Goal: Communication & Community: Answer question/provide support

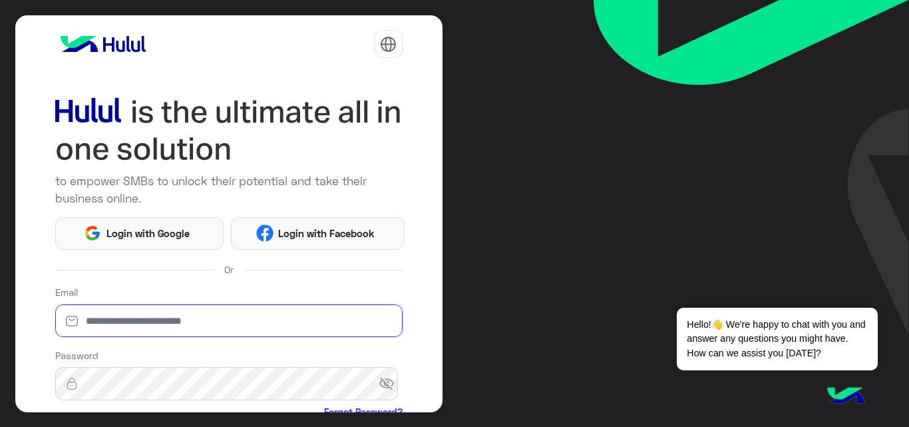
type input "**********"
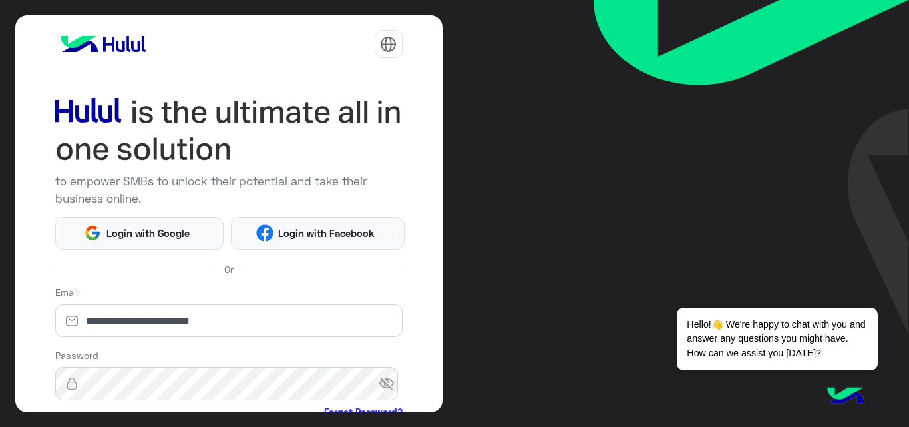
scroll to position [156, 0]
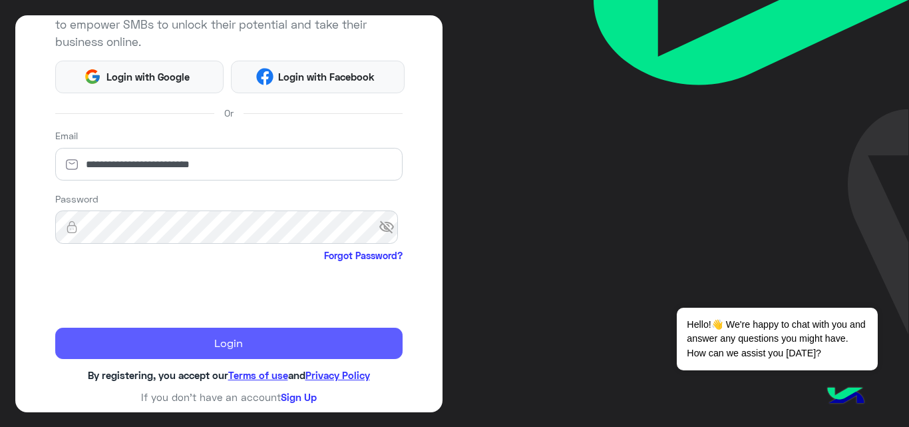
click at [122, 341] on button "Login" at bounding box center [228, 344] width 347 height 32
click at [224, 345] on button "Login" at bounding box center [228, 344] width 347 height 32
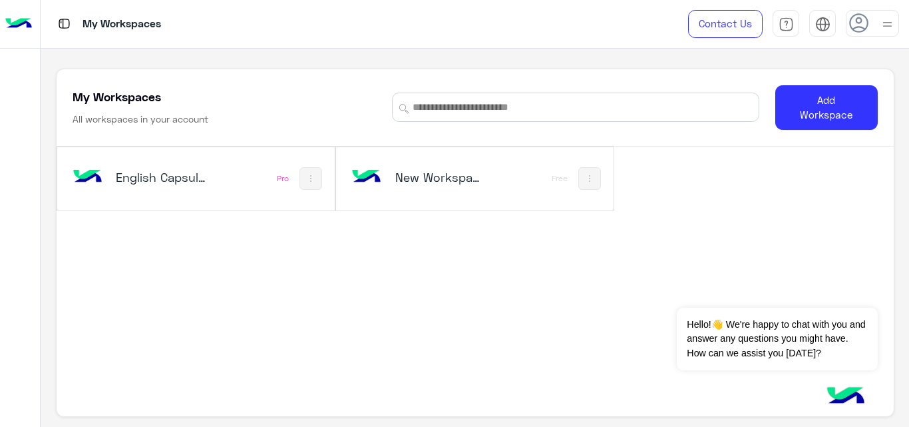
click at [180, 184] on h5 "English Capsules" at bounding box center [161, 177] width 91 height 16
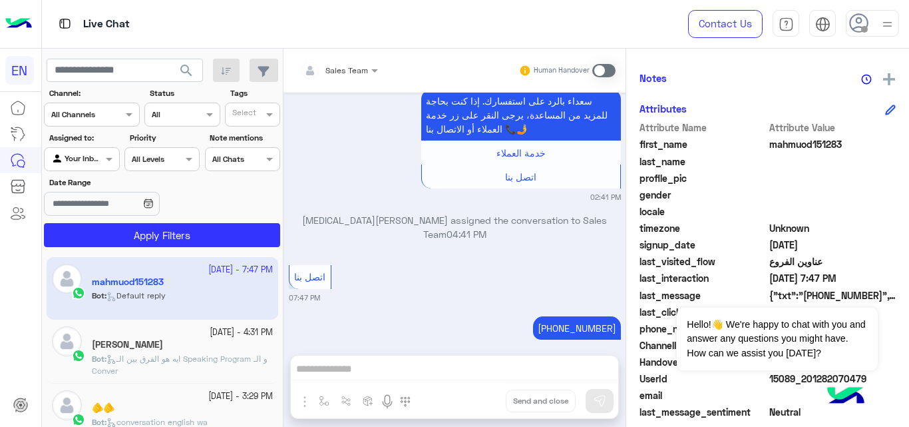
scroll to position [263, 0]
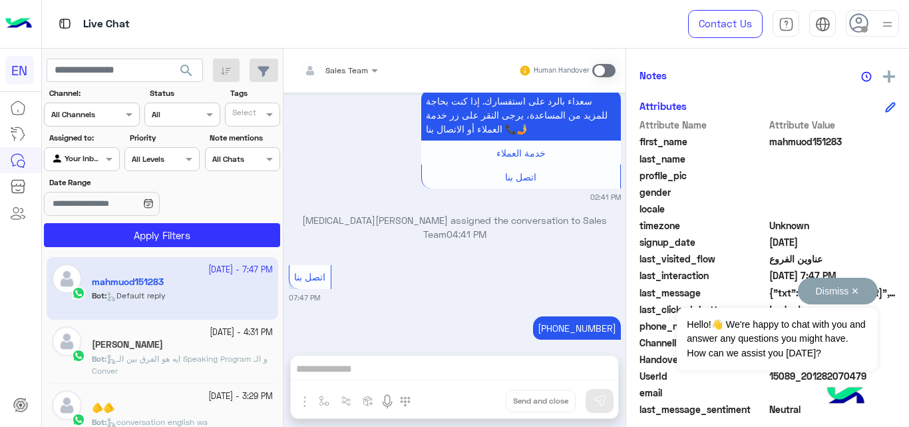
click at [857, 287] on button "Dismiss ✕" at bounding box center [838, 291] width 80 height 27
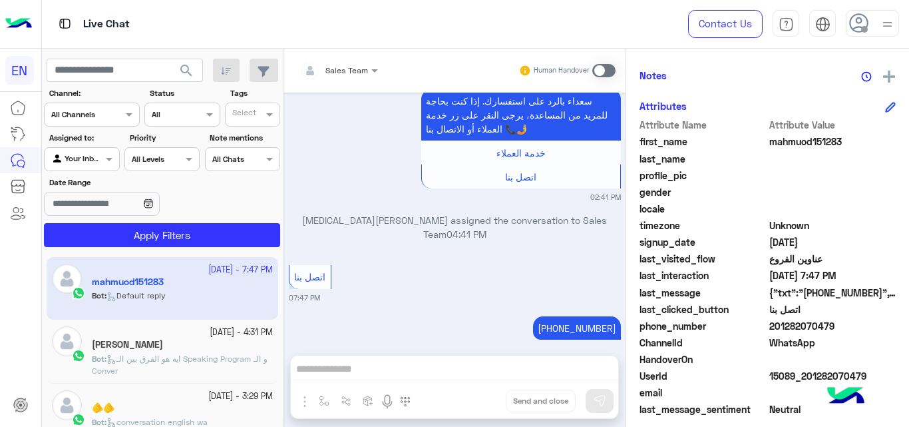
click at [824, 324] on span "201282070479" at bounding box center [833, 326] width 127 height 14
copy span "201282070479"
click at [186, 353] on span "ايه هو الفرق بين الـ Speaking Program و الـ Conver" at bounding box center [180, 364] width 176 height 22
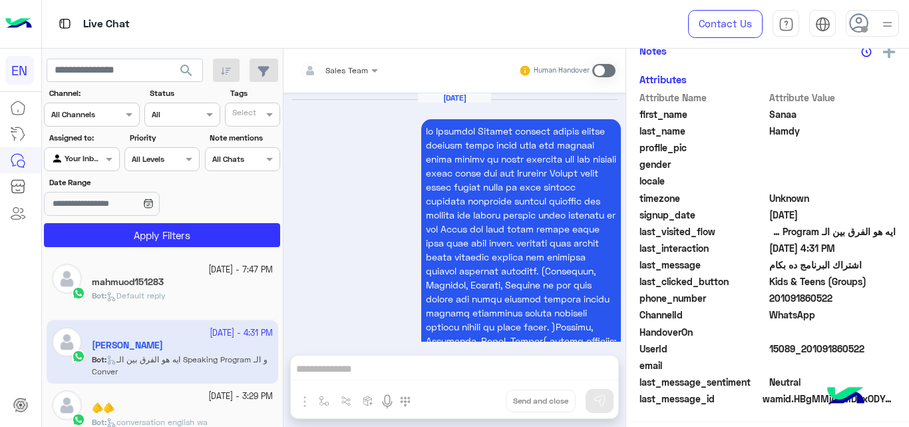
scroll to position [2731, 0]
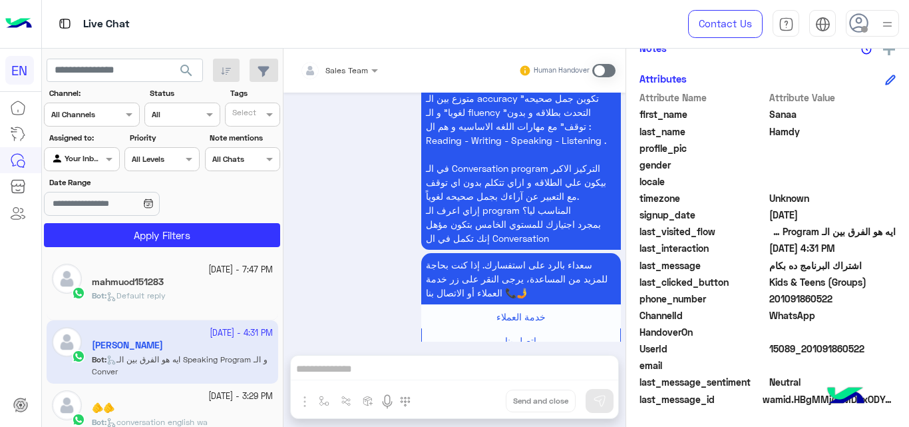
click at [814, 304] on span "201091860522" at bounding box center [833, 299] width 127 height 14
copy span "201091860522"
click at [785, 113] on span "Sanaa" at bounding box center [833, 114] width 127 height 14
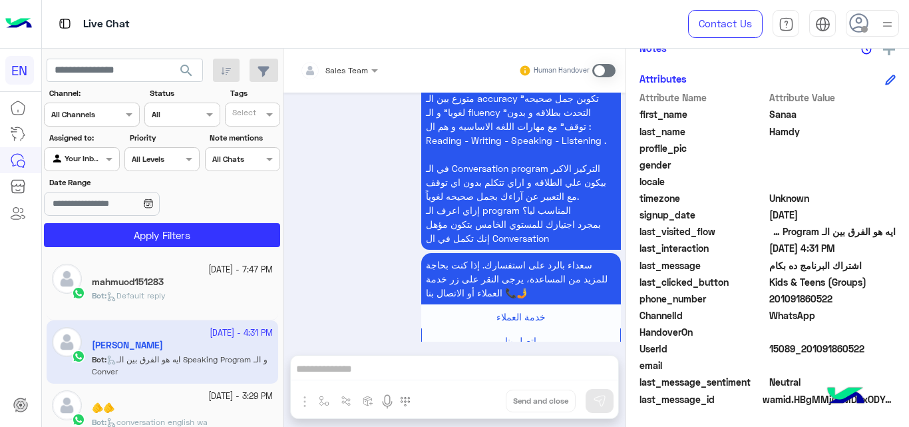
click at [785, 113] on span "Sanaa" at bounding box center [833, 114] width 127 height 14
copy span "Sanaa"
click at [807, 299] on span "201091860522" at bounding box center [833, 299] width 127 height 14
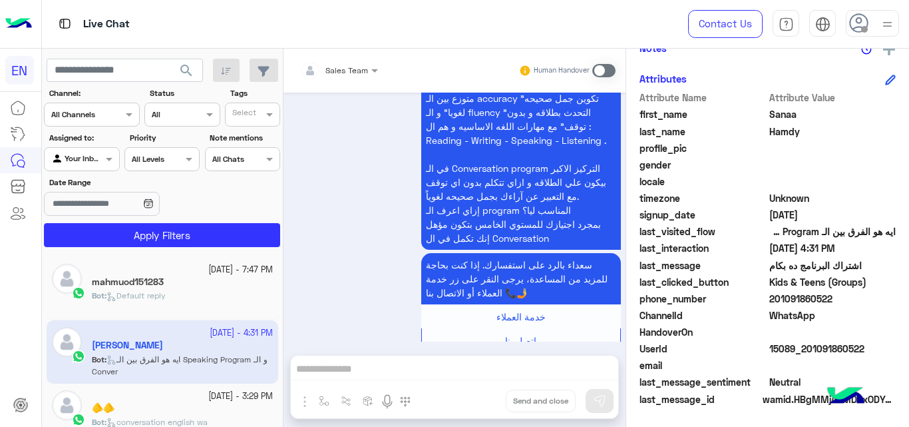
copy span "201091860522"
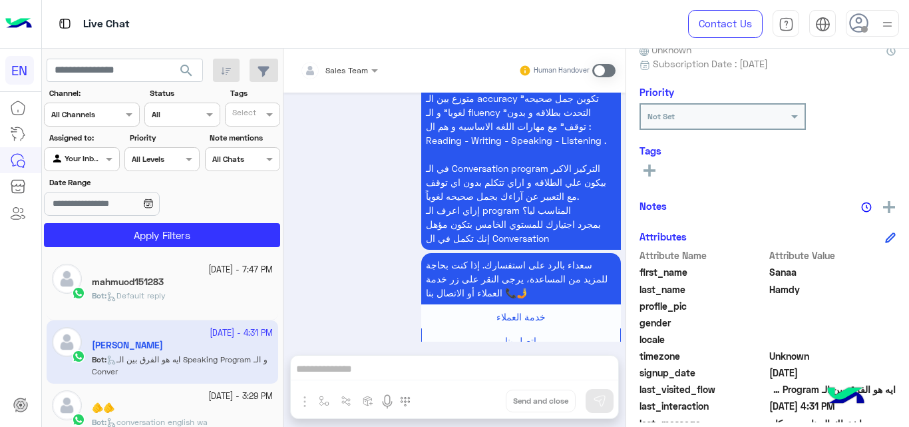
scroll to position [128, 0]
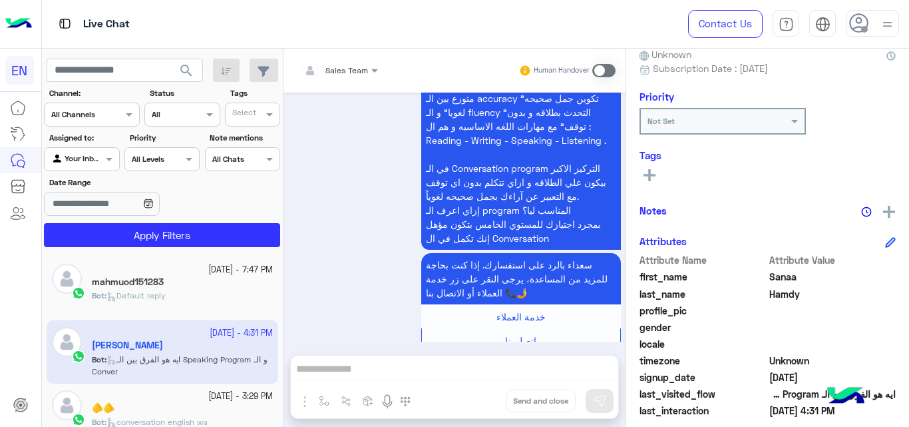
click at [656, 172] on button at bounding box center [650, 174] width 20 height 16
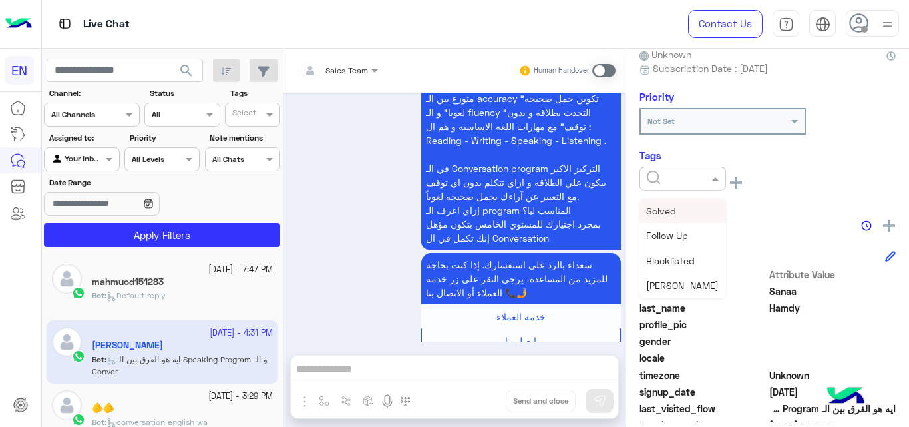
click at [656, 172] on input "text" at bounding box center [667, 177] width 41 height 12
drag, startPoint x: 721, startPoint y: 212, endPoint x: 725, endPoint y: 246, distance: 33.5
click at [725, 246] on div "Solved Follow Up Blacklisted [PERSON_NAME] [PERSON_NAME] [PERSON_NAME] Sales [P…" at bounding box center [683, 248] width 87 height 100
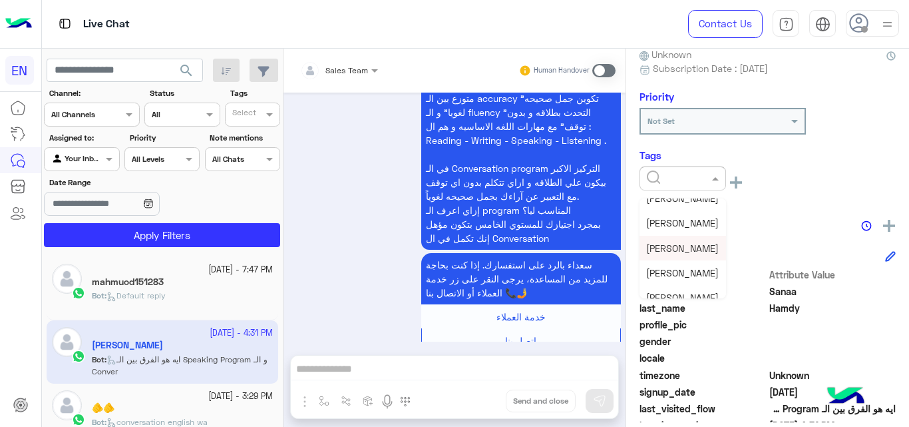
click at [669, 250] on span "[PERSON_NAME]" at bounding box center [682, 247] width 73 height 11
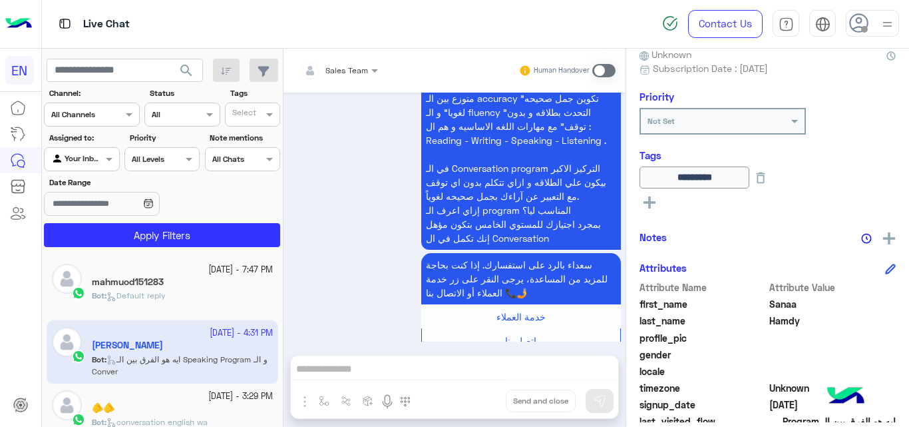
click at [166, 411] on div "🫵🫵" at bounding box center [182, 409] width 181 height 14
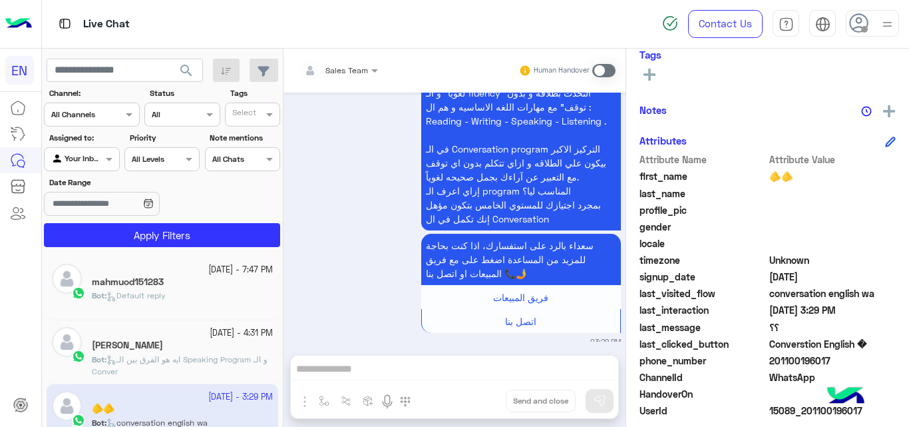
scroll to position [290, 0]
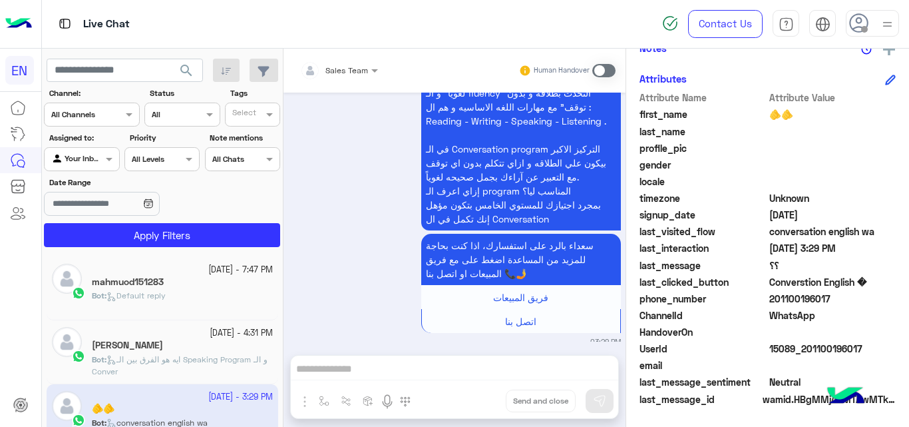
click at [795, 297] on span "201100196017" at bounding box center [833, 299] width 127 height 14
copy span "201100196017"
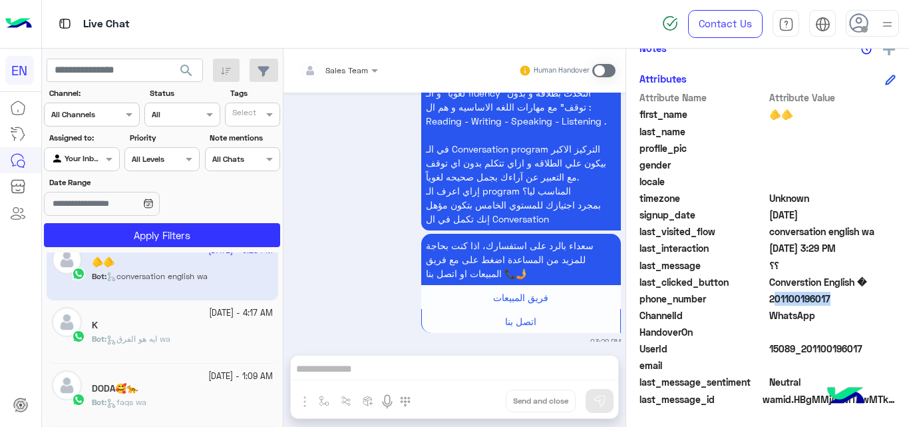
scroll to position [175, 0]
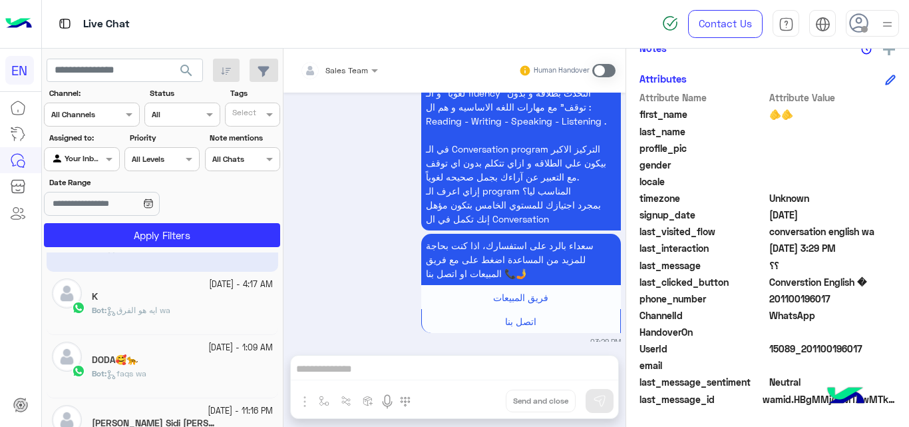
click at [212, 300] on div "K" at bounding box center [182, 298] width 181 height 14
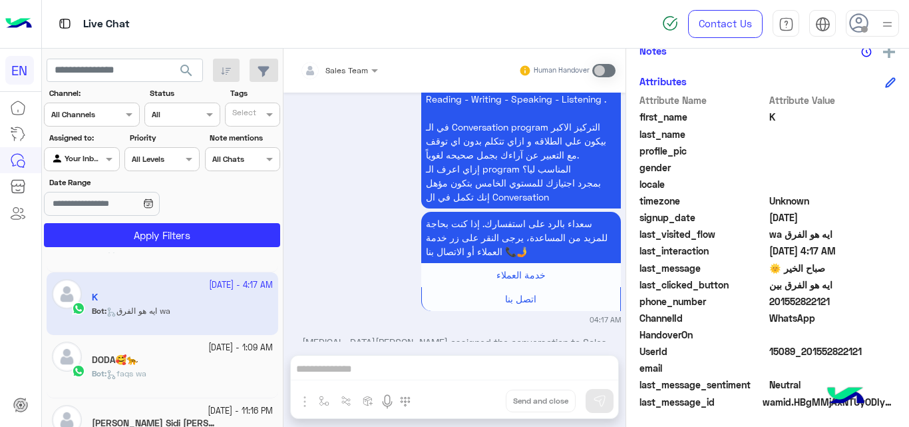
scroll to position [290, 0]
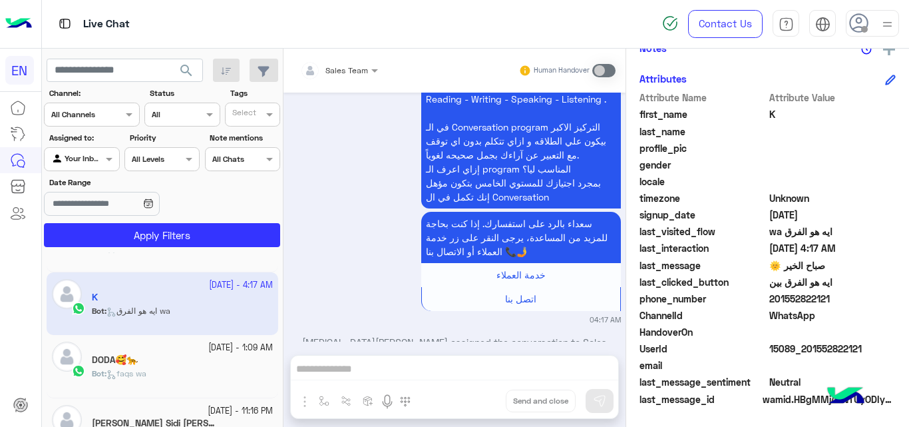
click at [779, 294] on span "201552822121" at bounding box center [833, 299] width 127 height 14
copy span "201552822121"
click at [770, 118] on span "K" at bounding box center [833, 114] width 127 height 14
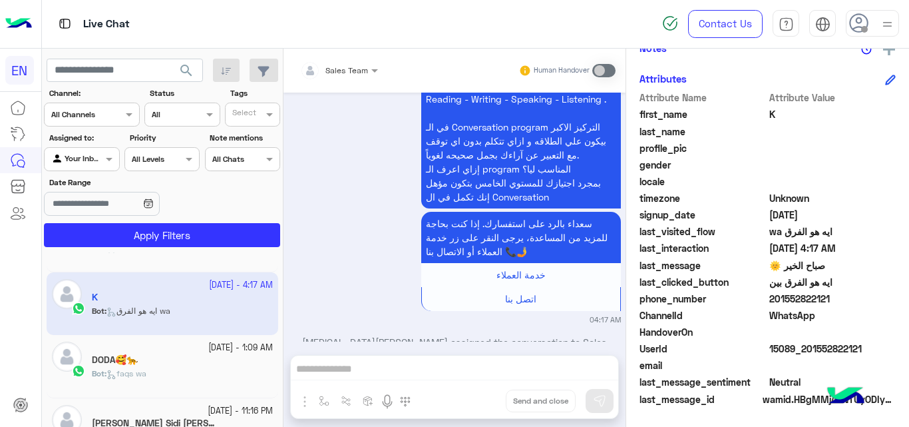
copy span "K"
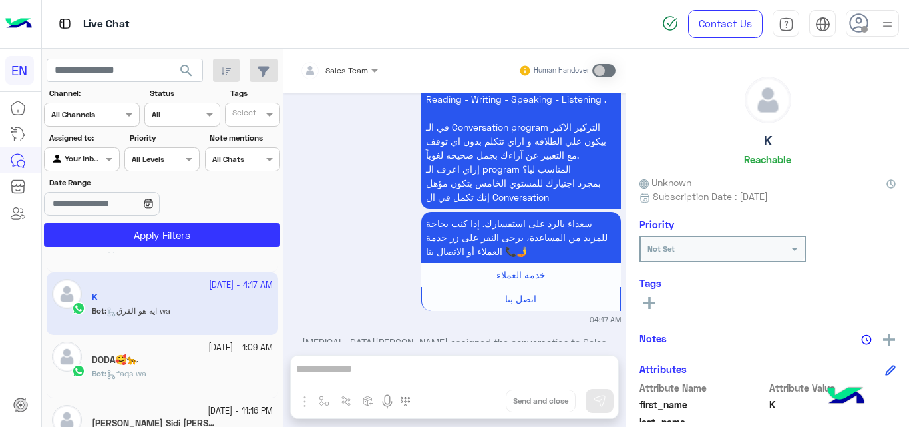
click at [648, 300] on icon at bounding box center [650, 303] width 12 height 12
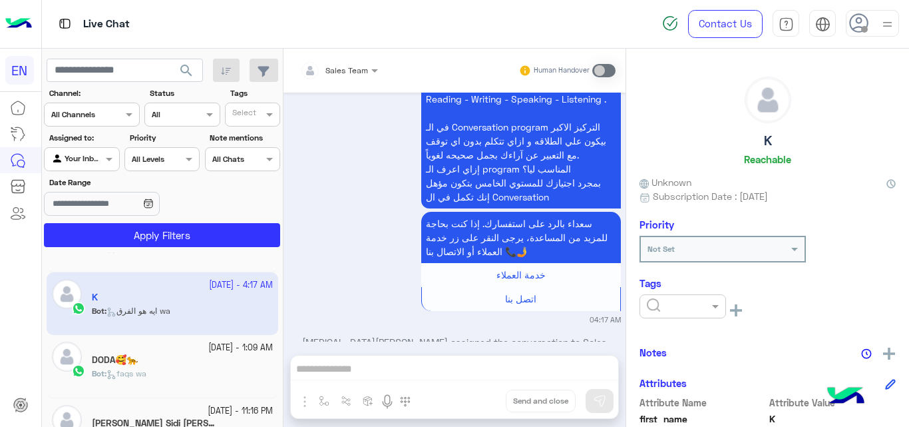
click at [648, 300] on input "text" at bounding box center [667, 305] width 41 height 12
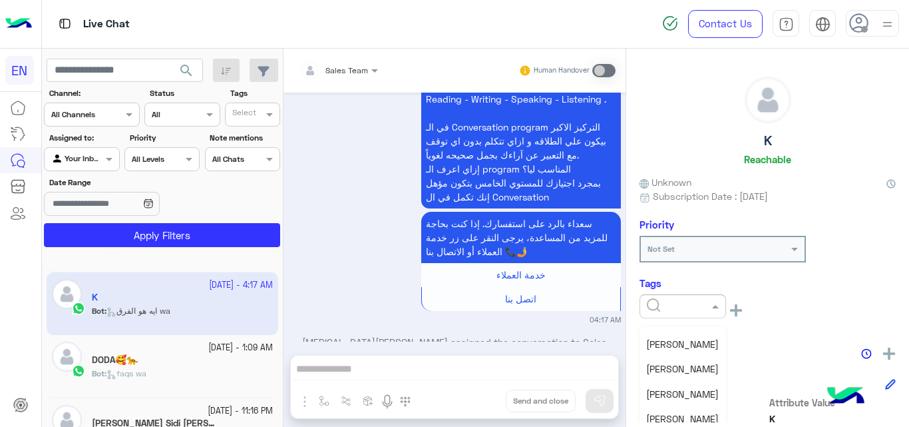
scroll to position [47, 0]
click at [673, 411] on span "[PERSON_NAME]" at bounding box center [682, 416] width 73 height 11
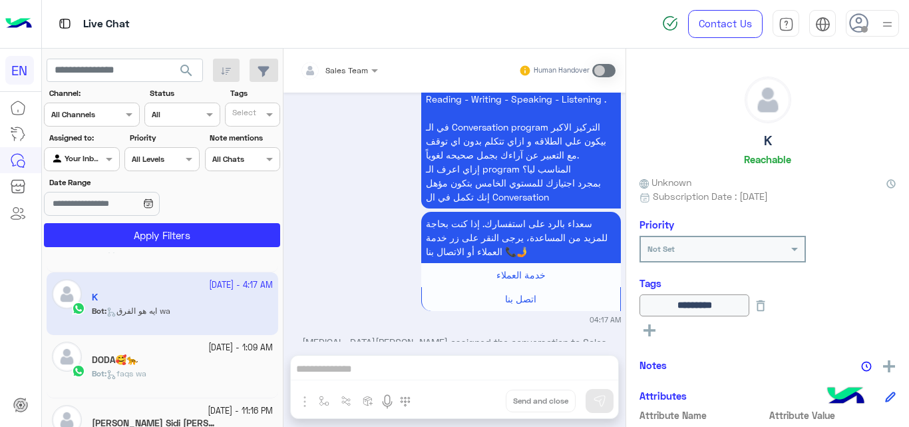
click at [164, 347] on div "[DATE] - 1:09 AM" at bounding box center [182, 347] width 181 height 13
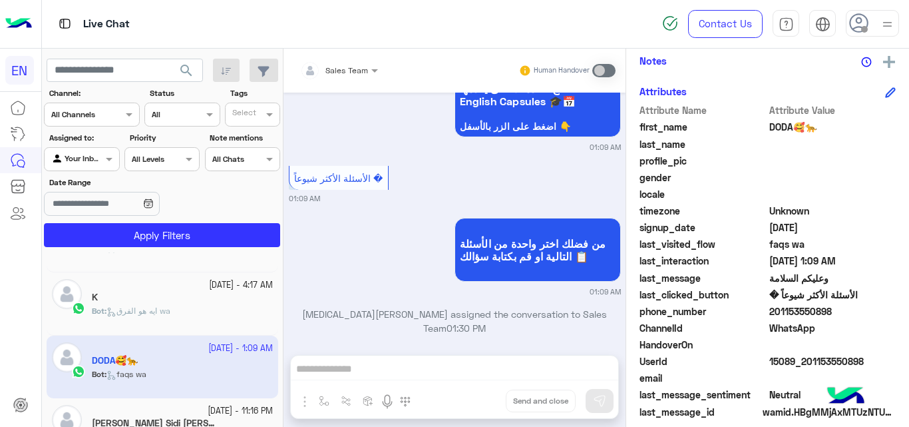
scroll to position [284, 0]
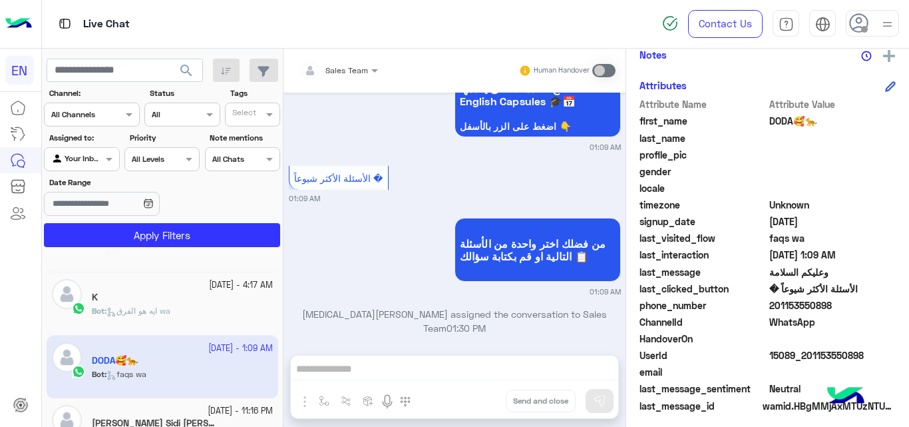
click at [822, 306] on span "201153550898" at bounding box center [833, 305] width 127 height 14
copy span "201153550898"
click at [244, 411] on small "[DATE] - 11:16 PM" at bounding box center [240, 411] width 65 height 13
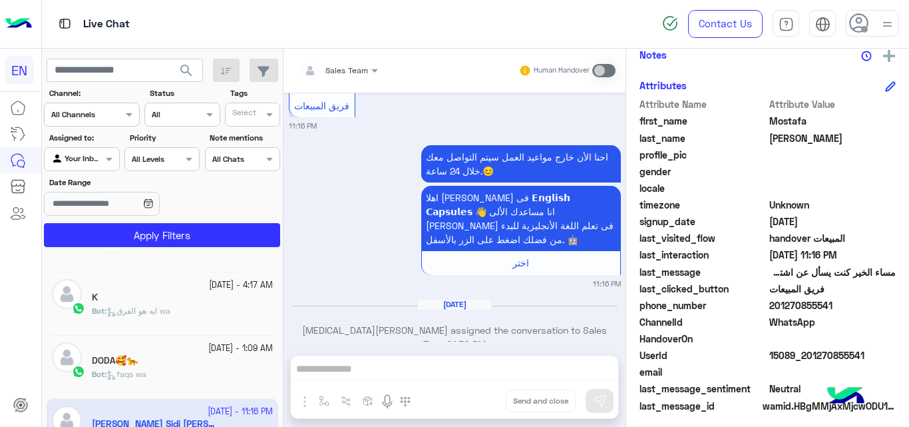
scroll to position [290, 0]
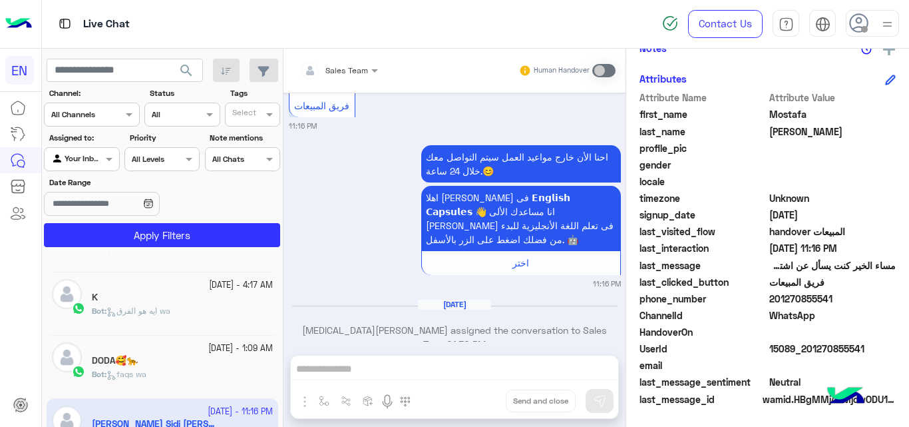
click at [788, 299] on span "201270855541" at bounding box center [833, 299] width 127 height 14
copy span "201270855541"
click at [787, 111] on span "Mostafa" at bounding box center [833, 114] width 127 height 14
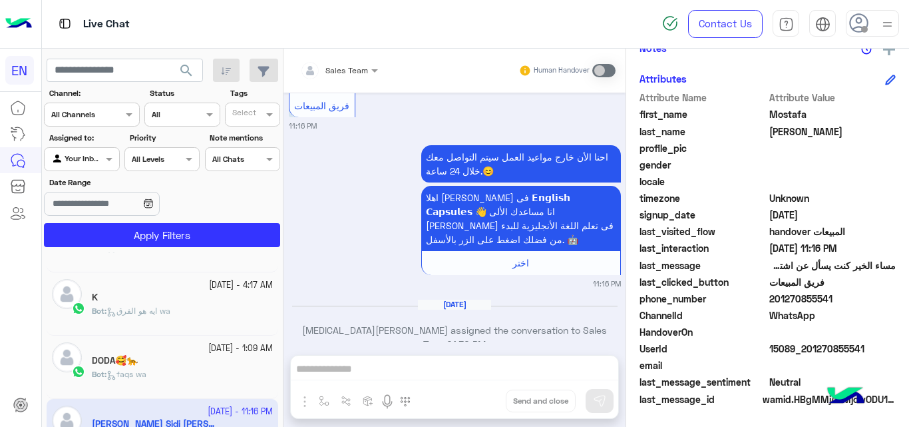
copy span "Mostafa"
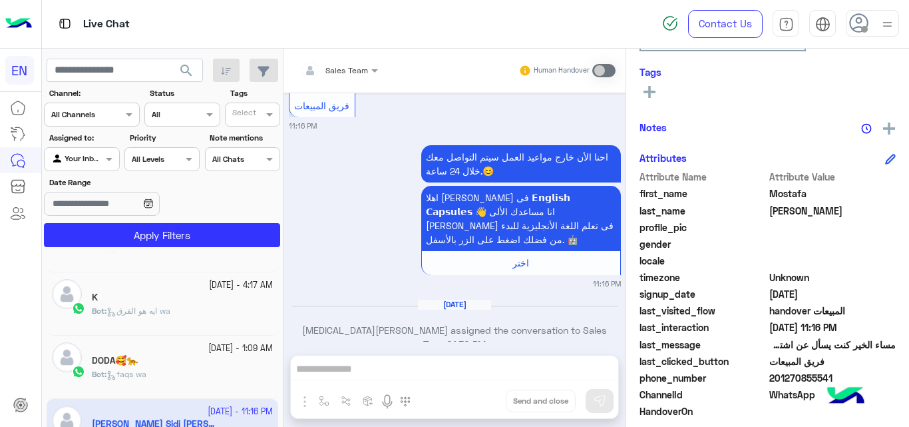
scroll to position [206, 0]
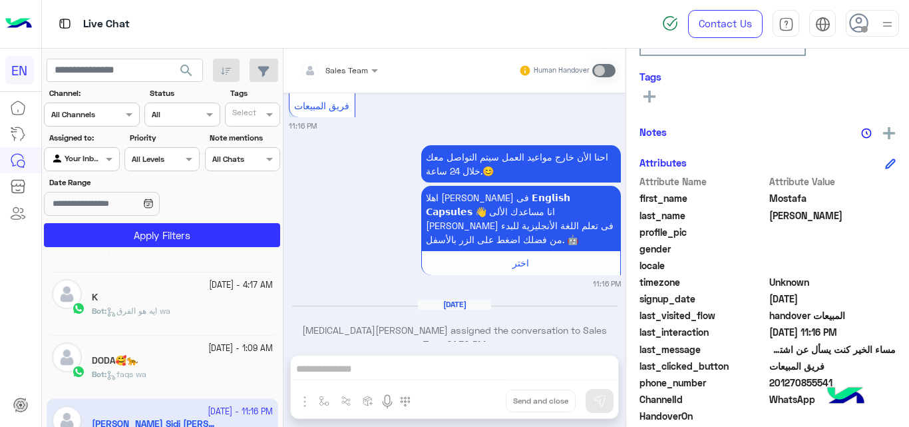
click at [651, 94] on icon at bounding box center [650, 97] width 12 height 12
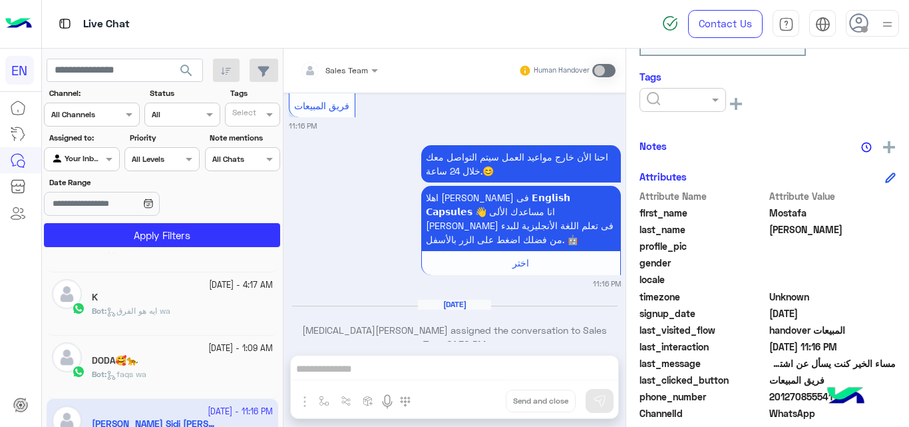
click at [691, 105] on div at bounding box center [683, 100] width 87 height 24
click at [674, 175] on span "[PERSON_NAME]" at bounding box center [682, 171] width 73 height 11
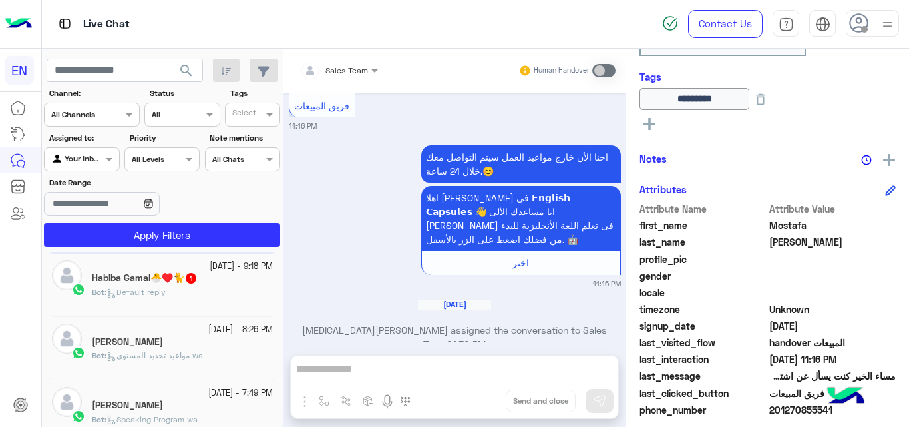
scroll to position [387, 0]
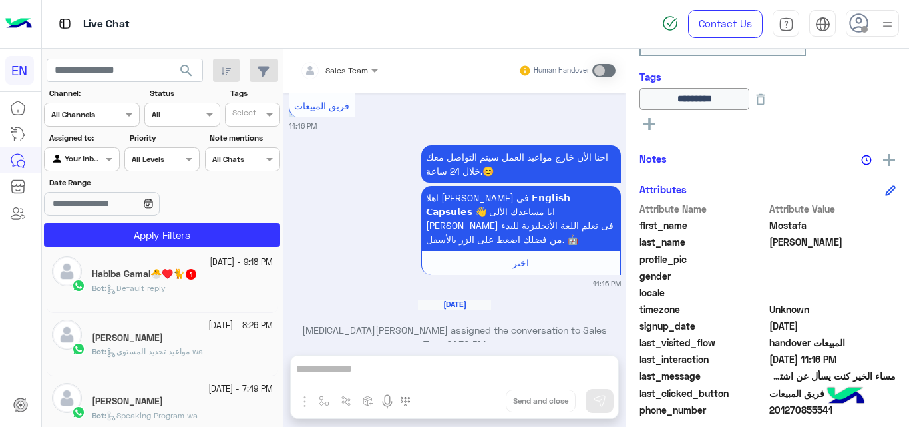
click at [208, 279] on div "[PERSON_NAME]🐣♥️🐈 1" at bounding box center [182, 275] width 181 height 14
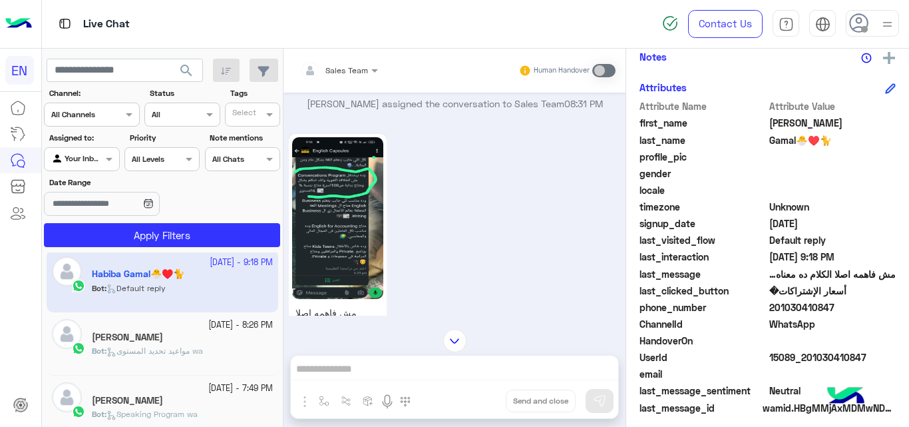
scroll to position [290, 0]
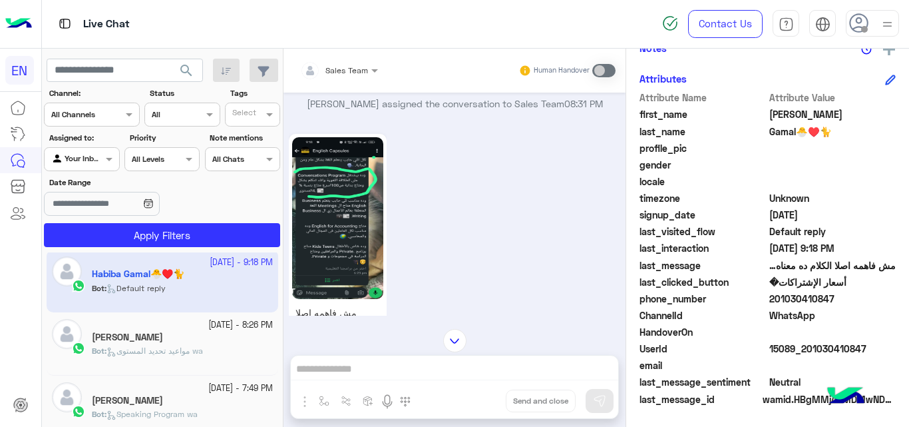
click at [776, 297] on span "201030410847" at bounding box center [833, 299] width 127 height 14
click at [195, 350] on span "مواعيد تحديد المستوى wa" at bounding box center [155, 350] width 97 height 10
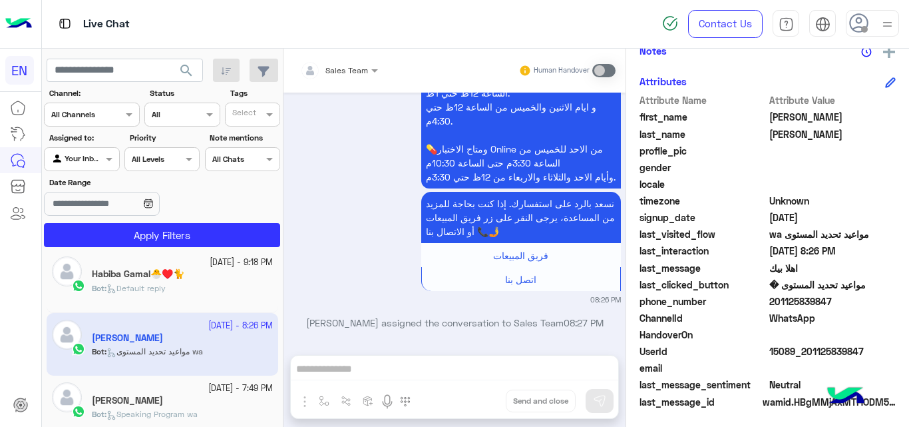
scroll to position [290, 0]
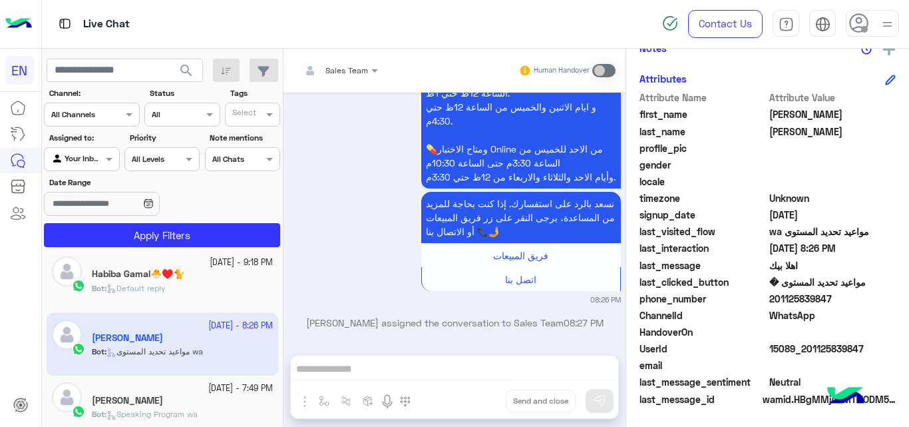
click at [817, 301] on span "201125839847" at bounding box center [833, 299] width 127 height 14
click at [788, 116] on span "[PERSON_NAME]" at bounding box center [833, 114] width 127 height 14
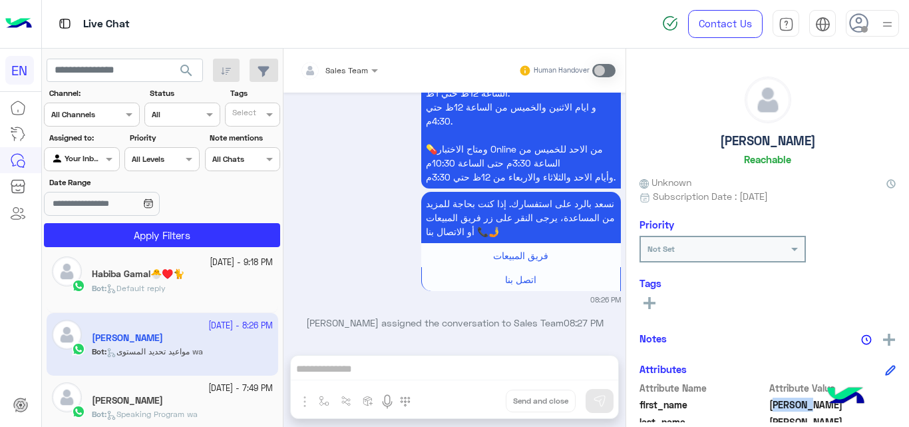
click at [644, 296] on button at bounding box center [650, 302] width 20 height 16
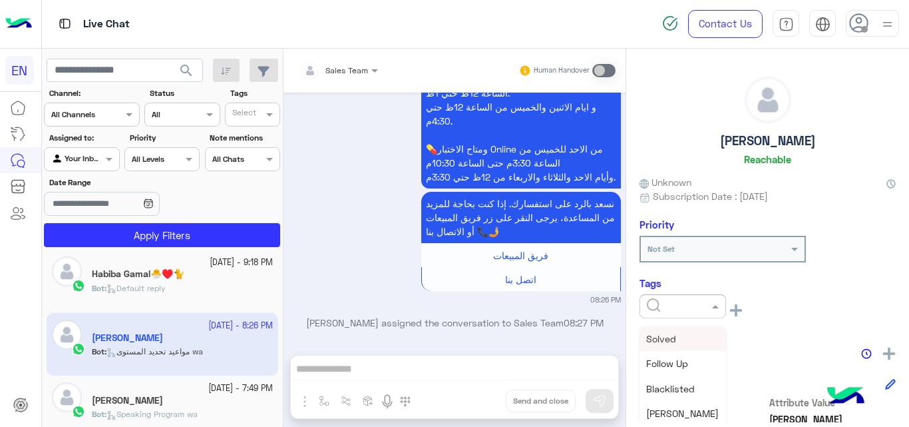
click at [714, 305] on span at bounding box center [717, 306] width 17 height 14
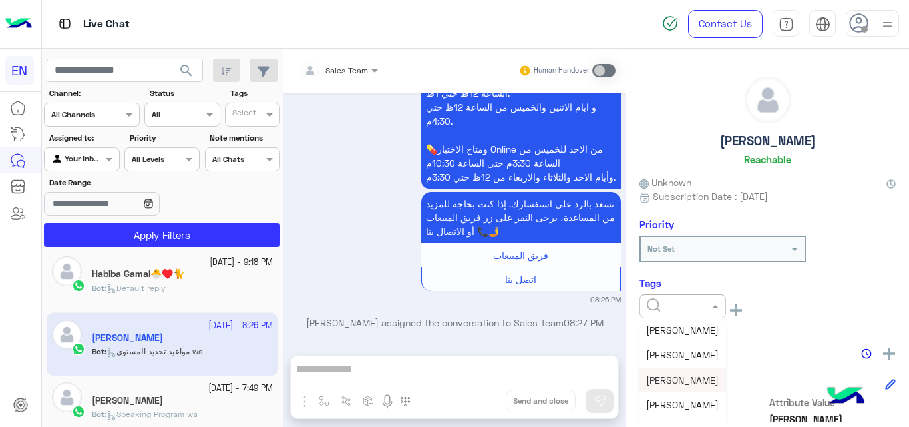
click at [683, 379] on span "[PERSON_NAME]" at bounding box center [682, 379] width 73 height 11
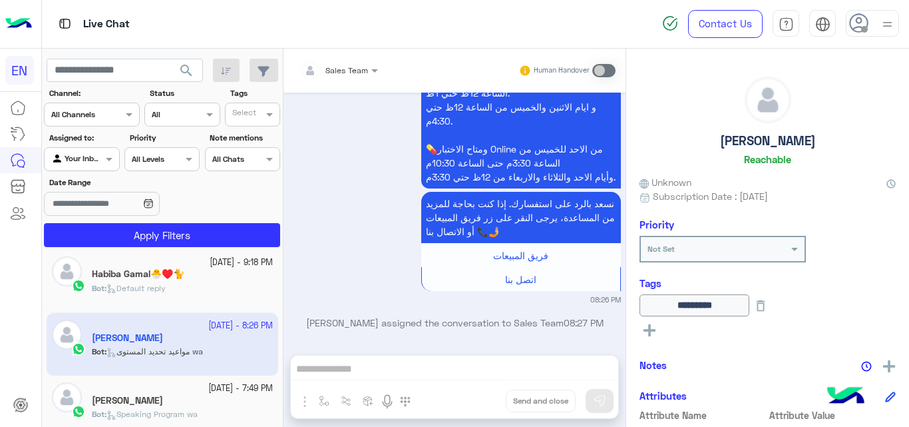
click at [198, 415] on span "Speaking Program wa" at bounding box center [152, 414] width 91 height 10
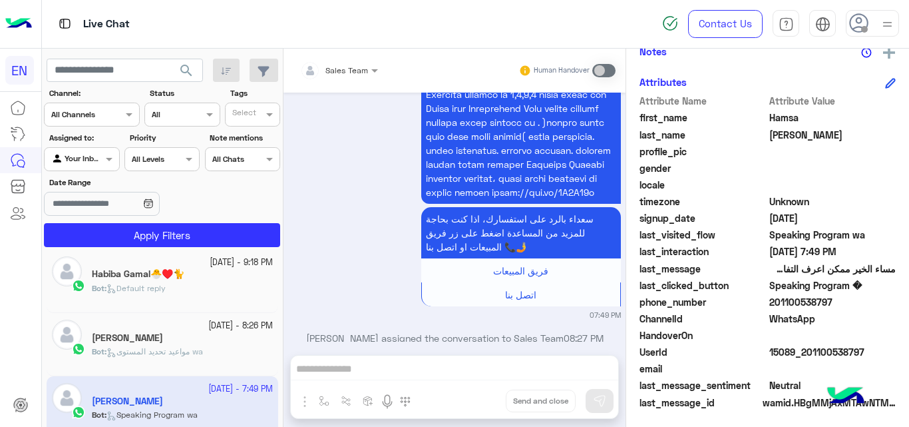
scroll to position [290, 0]
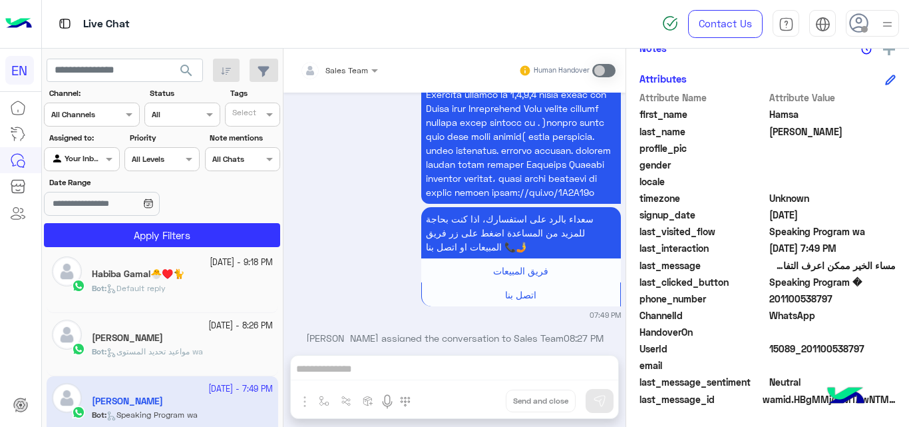
click at [806, 298] on span "201100538797" at bounding box center [833, 299] width 127 height 14
click at [793, 116] on span "Hamsa" at bounding box center [833, 114] width 127 height 14
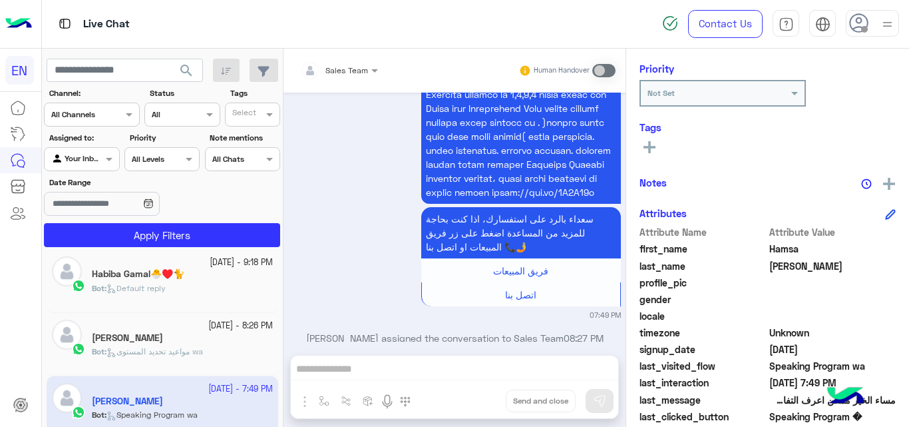
click at [651, 143] on icon at bounding box center [650, 147] width 12 height 12
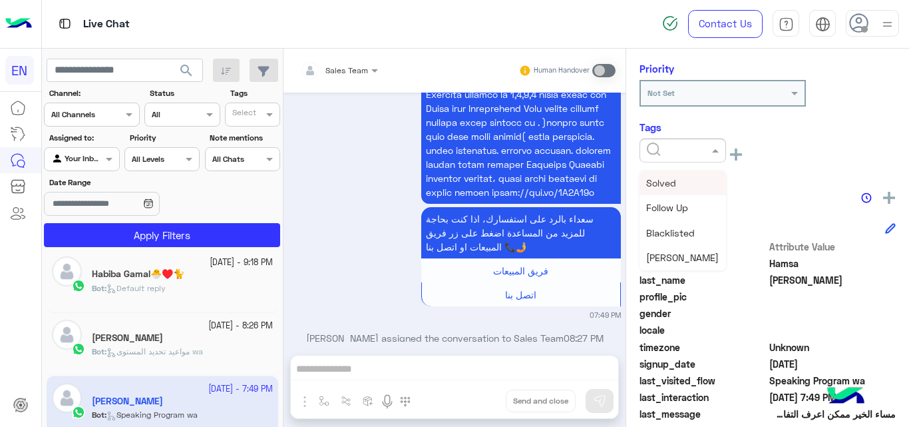
click at [654, 149] on input "text" at bounding box center [667, 149] width 41 height 12
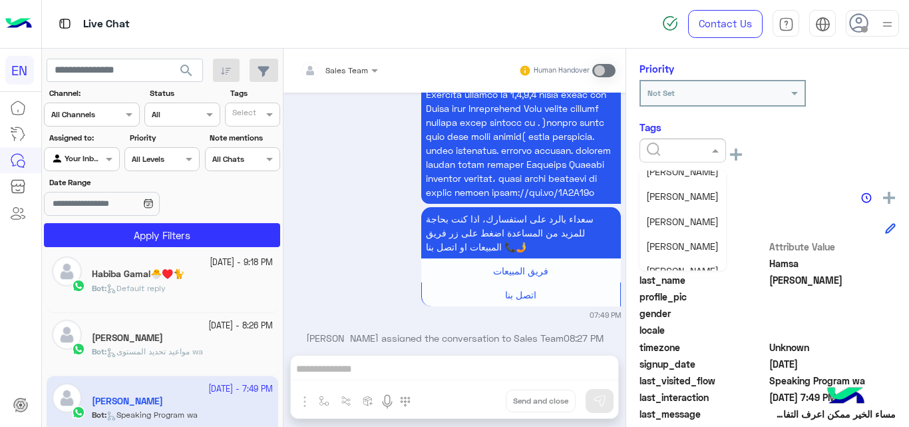
scroll to position [73, 0]
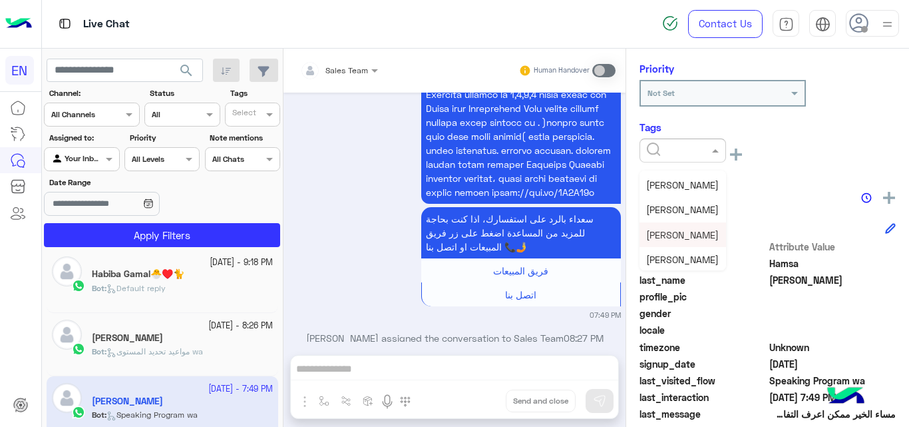
click at [664, 230] on span "[PERSON_NAME]" at bounding box center [682, 234] width 73 height 11
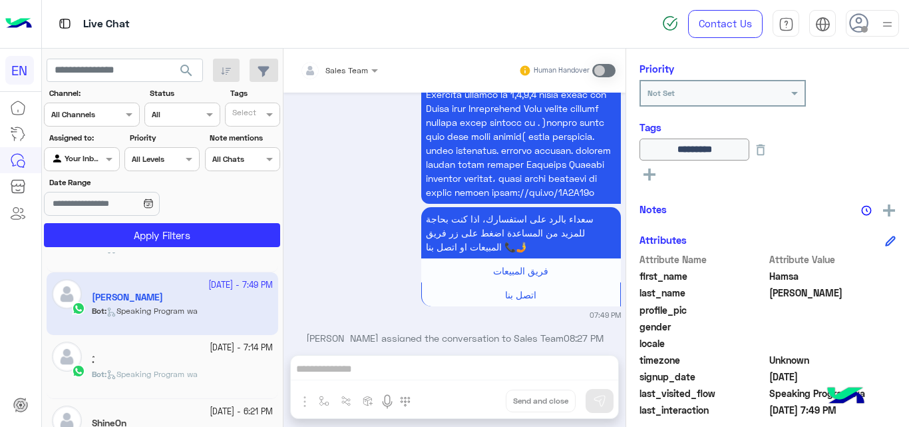
scroll to position [521, 0]
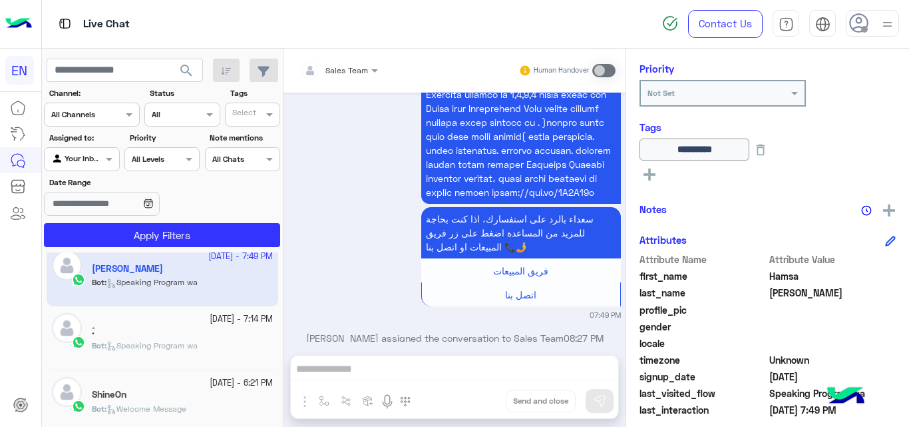
click at [230, 336] on div "ٓ." at bounding box center [182, 333] width 181 height 14
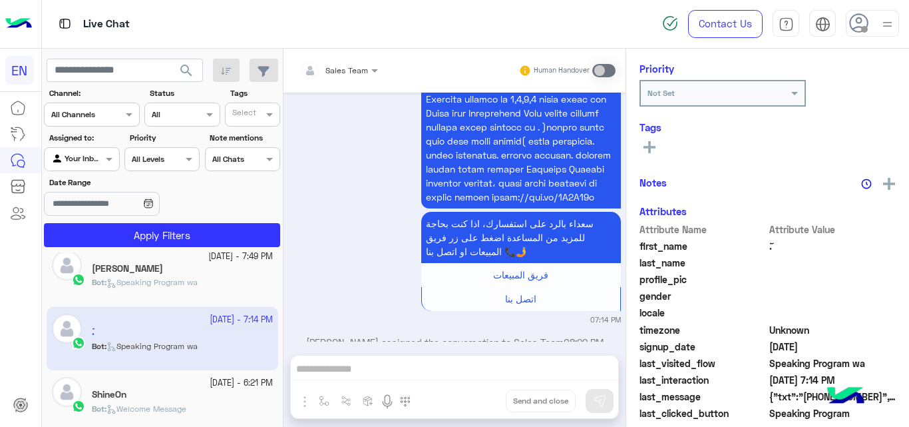
scroll to position [287, 0]
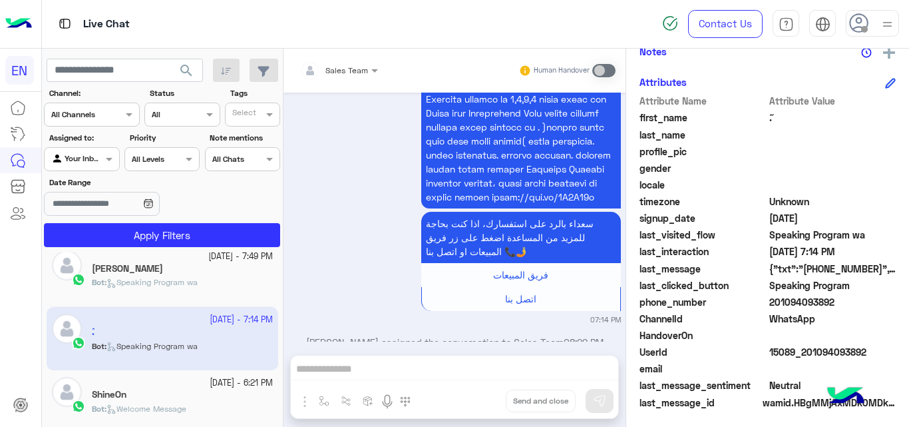
click at [805, 300] on span "201094093892" at bounding box center [833, 302] width 127 height 14
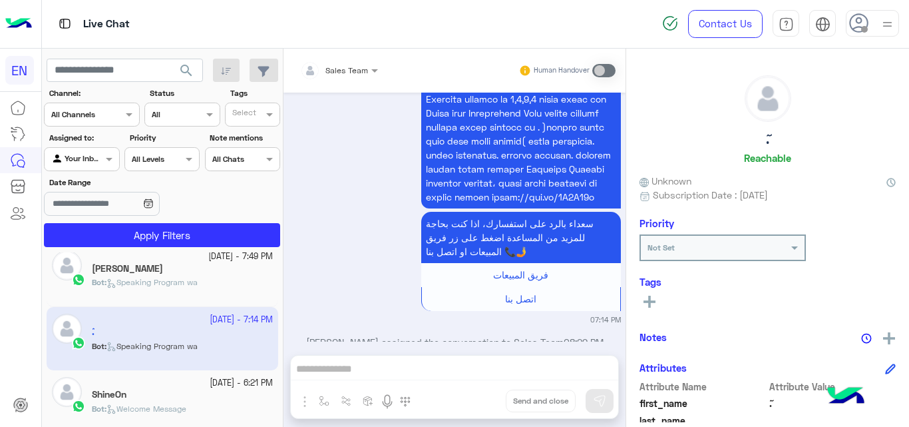
scroll to position [0, 0]
click at [648, 304] on rect at bounding box center [650, 303] width 12 height 3
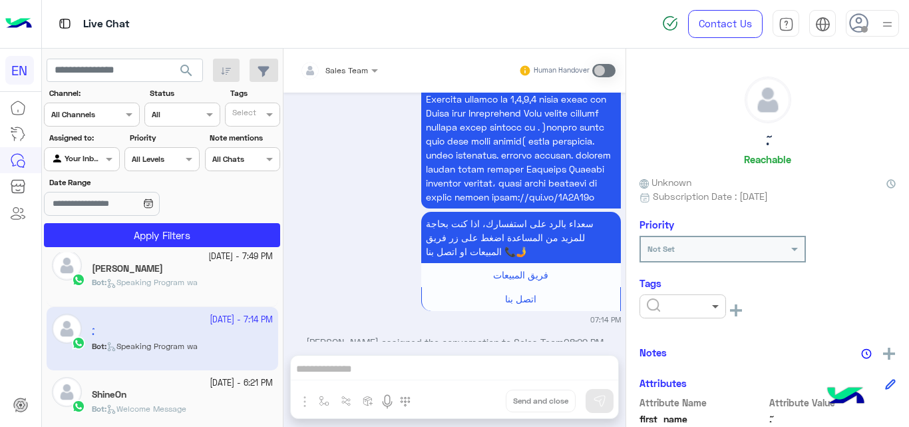
click at [723, 306] on span at bounding box center [717, 306] width 17 height 14
click at [723, 344] on div "Solved Follow Up Blacklisted [PERSON_NAME] [PERSON_NAME] [PERSON_NAME] Sales [P…" at bounding box center [683, 376] width 87 height 100
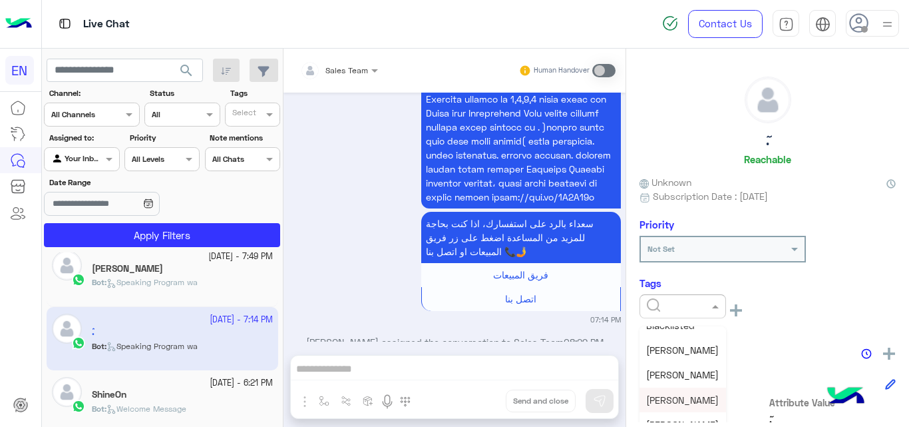
click at [657, 406] on div "[PERSON_NAME]" at bounding box center [683, 399] width 87 height 25
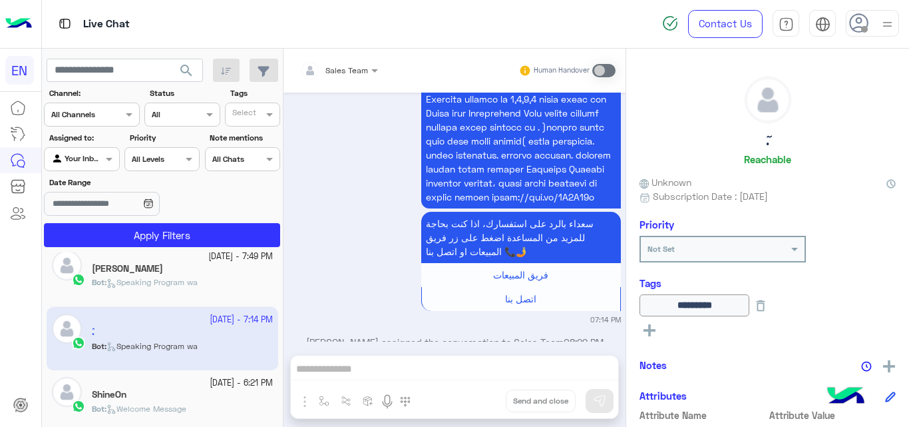
drag, startPoint x: 201, startPoint y: 387, endPoint x: 302, endPoint y: 354, distance: 105.9
click at [210, 387] on small "[DATE] - 6:21 PM" at bounding box center [241, 383] width 63 height 13
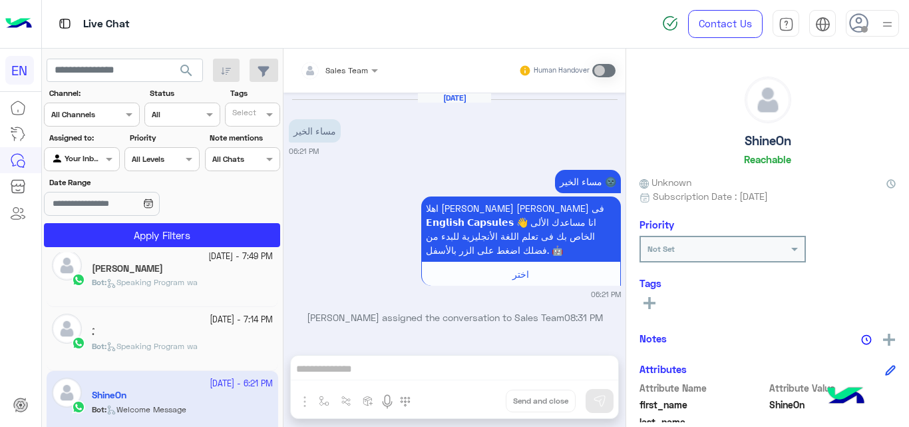
drag, startPoint x: 894, startPoint y: 199, endPoint x: 899, endPoint y: 308, distance: 108.6
click at [899, 308] on div "ShineOn Reachable Unknown Subscription Date : [DATE] Priority Not Set Tags See …" at bounding box center [767, 235] width 283 height 373
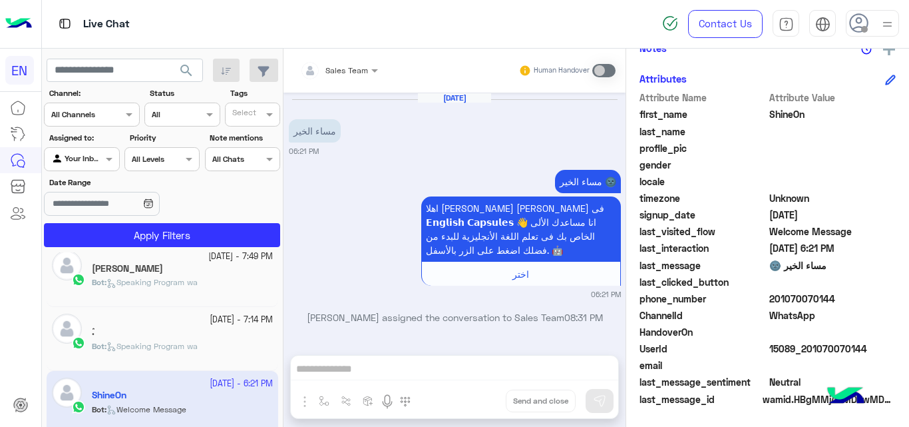
click at [792, 300] on span "201070070144" at bounding box center [833, 299] width 127 height 14
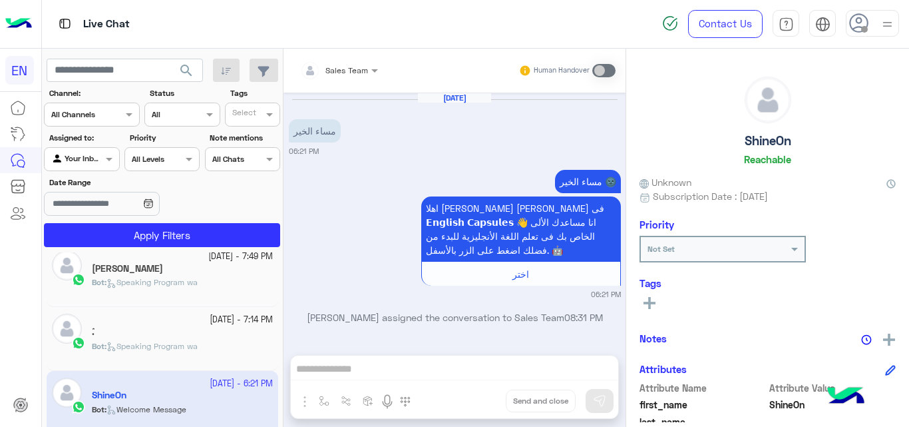
click at [644, 302] on icon at bounding box center [650, 303] width 12 height 12
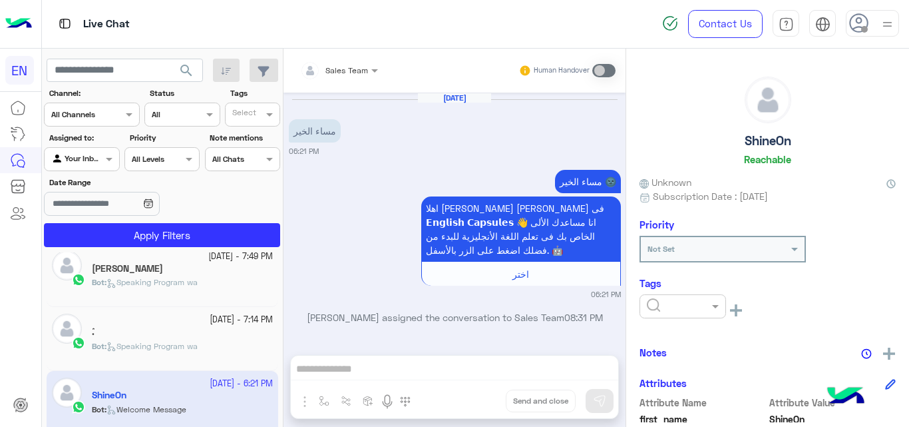
click at [646, 310] on div at bounding box center [683, 306] width 87 height 24
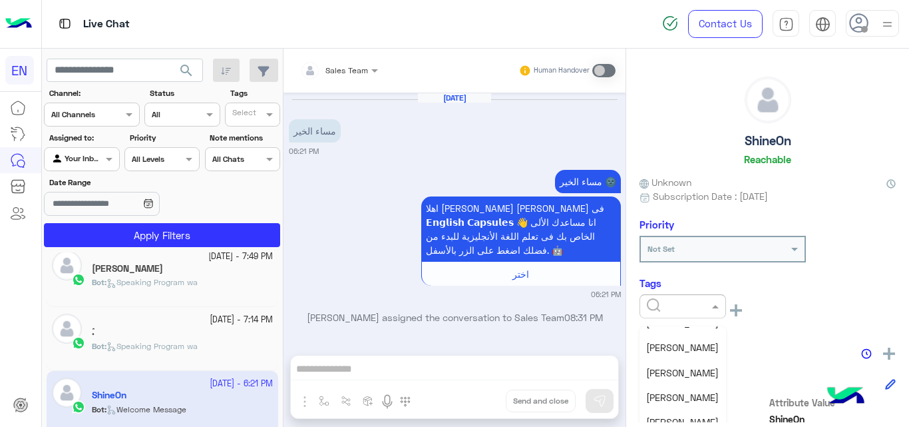
scroll to position [75, 0]
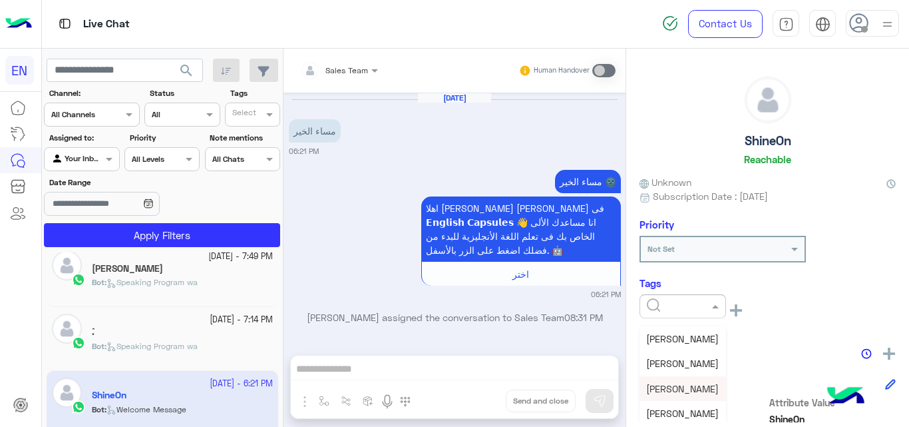
click at [648, 386] on span "[PERSON_NAME]" at bounding box center [682, 388] width 73 height 11
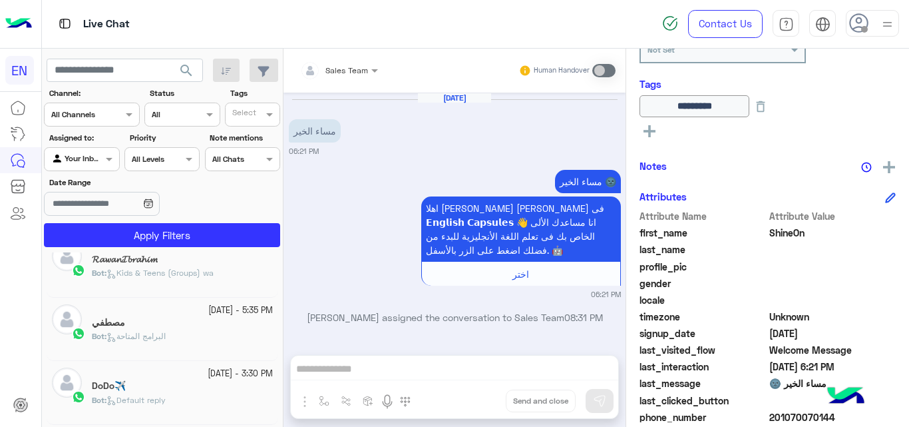
scroll to position [648, 0]
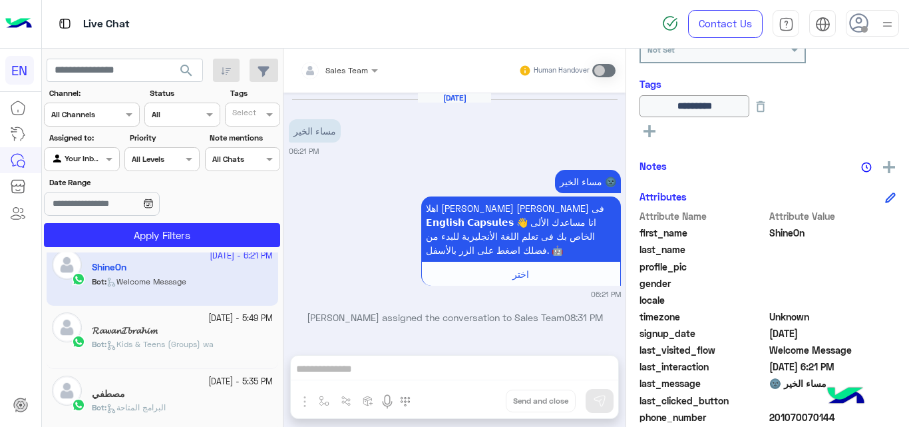
click at [207, 338] on p "Bot : Kids & Teens (Groups) wa" at bounding box center [153, 344] width 122 height 12
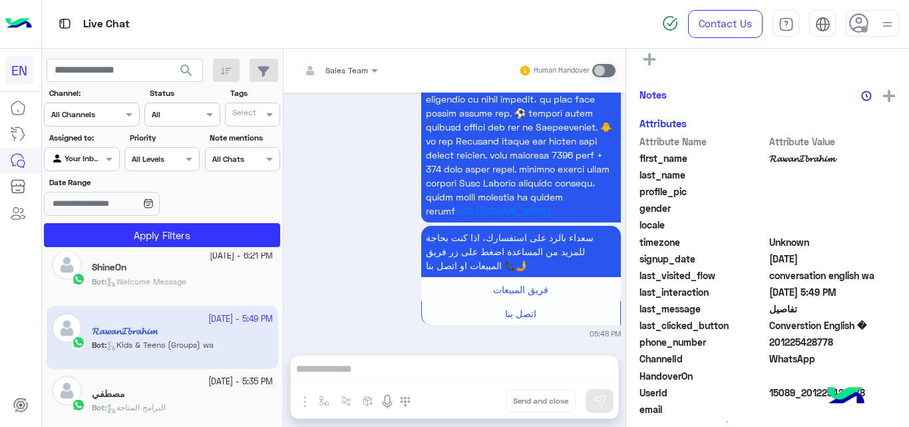
scroll to position [287, 0]
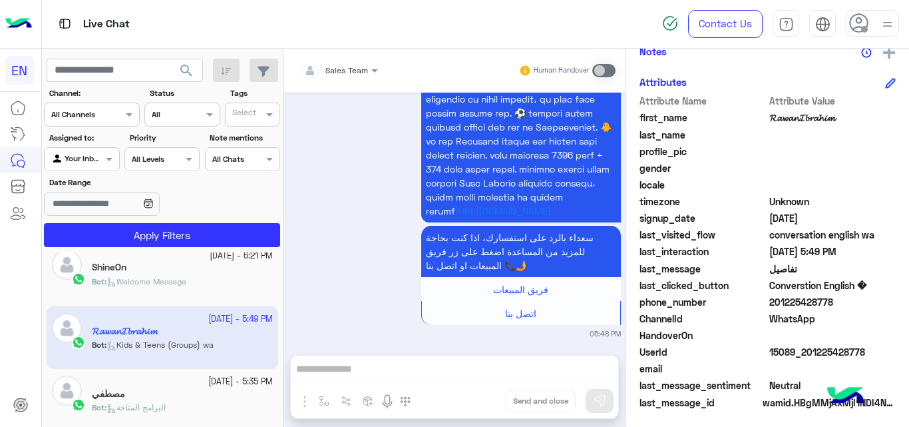
click at [806, 302] on span "201225428778" at bounding box center [833, 302] width 127 height 14
click at [809, 118] on span "𝓡𝓪𝔀𝓪𝓷𝓘𝓫𝓻𝓪𝓱𝓲𝓶" at bounding box center [833, 118] width 127 height 14
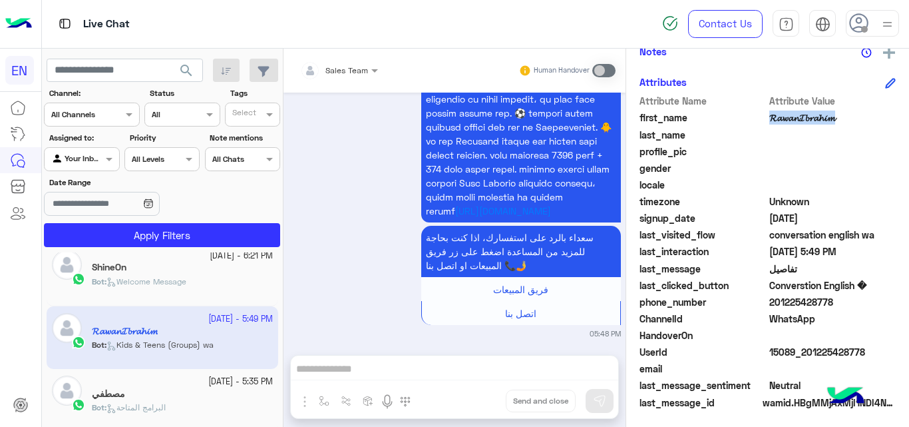
scroll to position [0, 0]
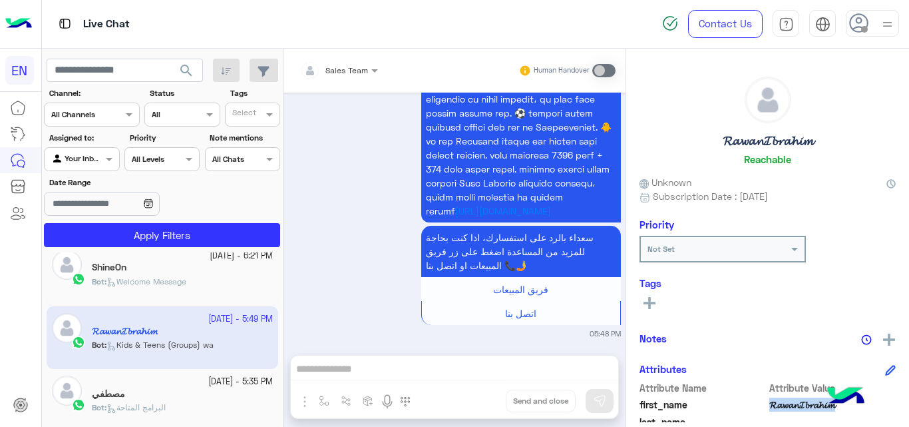
click at [651, 300] on icon at bounding box center [650, 303] width 12 height 12
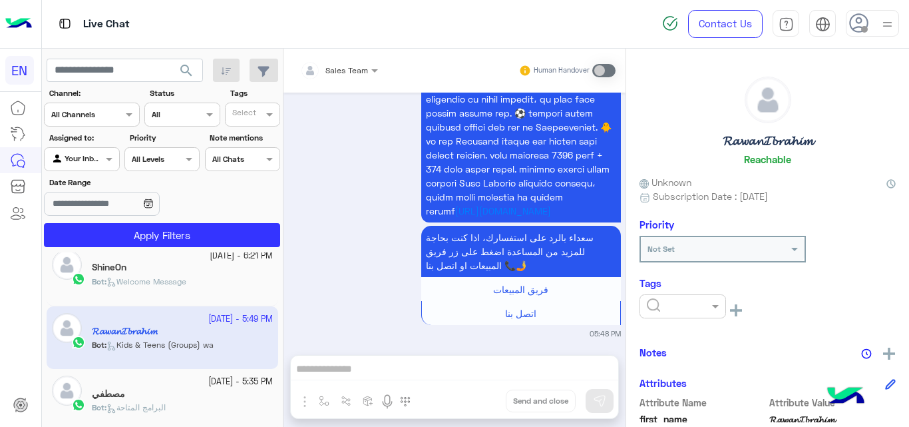
click at [687, 302] on input "text" at bounding box center [667, 305] width 41 height 12
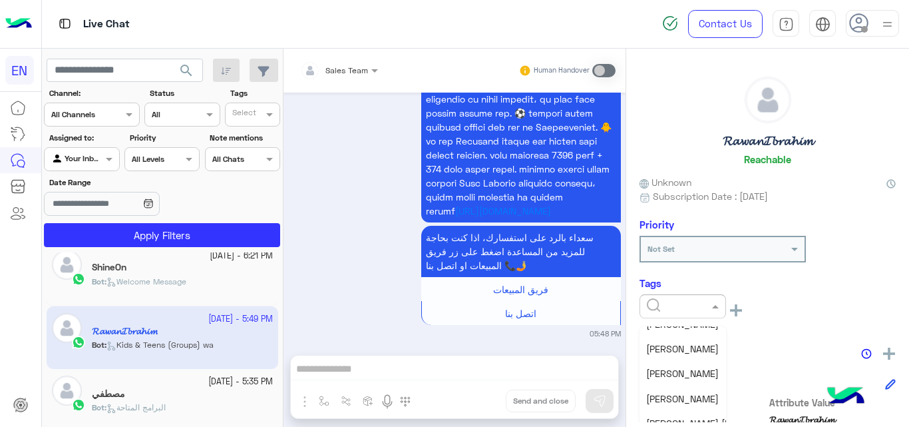
scroll to position [99, 0]
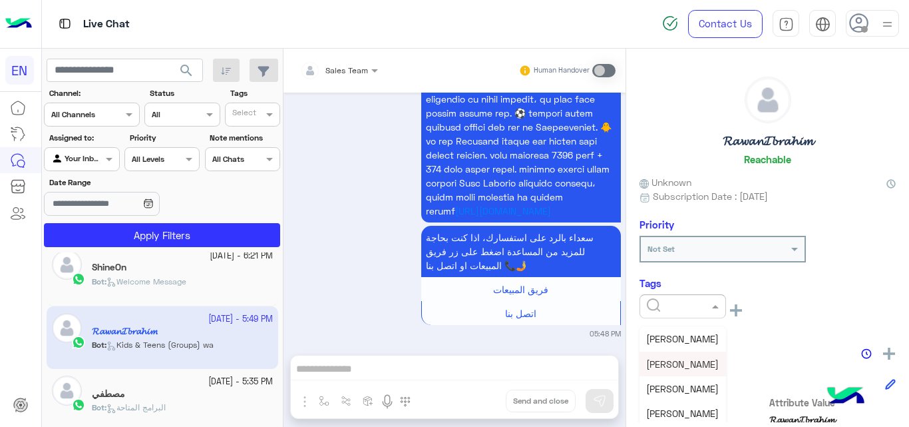
click at [679, 366] on span "[PERSON_NAME]" at bounding box center [682, 363] width 73 height 11
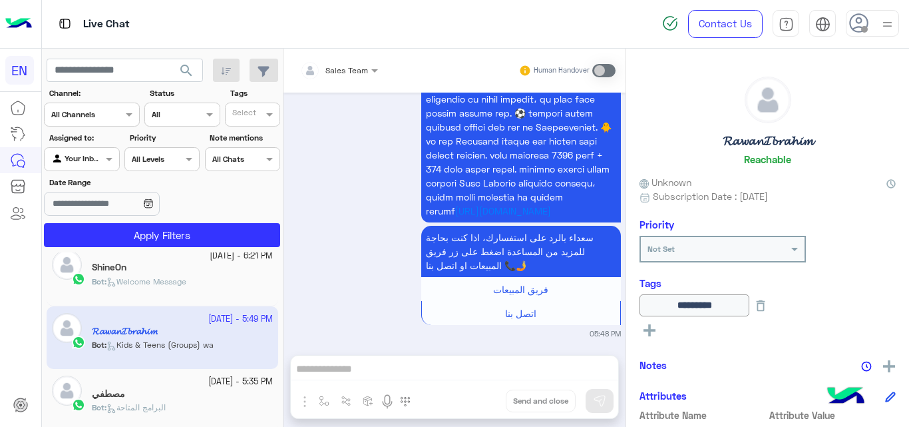
click at [180, 391] on div "مصطفي" at bounding box center [182, 395] width 181 height 14
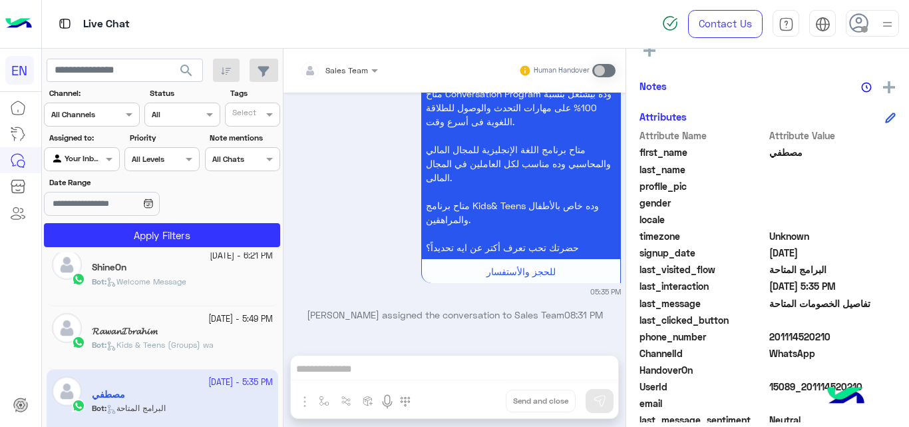
scroll to position [266, 0]
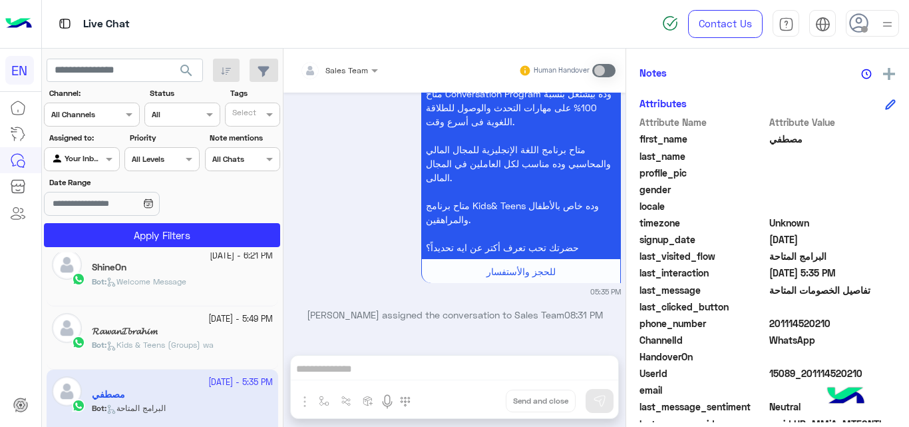
click at [781, 323] on span "201114520210" at bounding box center [833, 323] width 127 height 14
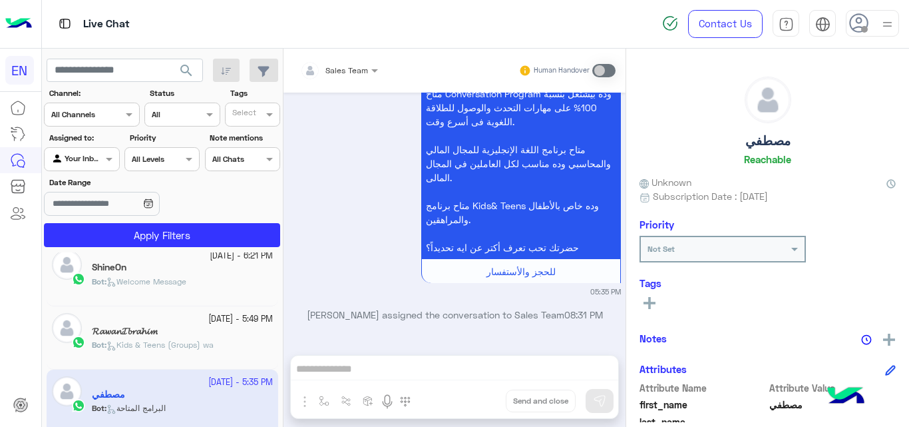
click at [652, 310] on button at bounding box center [650, 302] width 20 height 16
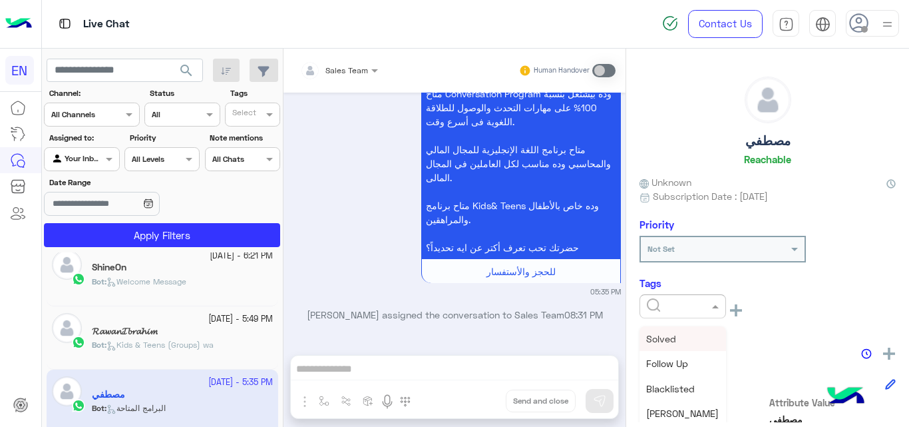
click at [664, 309] on input "text" at bounding box center [667, 305] width 41 height 12
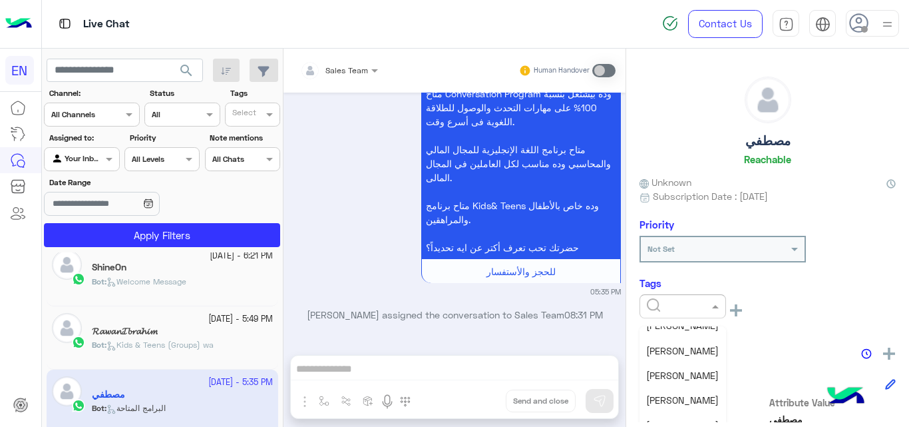
scroll to position [121, 0]
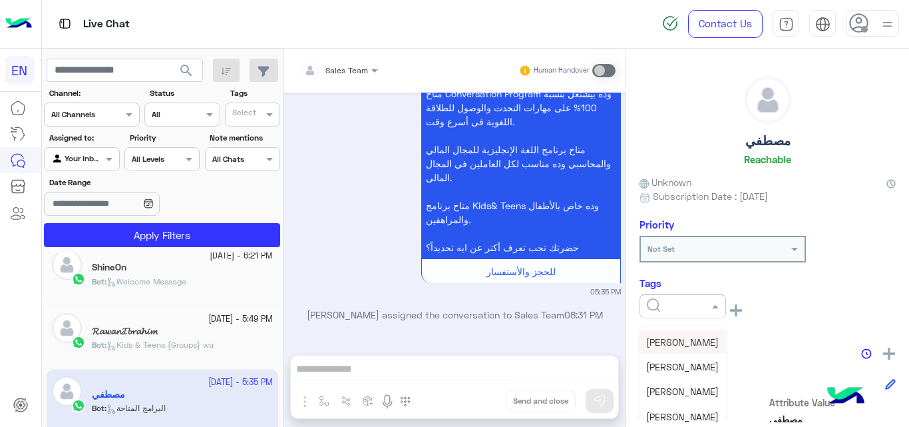
click at [683, 340] on span "[PERSON_NAME]" at bounding box center [682, 341] width 73 height 11
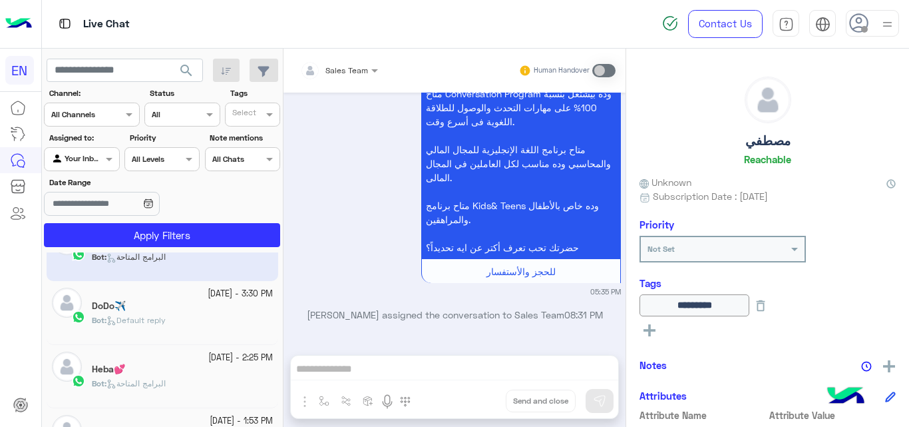
scroll to position [823, 0]
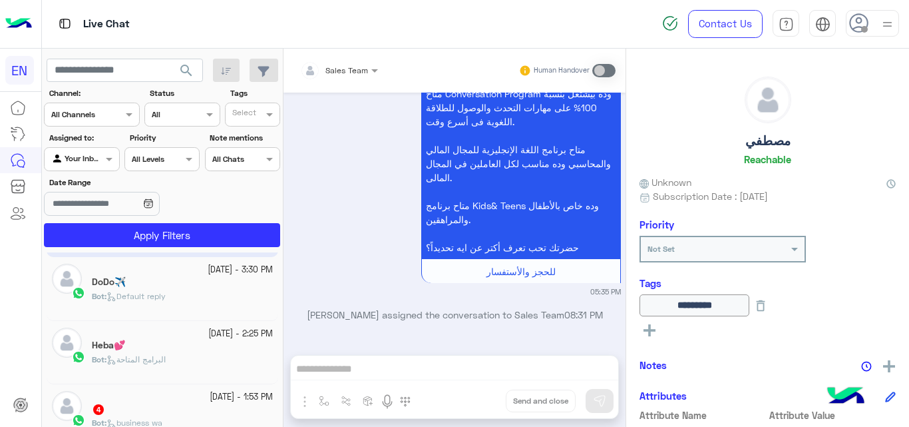
click at [208, 302] on div "Bot : Default reply" at bounding box center [182, 301] width 181 height 23
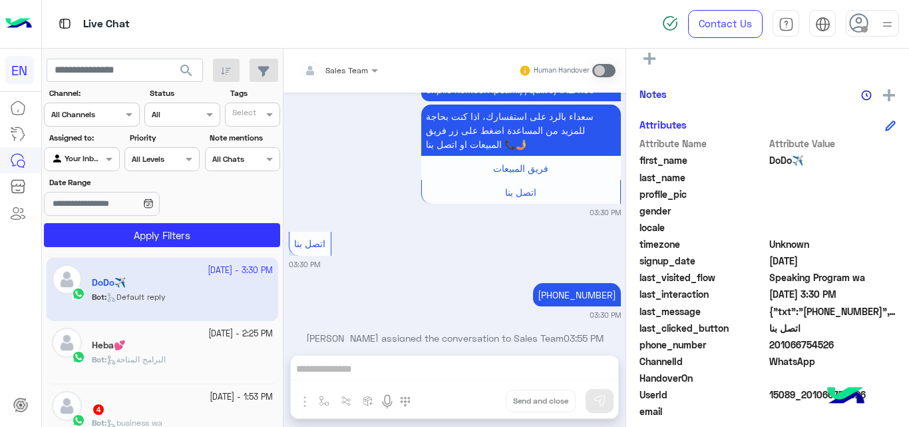
scroll to position [266, 0]
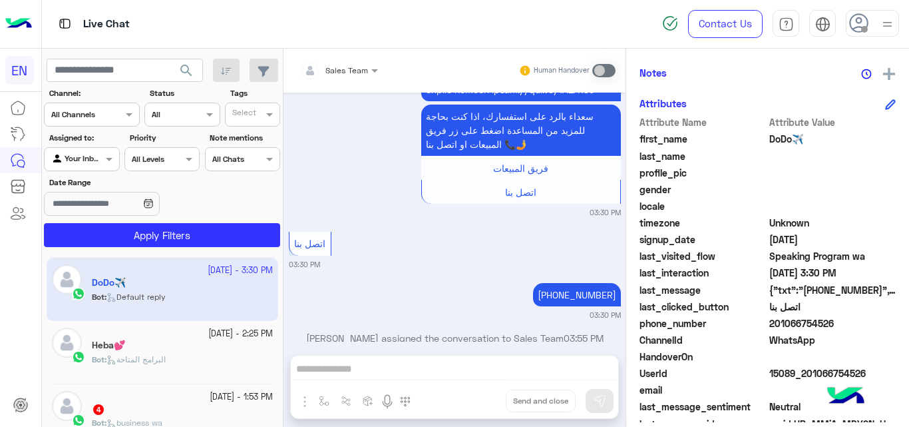
click at [794, 318] on span "201066754526" at bounding box center [833, 323] width 127 height 14
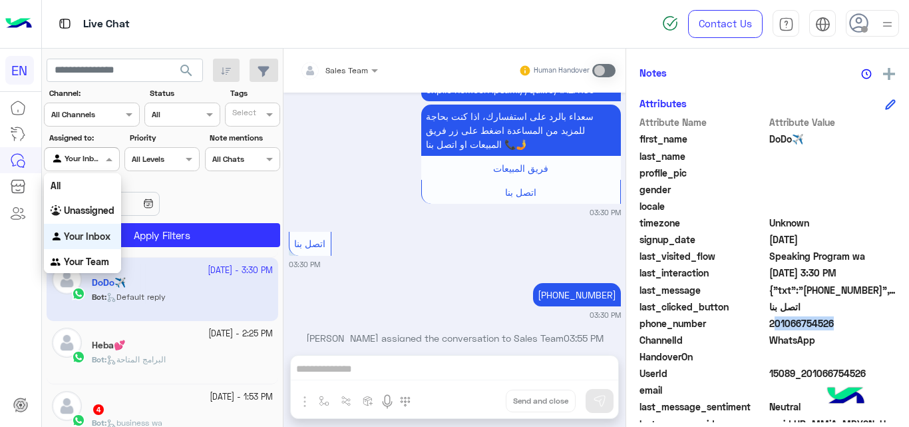
click at [95, 157] on div at bounding box center [82, 157] width 74 height 13
click at [85, 261] on b "Your Team" at bounding box center [86, 261] width 45 height 11
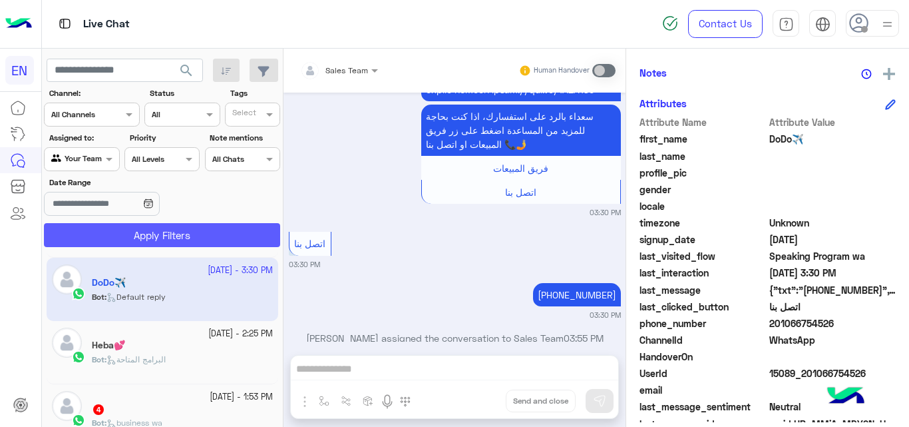
click at [152, 234] on button "Apply Filters" at bounding box center [162, 235] width 236 height 24
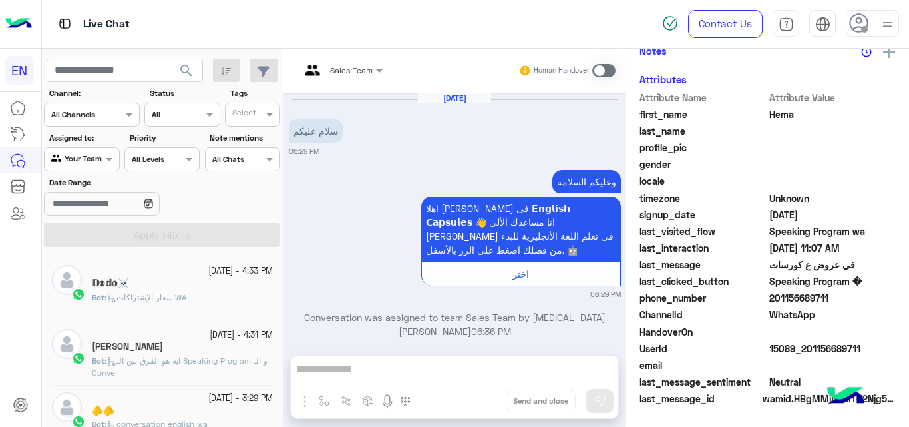
scroll to position [1228, 0]
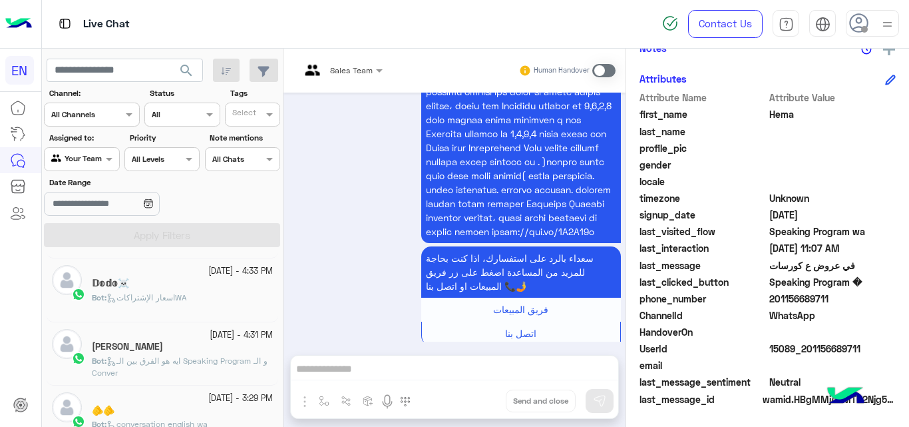
click at [160, 309] on div "Bot : اسعار الإشتراكاتWA" at bounding box center [182, 303] width 181 height 23
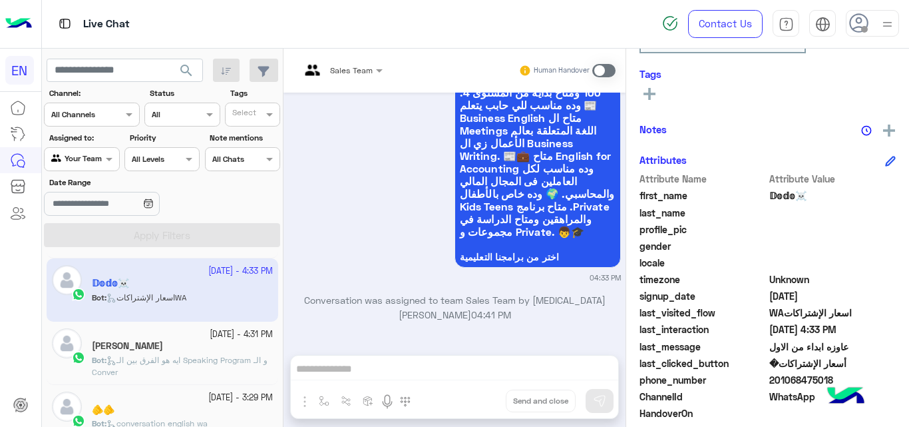
scroll to position [219, 0]
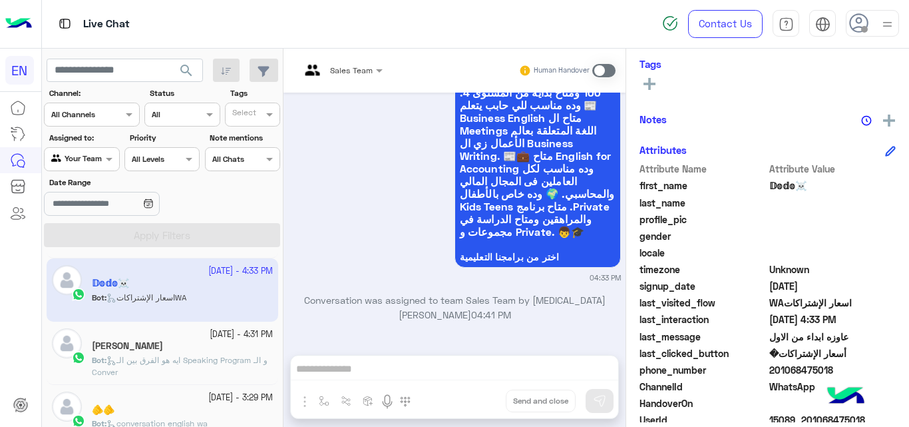
click at [790, 365] on span "201068475018" at bounding box center [833, 370] width 127 height 14
drag, startPoint x: 790, startPoint y: 187, endPoint x: 764, endPoint y: 187, distance: 26.6
click at [764, 187] on div "first_name 𝔻𝕠𝕕𝕠☠️" at bounding box center [768, 186] width 256 height 17
click at [650, 85] on rect at bounding box center [649, 84] width 3 height 12
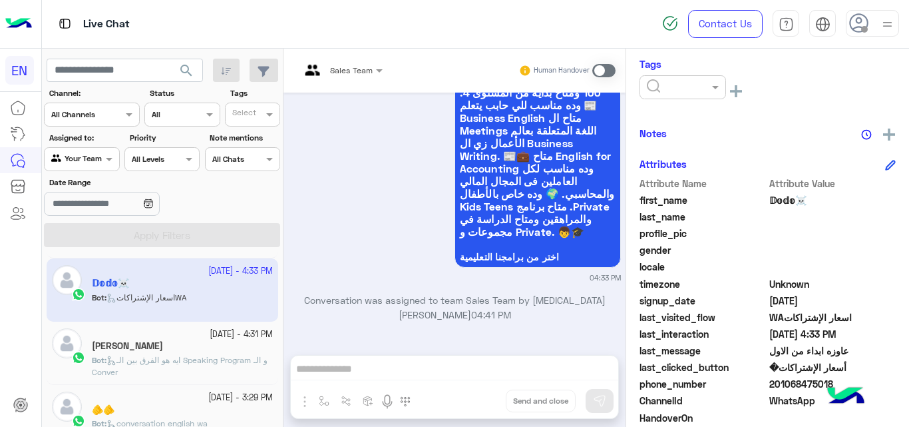
click at [674, 89] on input "text" at bounding box center [667, 86] width 41 height 12
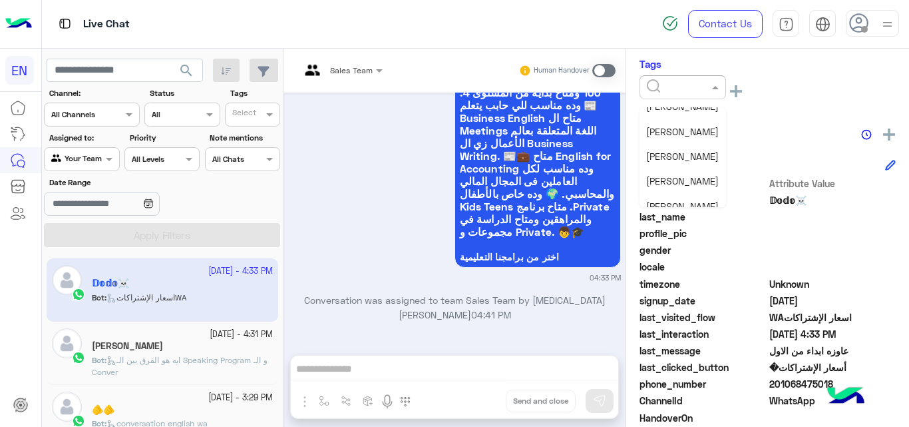
scroll to position [109, 0]
click at [652, 133] on span "[PERSON_NAME]" at bounding box center [682, 134] width 73 height 11
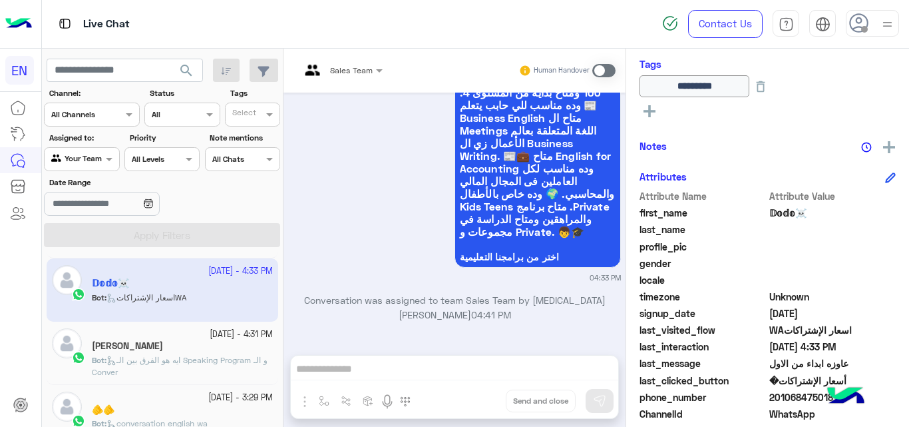
click at [183, 355] on span "ايه هو الفرق بين الـ Speaking Program و الـ Conver" at bounding box center [180, 366] width 176 height 22
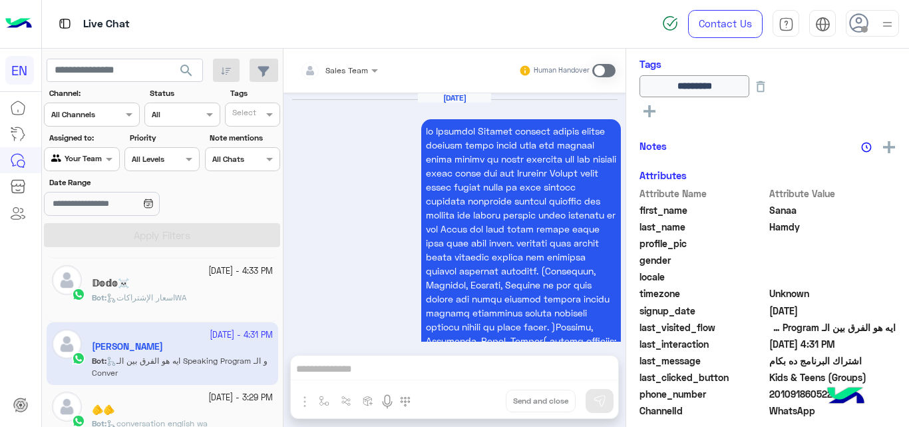
scroll to position [2731, 0]
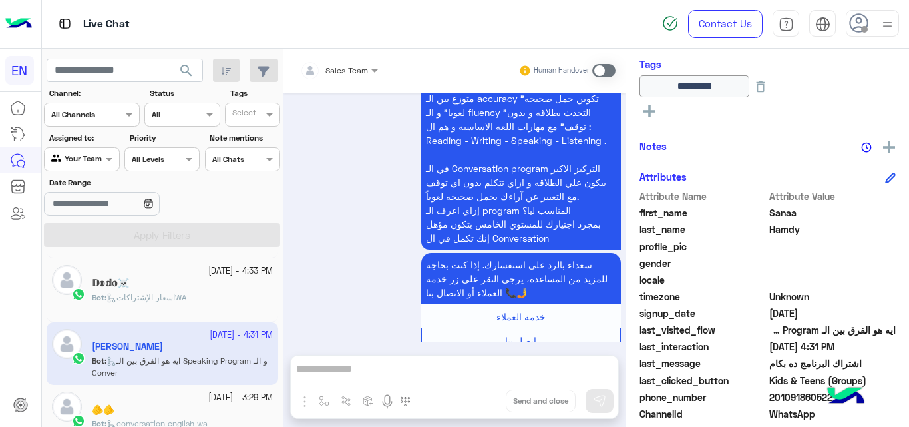
click at [224, 294] on div "Bot : اسعار الإشتراكاتWA" at bounding box center [182, 303] width 181 height 23
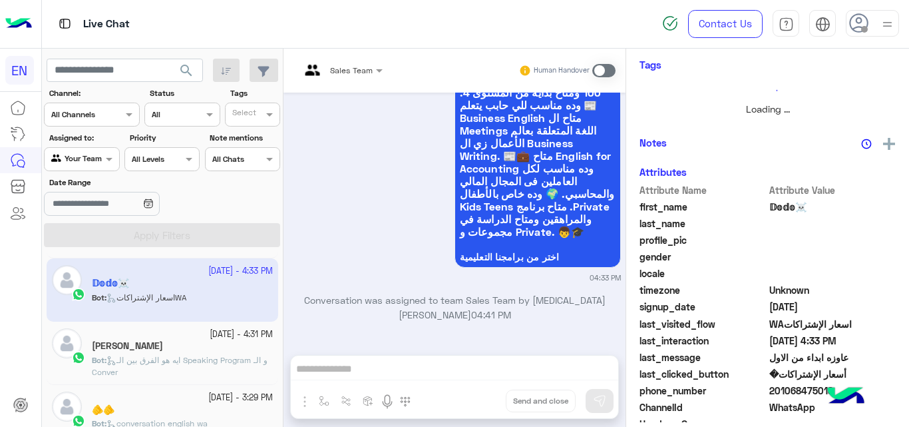
scroll to position [219, 0]
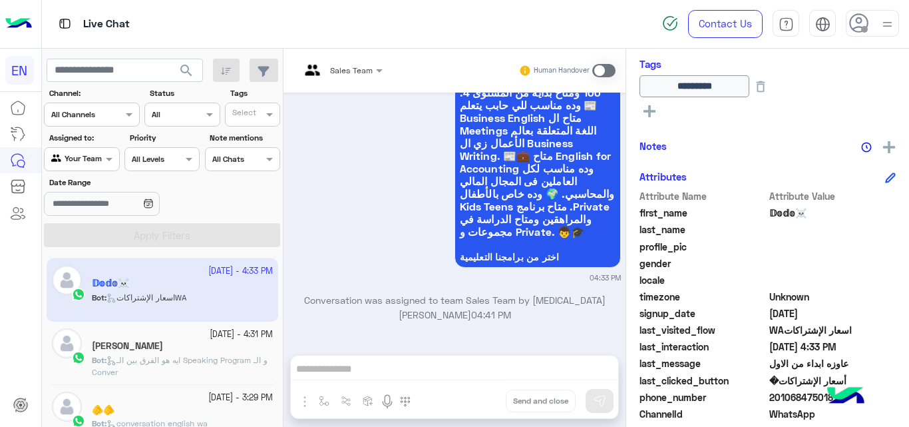
click at [201, 404] on div "🫵🫵" at bounding box center [182, 411] width 181 height 14
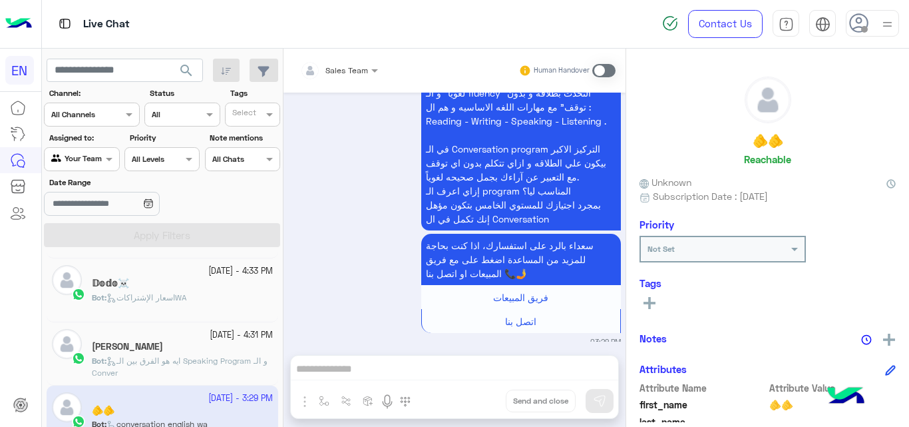
scroll to position [290, 0]
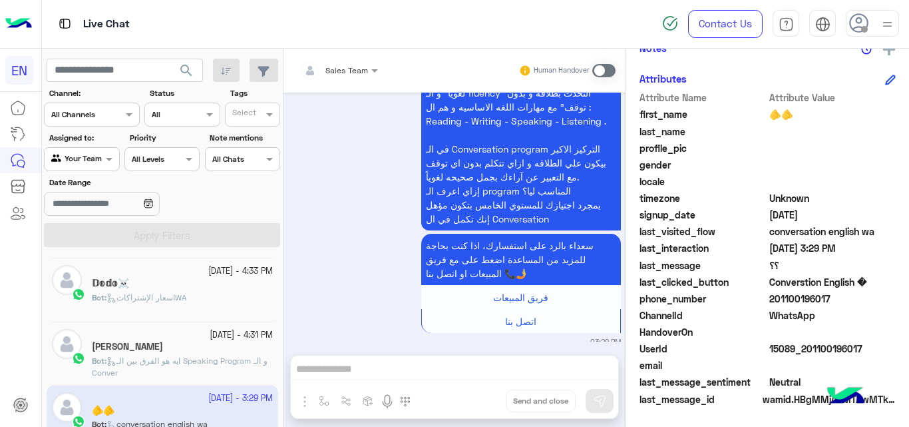
click at [808, 297] on span "201100196017" at bounding box center [833, 299] width 127 height 14
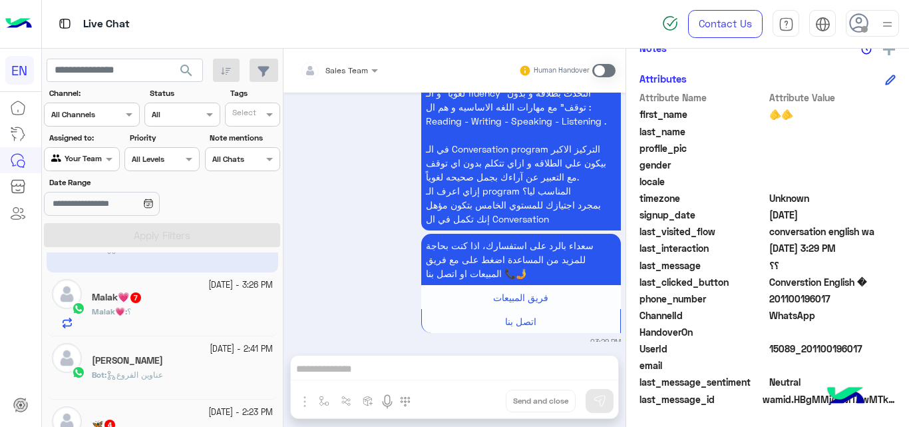
click at [207, 314] on div "Malak💗 : ؟" at bounding box center [182, 317] width 181 height 23
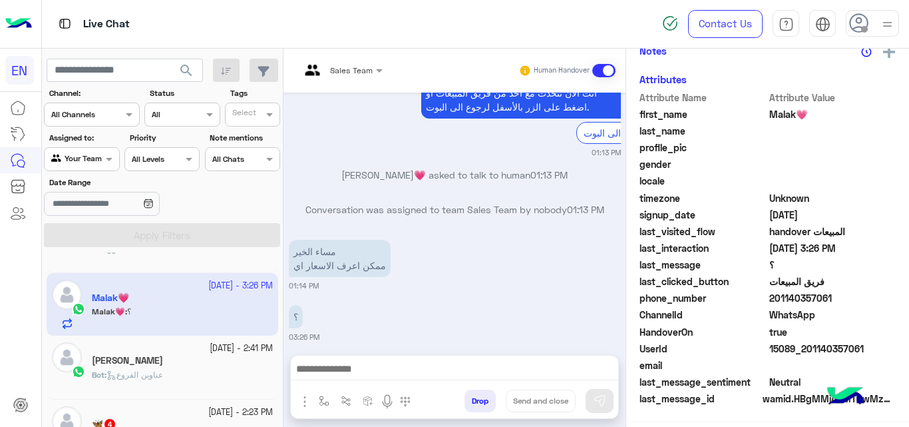
scroll to position [290, 0]
click at [817, 300] on span "201140357061" at bounding box center [833, 299] width 127 height 14
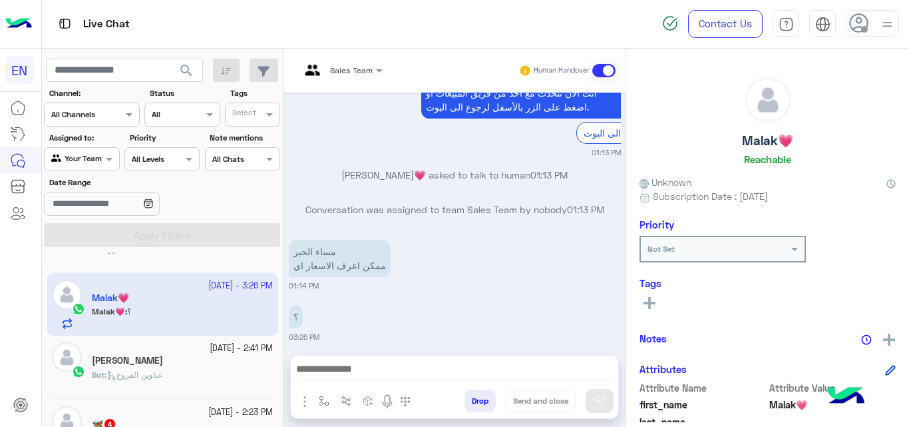
click at [653, 300] on icon at bounding box center [650, 303] width 12 height 12
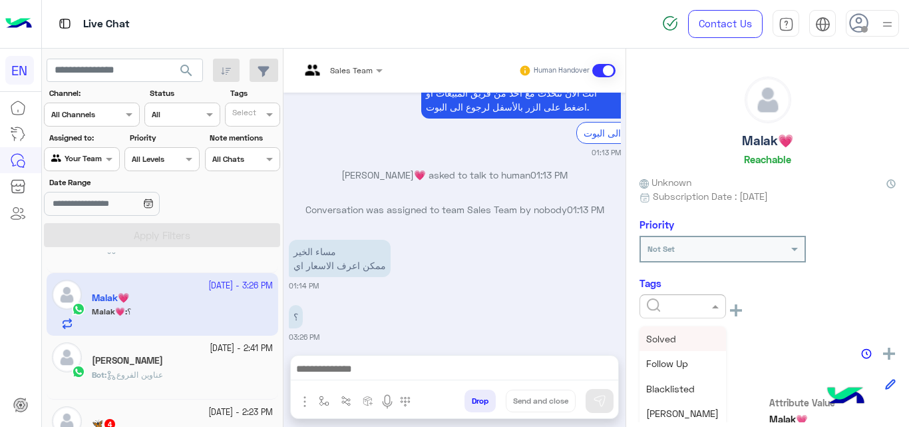
click at [680, 308] on input "text" at bounding box center [667, 305] width 41 height 12
click at [724, 346] on div "Solved Follow Up Blacklisted [PERSON_NAME] [PERSON_NAME] [PERSON_NAME] Sales [P…" at bounding box center [683, 376] width 87 height 100
click at [654, 358] on span "[PERSON_NAME]" at bounding box center [682, 360] width 73 height 11
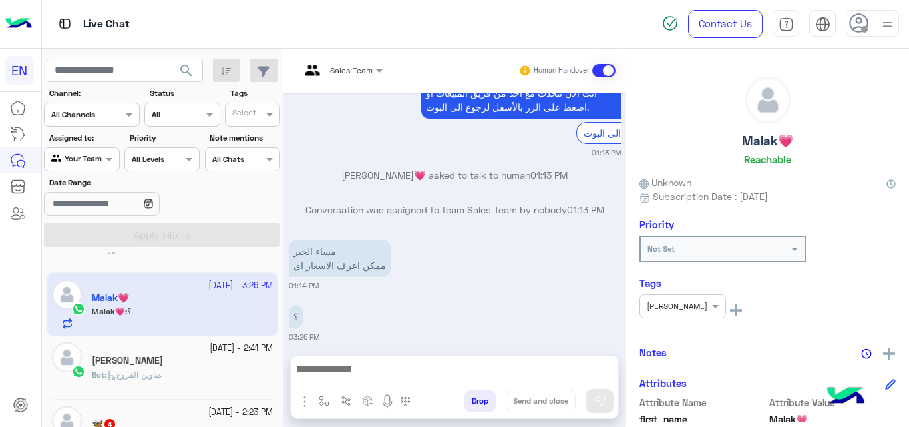
click at [210, 350] on small "[DATE] - 2:41 PM" at bounding box center [241, 348] width 63 height 13
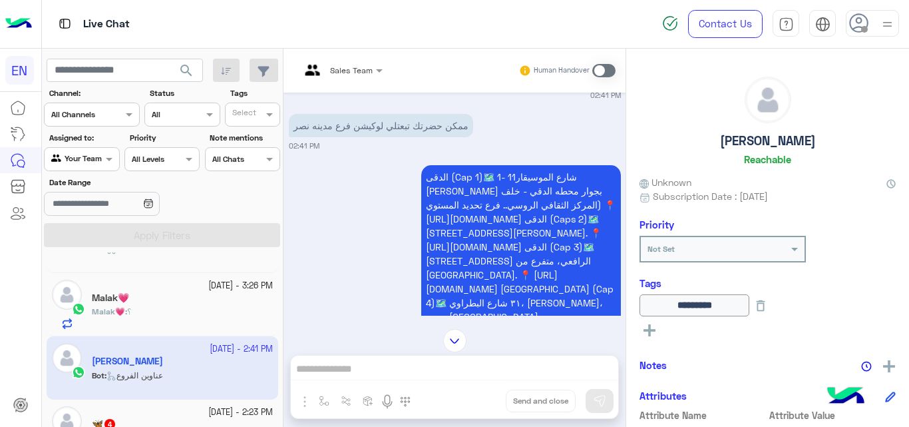
scroll to position [267, 0]
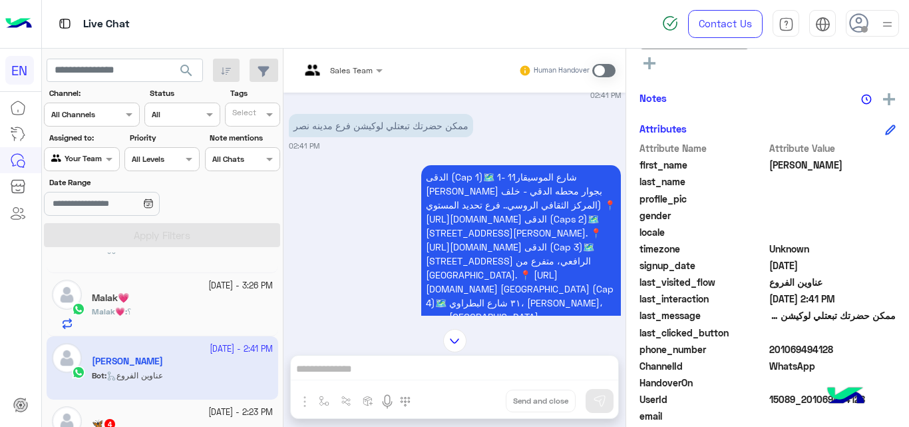
click at [809, 349] on span "201069494128" at bounding box center [833, 349] width 127 height 14
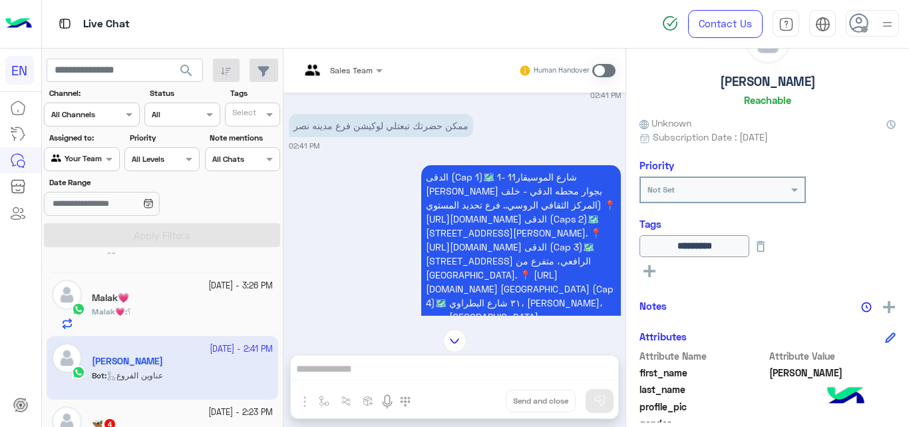
scroll to position [318, 0]
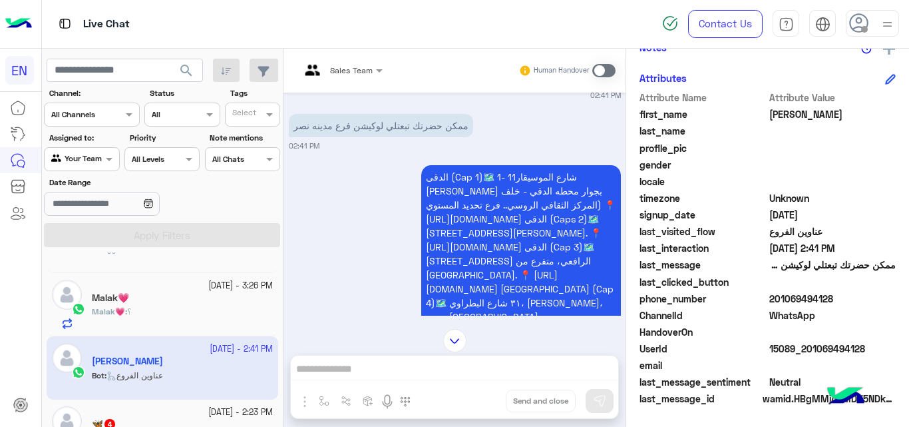
click at [214, 415] on small "[DATE] - 2:23 PM" at bounding box center [240, 412] width 65 height 13
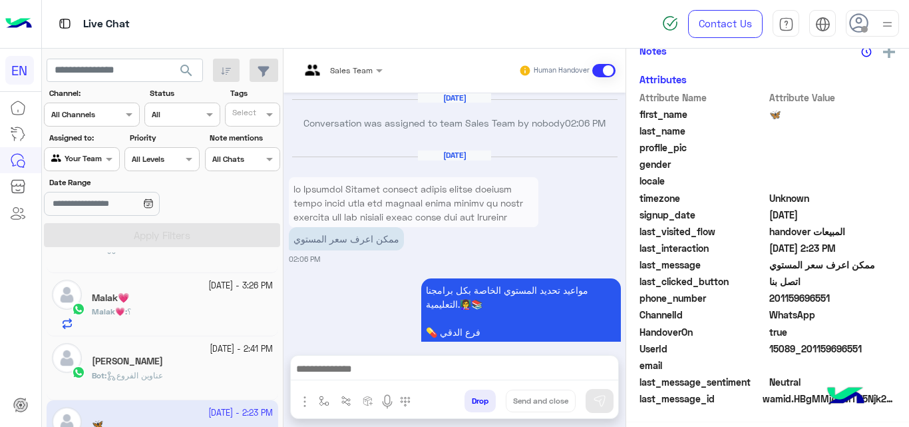
scroll to position [804, 0]
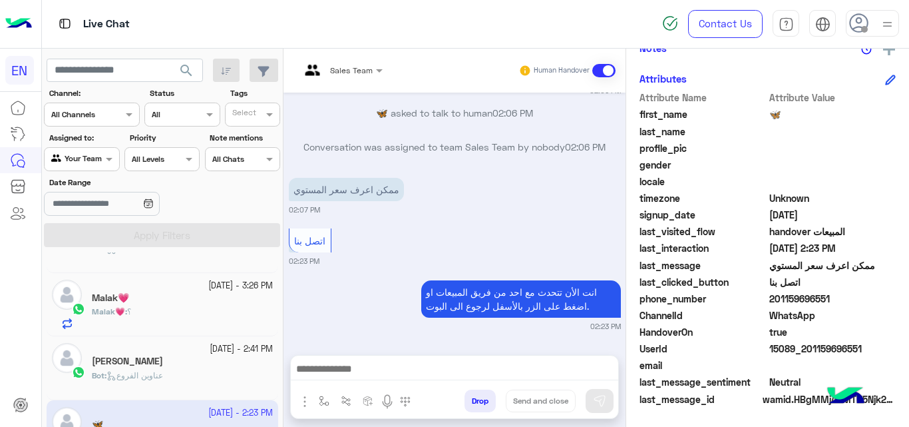
click at [214, 379] on div "Bot : عناوين الفروع" at bounding box center [182, 380] width 181 height 23
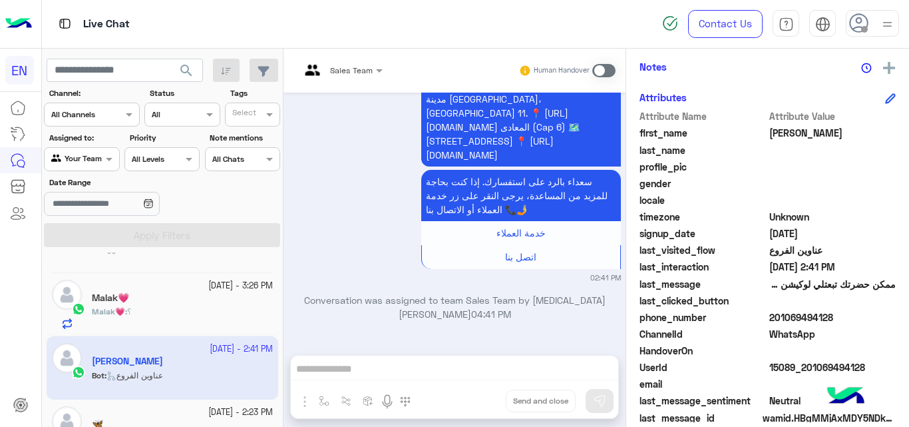
scroll to position [290, 0]
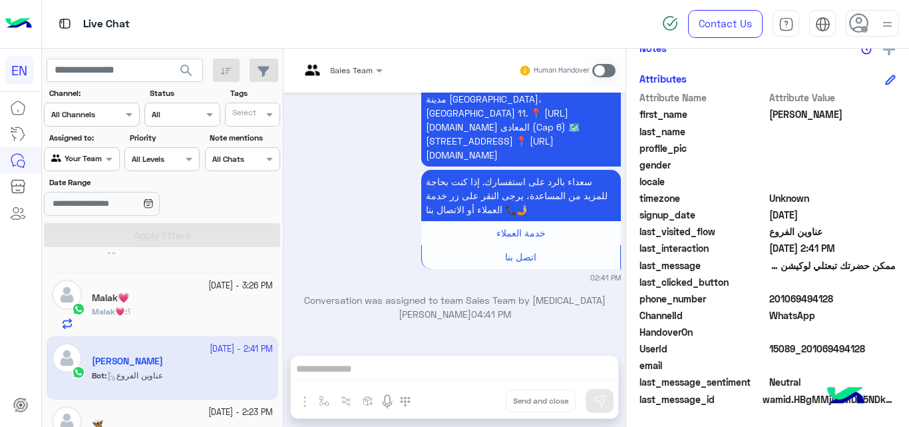
click at [809, 299] on span "201069494128" at bounding box center [833, 299] width 127 height 14
click at [191, 405] on div "[DATE] - 2:23 PM 🦋 Bot : handover المبيعات" at bounding box center [163, 430] width 232 height 63
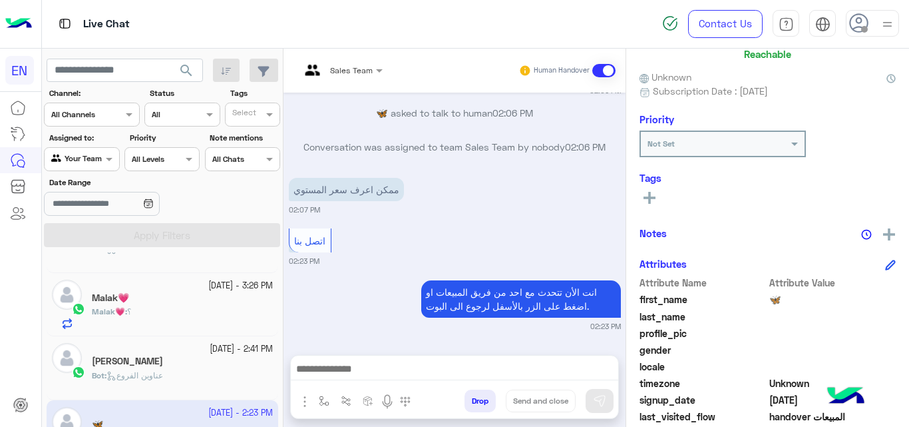
scroll to position [290, 0]
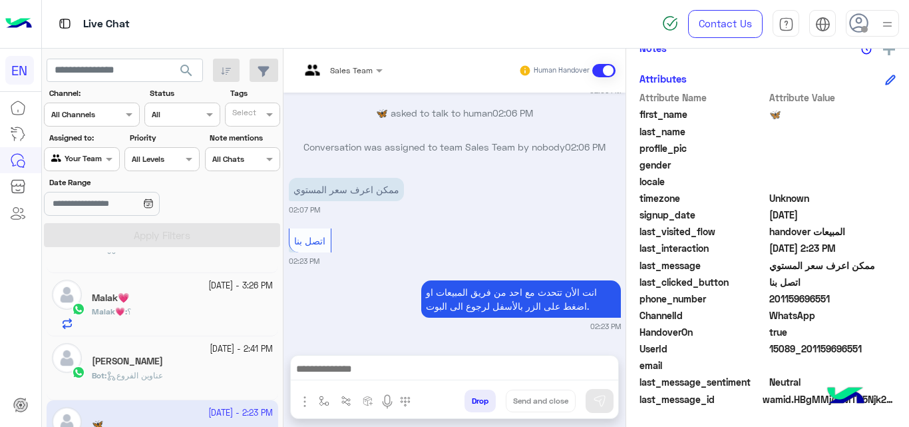
click at [792, 295] on span "201159696551" at bounding box center [833, 299] width 127 height 14
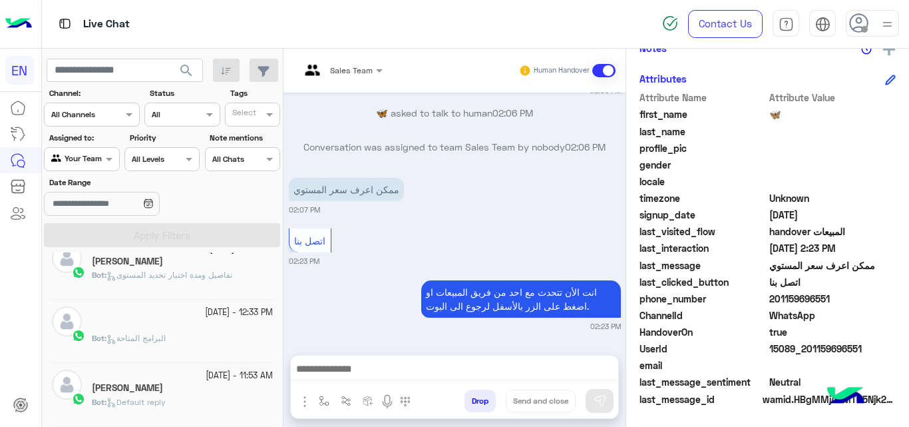
scroll to position [7, 0]
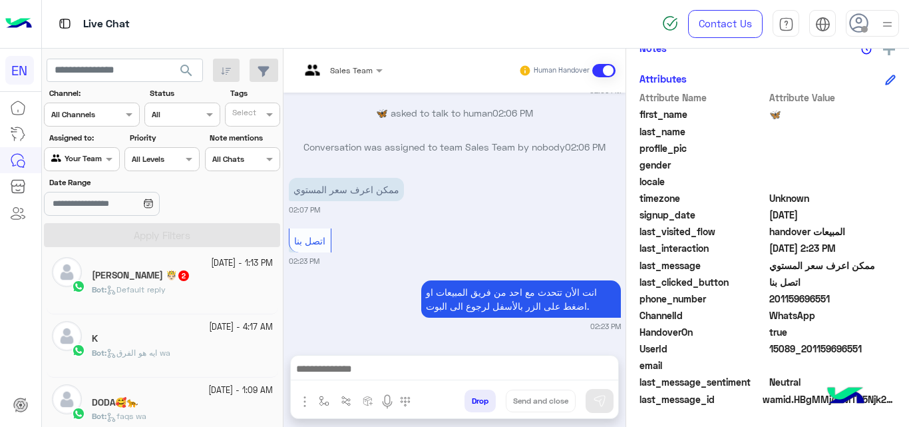
click at [226, 280] on div "[PERSON_NAME] 🤴🏻 2" at bounding box center [182, 277] width 181 height 14
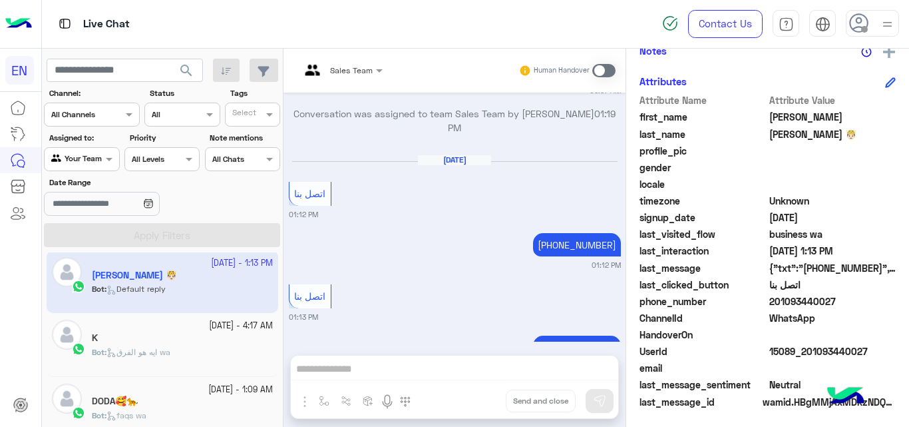
scroll to position [290, 0]
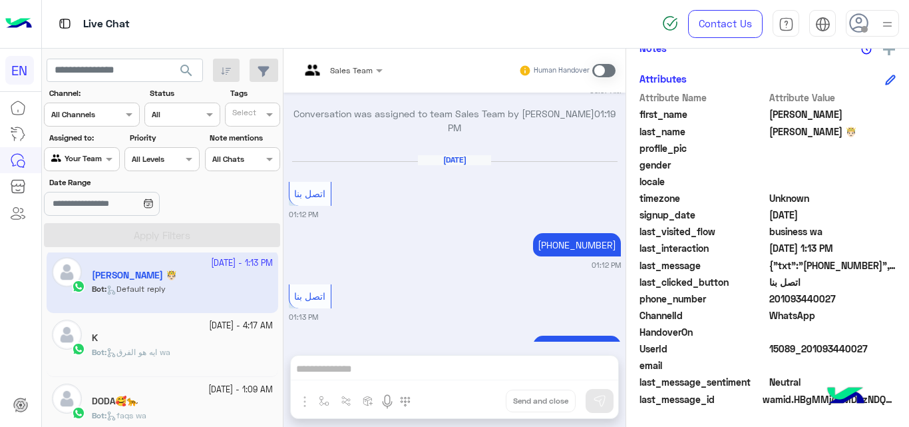
click at [790, 297] on span "201093440027" at bounding box center [833, 299] width 127 height 14
click at [209, 322] on small "[DATE] - 4:17 AM" at bounding box center [241, 326] width 64 height 13
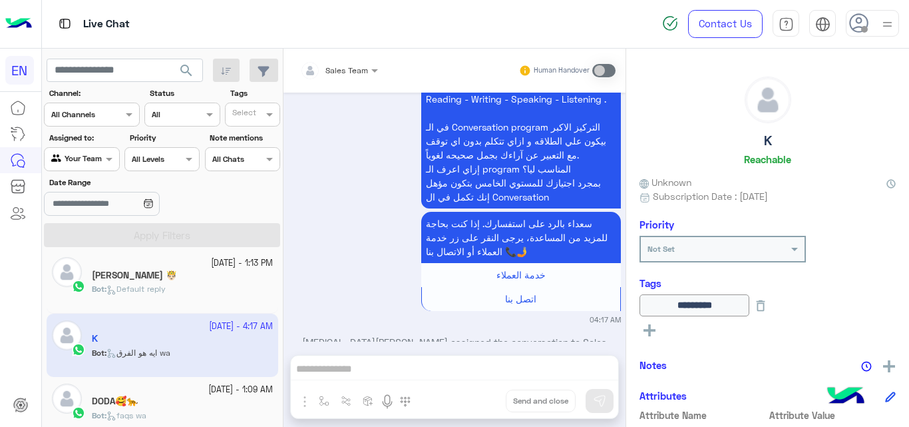
click at [192, 397] on div "DODA🥰🐆" at bounding box center [182, 402] width 181 height 14
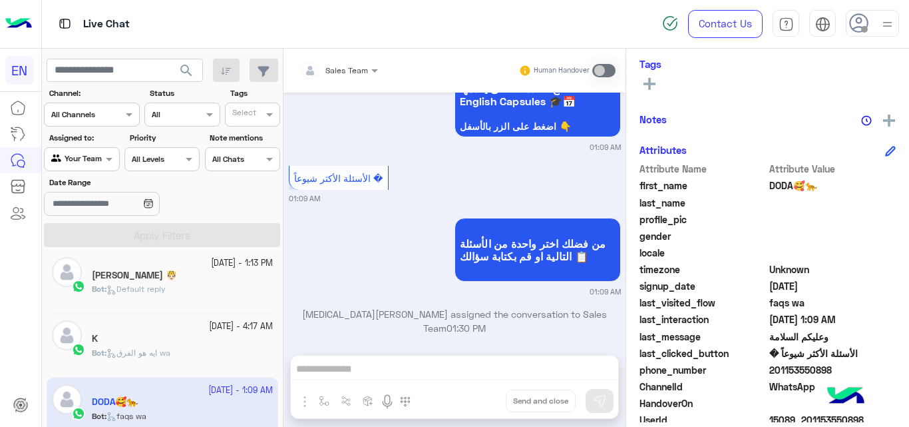
scroll to position [269, 0]
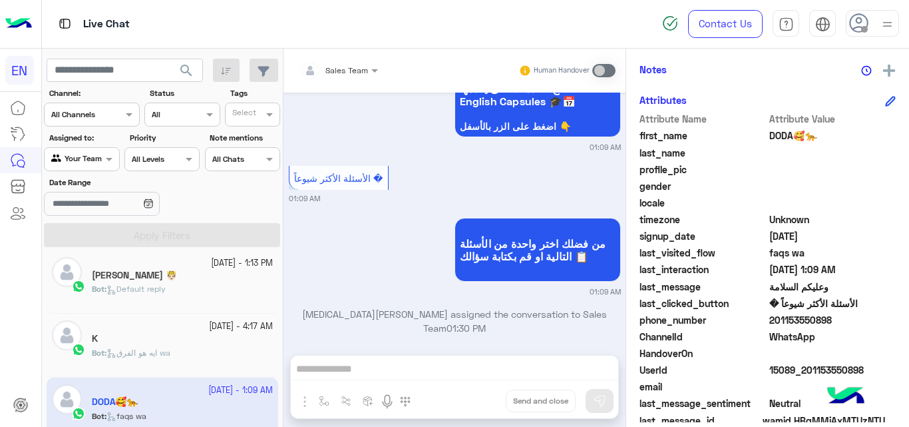
click at [784, 317] on span "201153550898" at bounding box center [833, 320] width 127 height 14
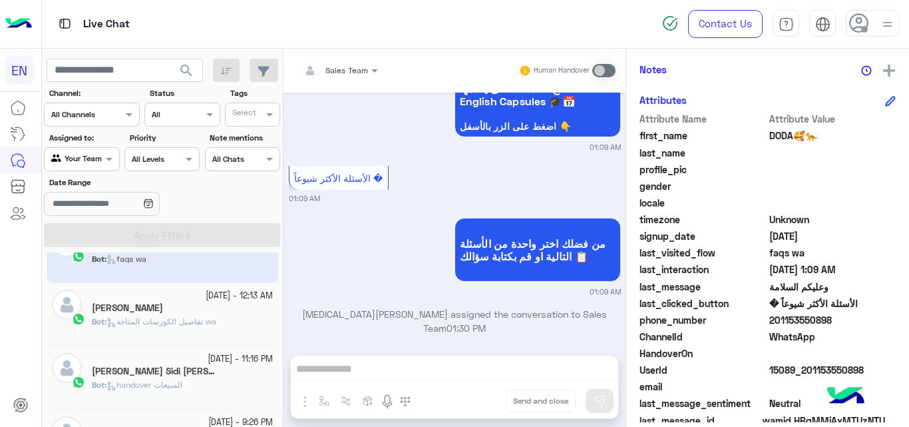
click at [206, 324] on span "تفاصيل الكورسات المتاحة wa" at bounding box center [162, 321] width 110 height 10
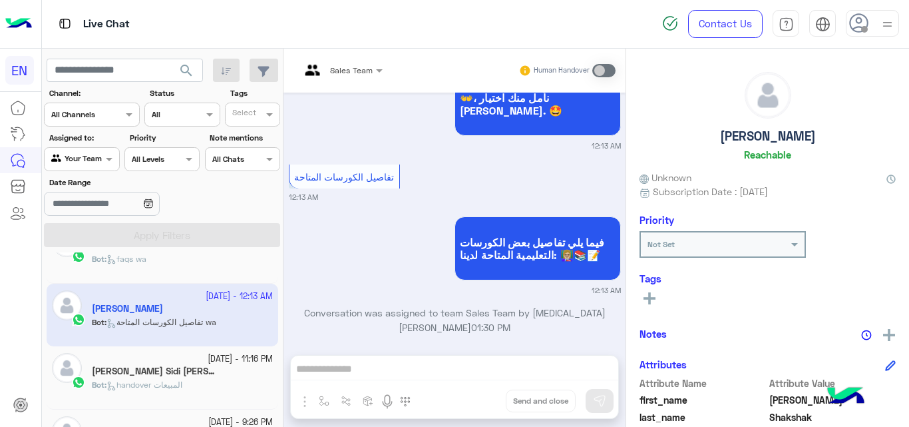
scroll to position [290, 0]
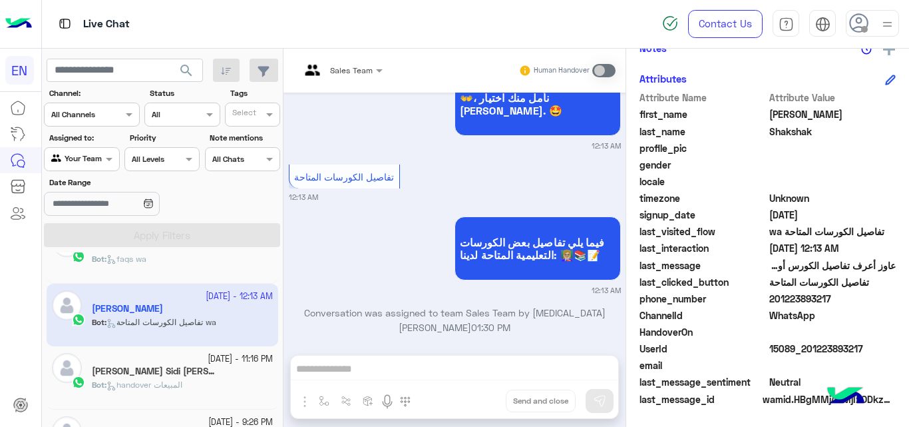
click at [774, 296] on span "201223893217" at bounding box center [833, 299] width 127 height 14
click at [787, 113] on span "[PERSON_NAME]" at bounding box center [833, 114] width 127 height 14
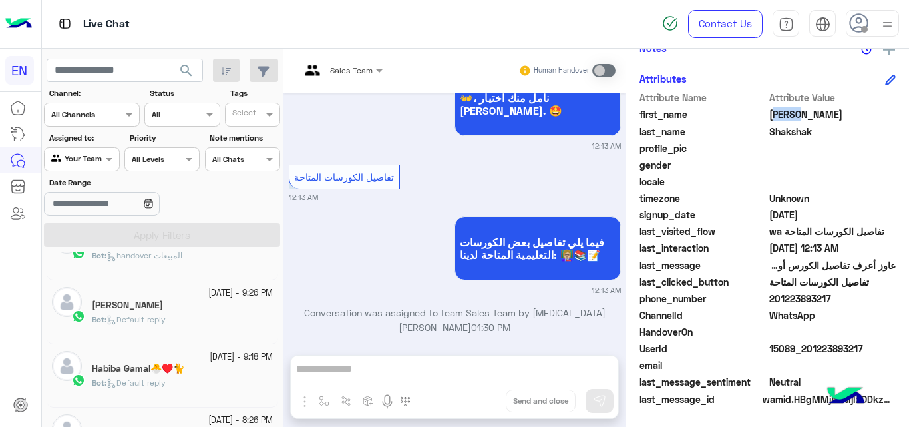
scroll to position [270, 0]
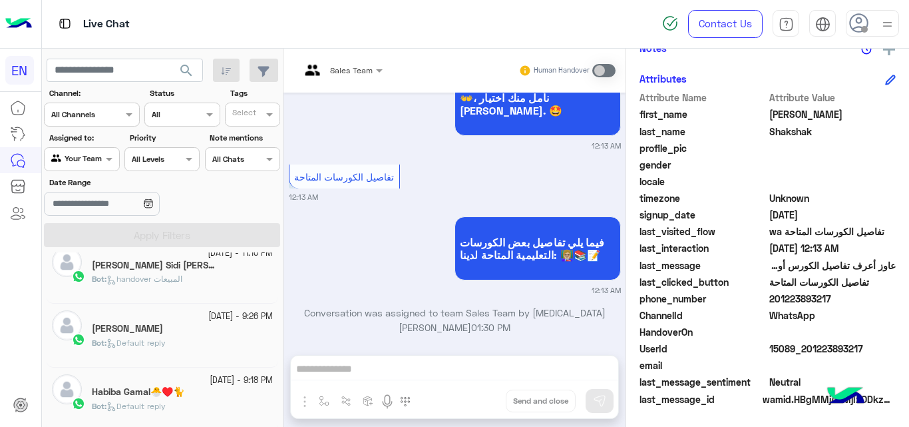
click at [226, 296] on div "Bot : handover المبيعات" at bounding box center [182, 284] width 181 height 23
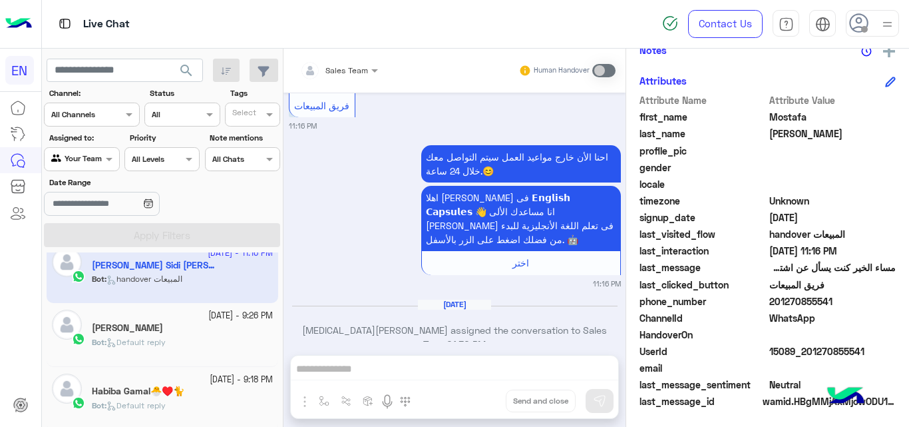
scroll to position [318, 0]
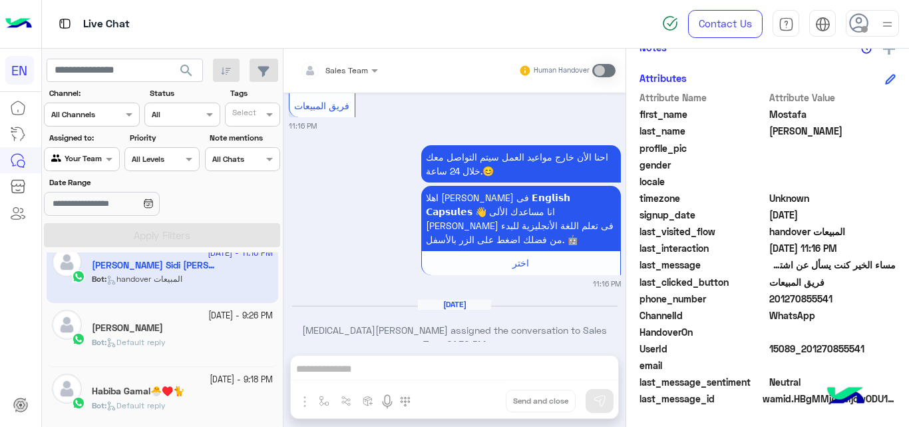
click at [813, 294] on span "201270855541" at bounding box center [833, 299] width 127 height 14
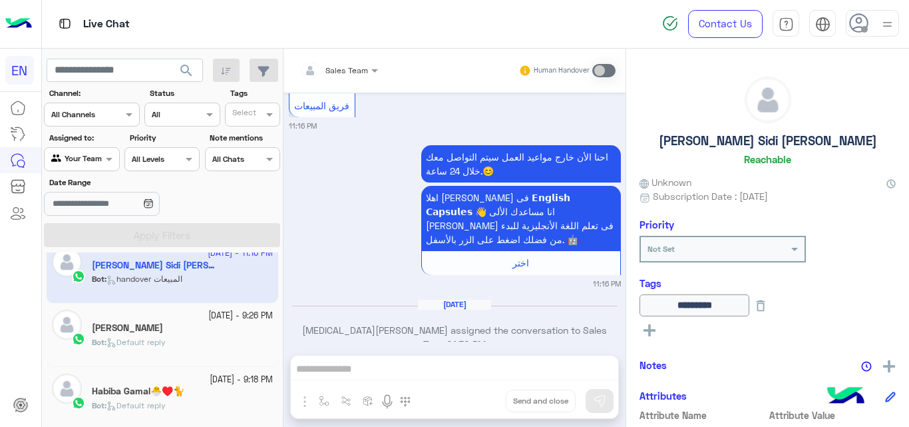
click at [190, 336] on div "Bot : Default reply" at bounding box center [182, 347] width 181 height 23
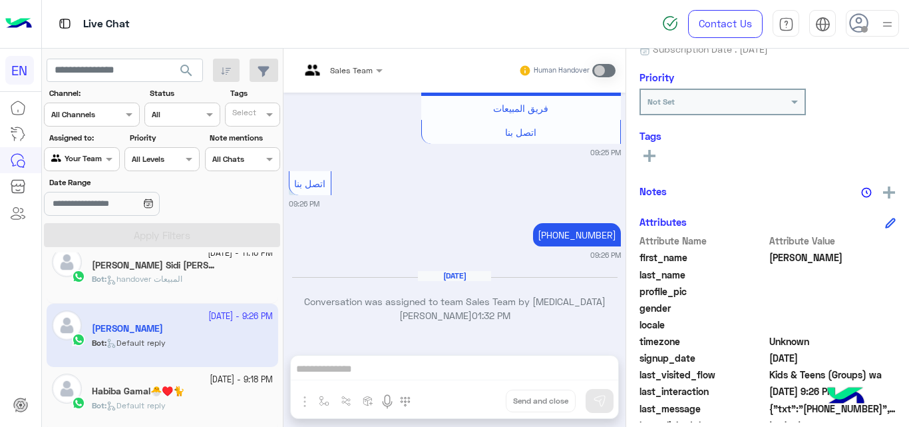
scroll to position [270, 0]
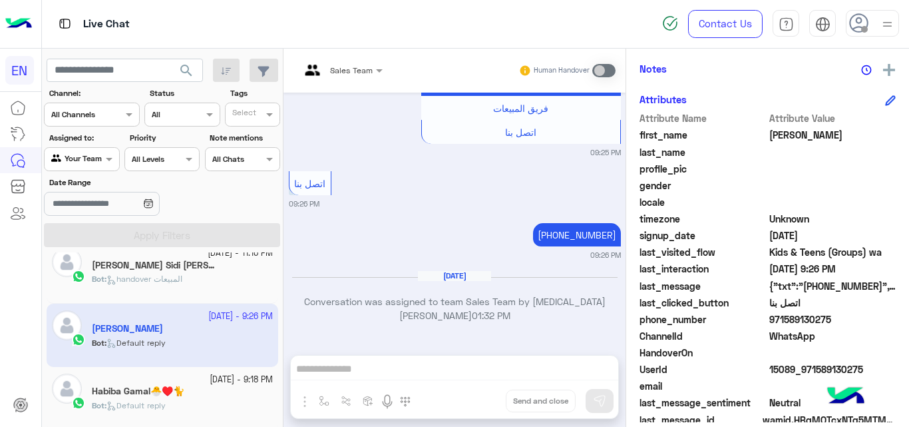
click at [780, 318] on span "971589130275" at bounding box center [833, 319] width 127 height 14
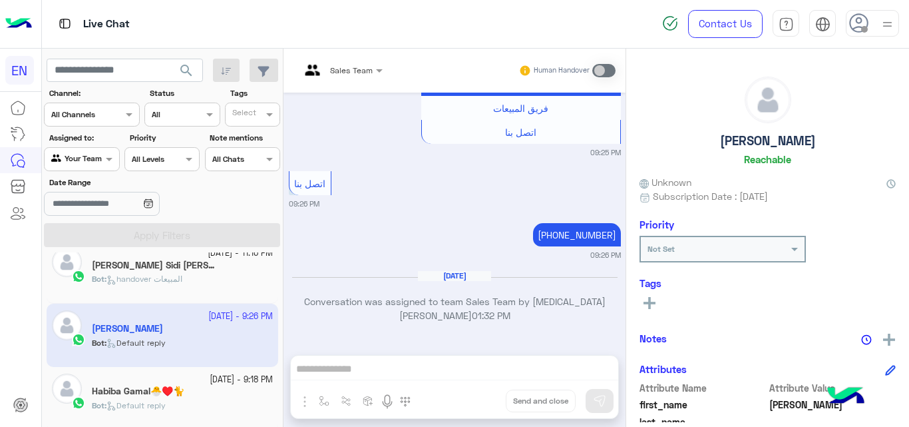
click at [648, 304] on rect at bounding box center [650, 303] width 12 height 3
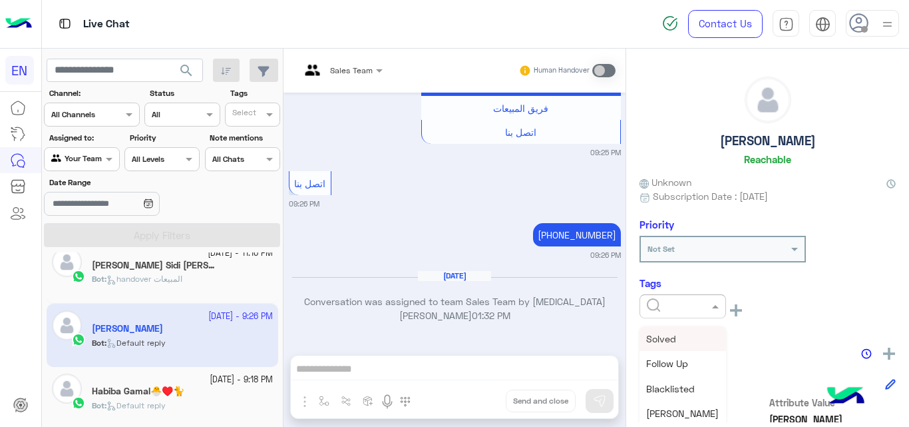
click at [697, 309] on div at bounding box center [682, 304] width 85 height 13
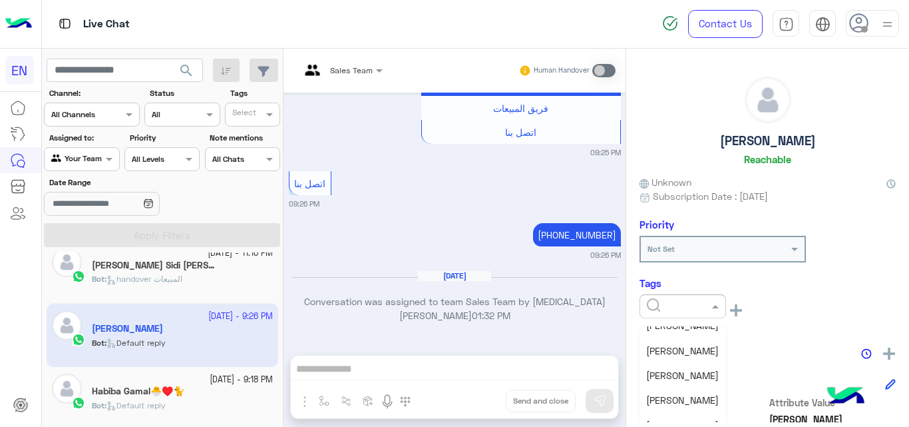
scroll to position [132, 0]
click at [663, 327] on span "[PERSON_NAME]" at bounding box center [682, 330] width 73 height 11
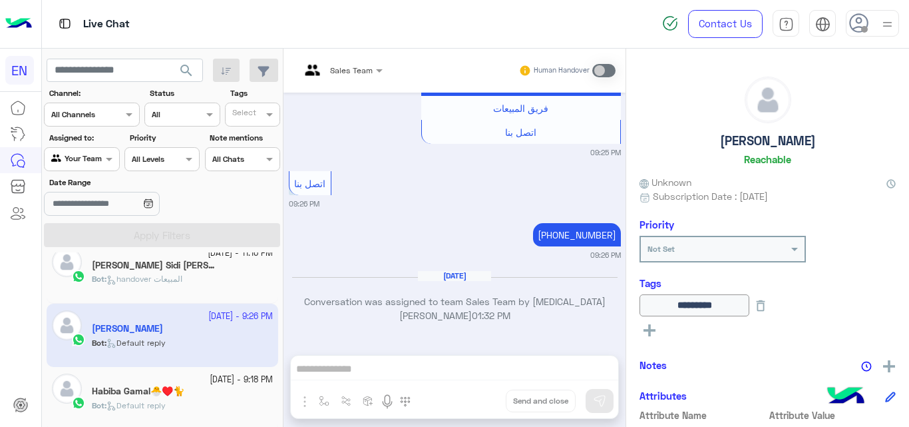
click at [177, 388] on h5 "Habiba Gamal🐣♥️🐈" at bounding box center [138, 390] width 93 height 11
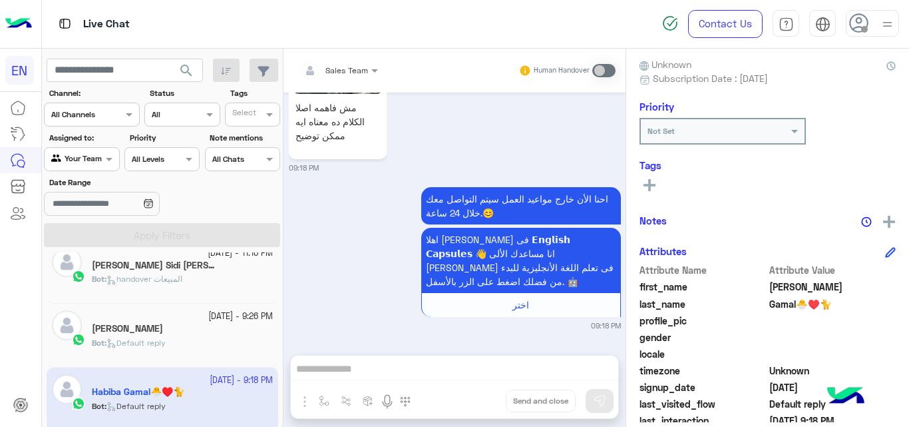
scroll to position [290, 0]
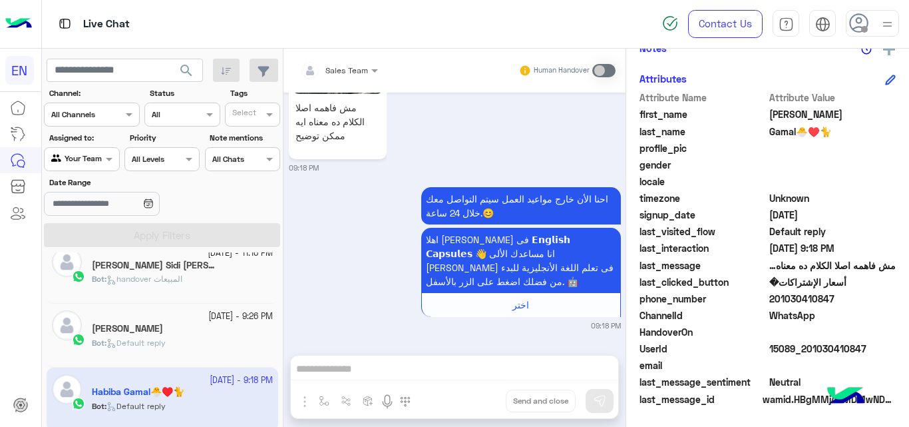
click at [793, 297] on span "201030410847" at bounding box center [833, 299] width 127 height 14
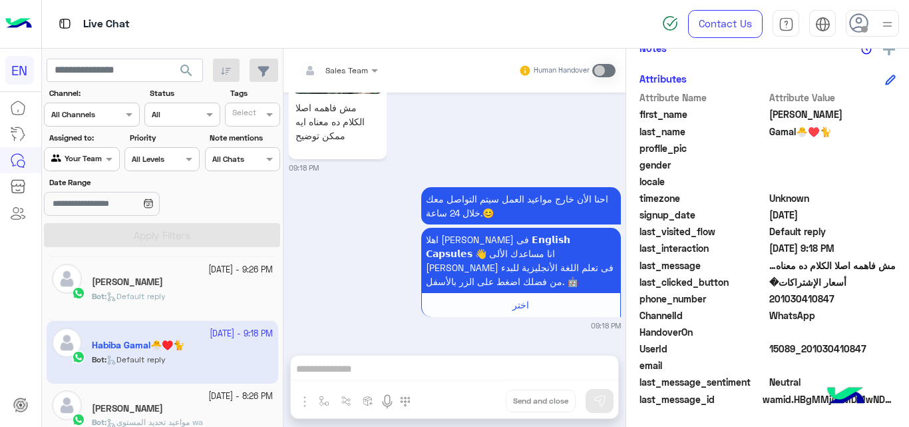
scroll to position [397, 0]
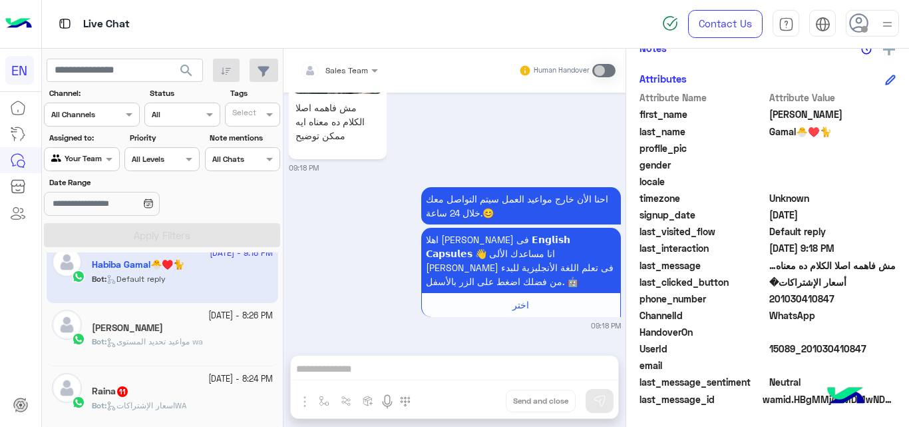
click at [189, 343] on span "مواعيد تحديد المستوى wa" at bounding box center [155, 341] width 97 height 10
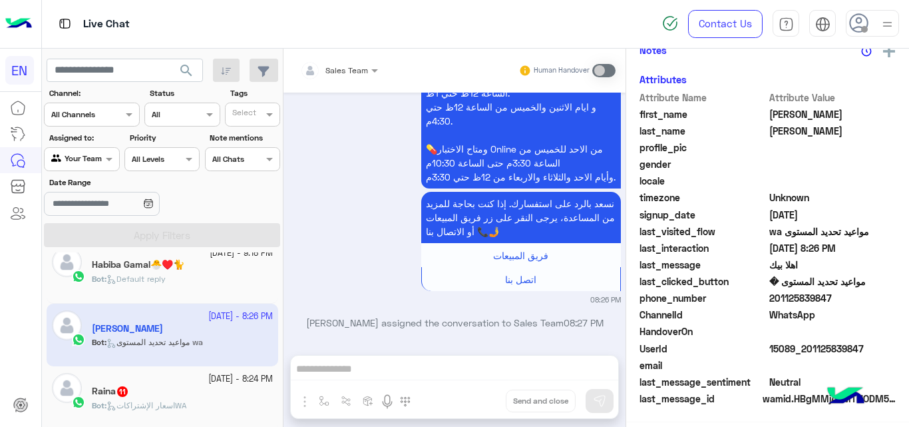
scroll to position [318, 0]
click at [810, 294] on span "201125839847" at bounding box center [833, 299] width 127 height 14
click at [166, 401] on span "اسعار الإشتراكاتWA" at bounding box center [147, 405] width 80 height 10
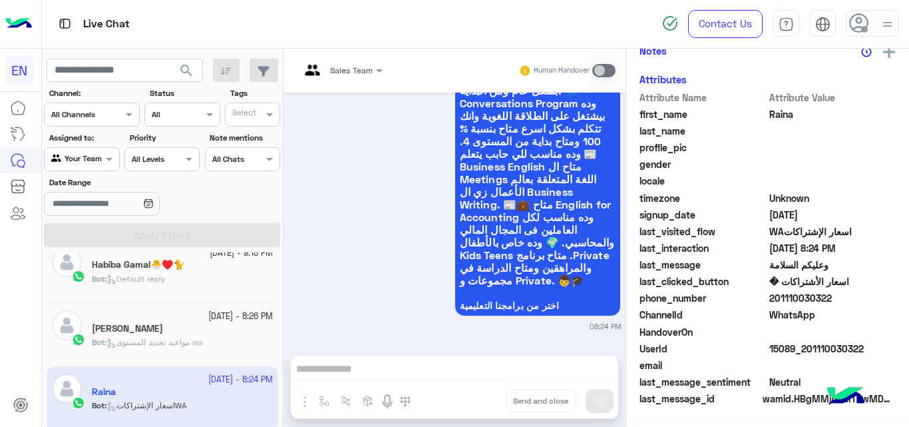
scroll to position [290, 0]
click at [795, 299] on span "201110030322" at bounding box center [833, 299] width 127 height 14
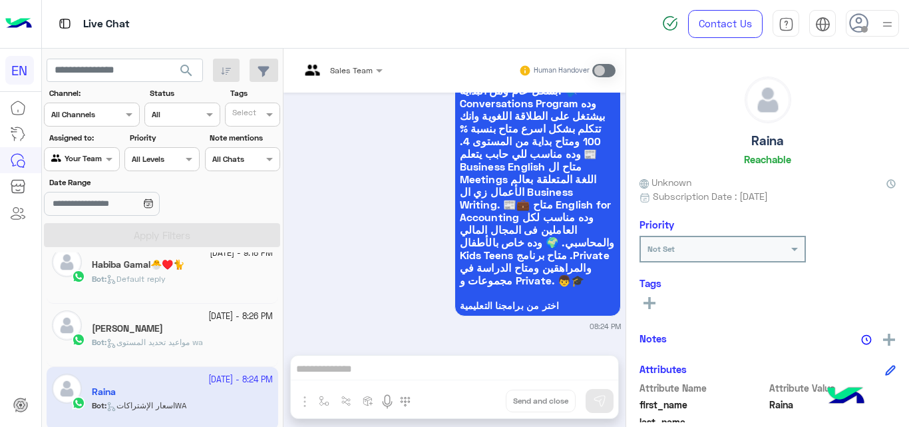
click at [652, 298] on icon at bounding box center [650, 303] width 12 height 12
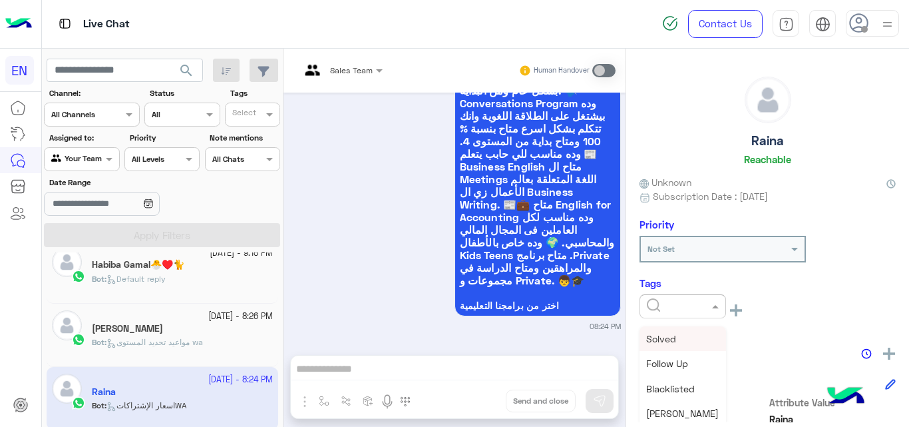
click at [652, 299] on input "text" at bounding box center [667, 305] width 41 height 12
click at [654, 340] on div "[PERSON_NAME]" at bounding box center [683, 349] width 87 height 25
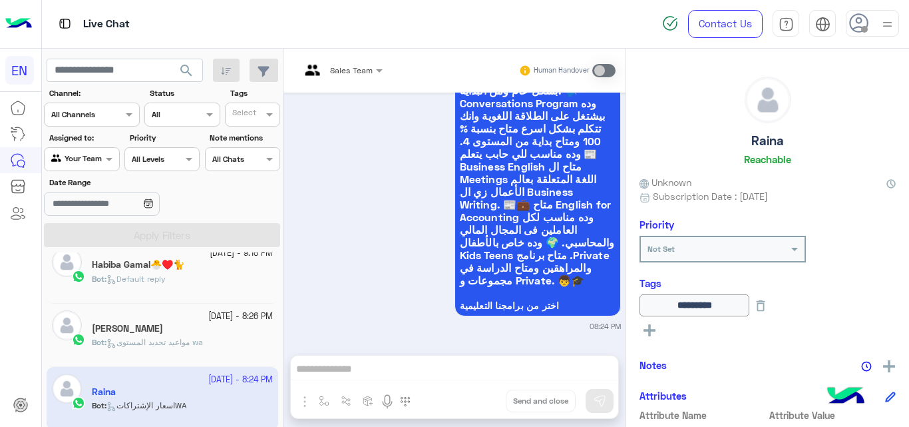
click at [283, 346] on mat-drawer "Sales Team Human Handover [DATE] فريق المبيعات 10:35 PM احنا الأن خارج مواعيد ا…" at bounding box center [596, 240] width 626 height 383
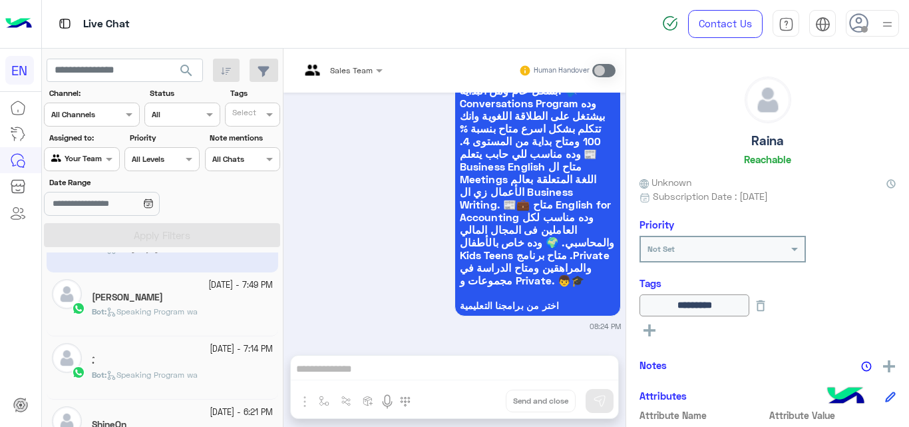
click at [244, 314] on div "Bot : Speaking Program wa" at bounding box center [182, 317] width 181 height 23
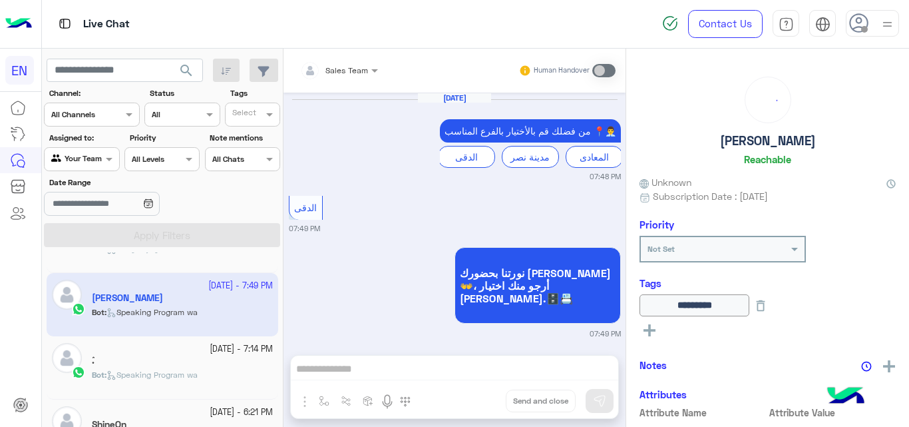
scroll to position [1213, 0]
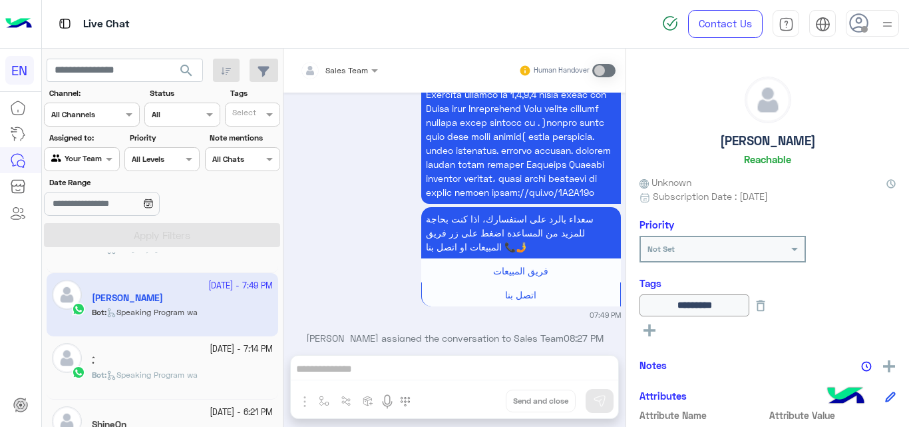
click at [210, 351] on small "[DATE] - 7:14 PM" at bounding box center [241, 349] width 63 height 13
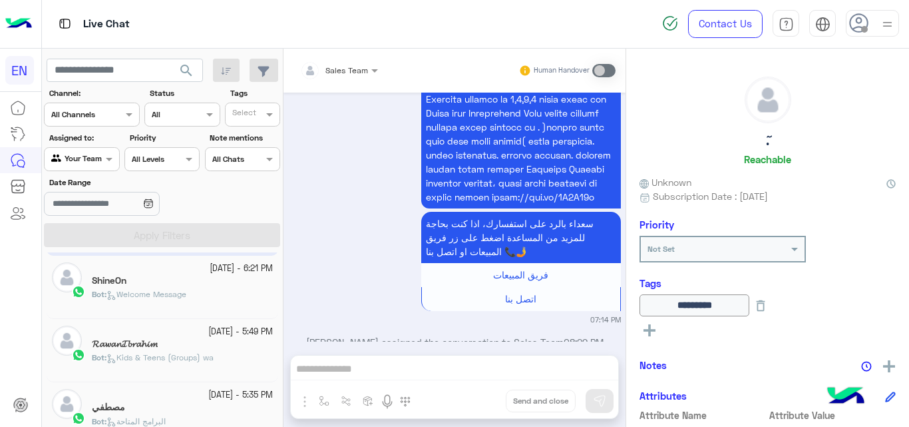
scroll to position [712, 0]
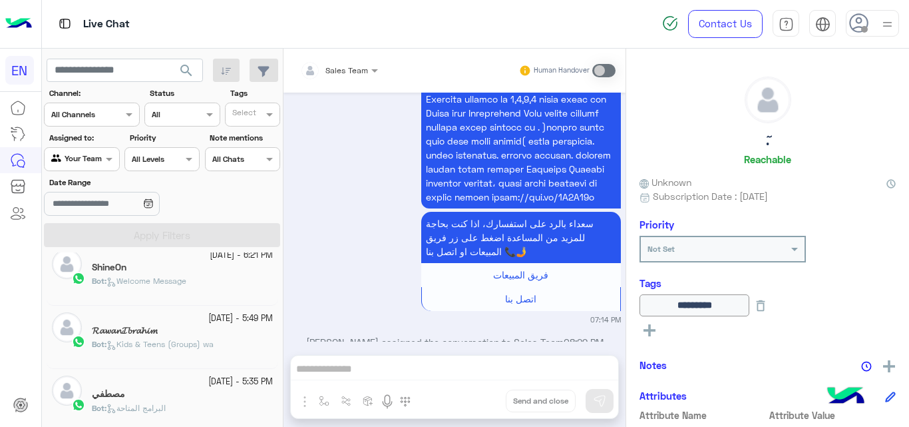
click at [235, 268] on div "ShineOn" at bounding box center [182, 269] width 181 height 14
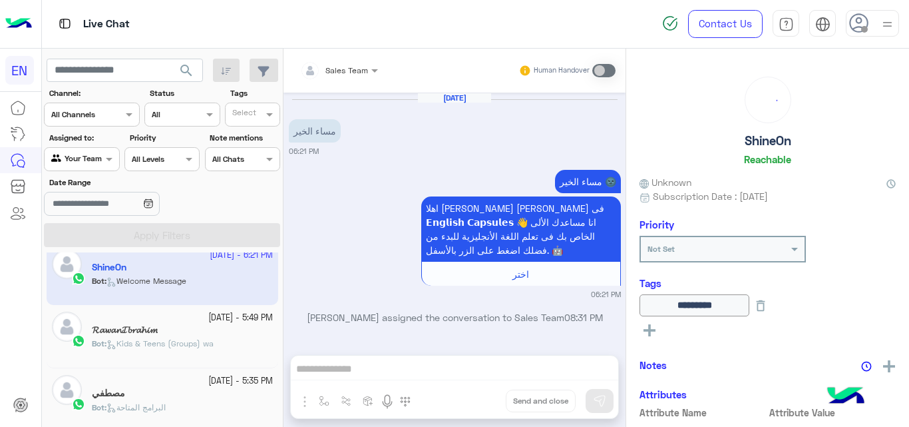
scroll to position [3, 0]
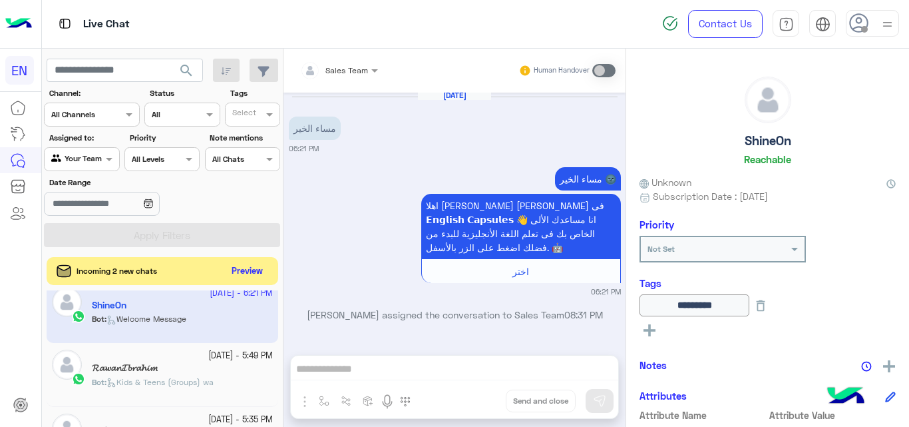
click at [252, 268] on button "Preview" at bounding box center [247, 271] width 41 height 18
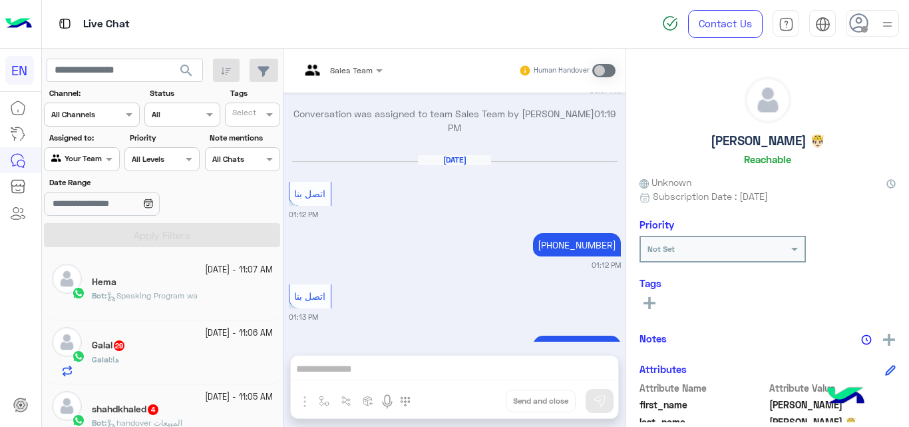
scroll to position [7, 0]
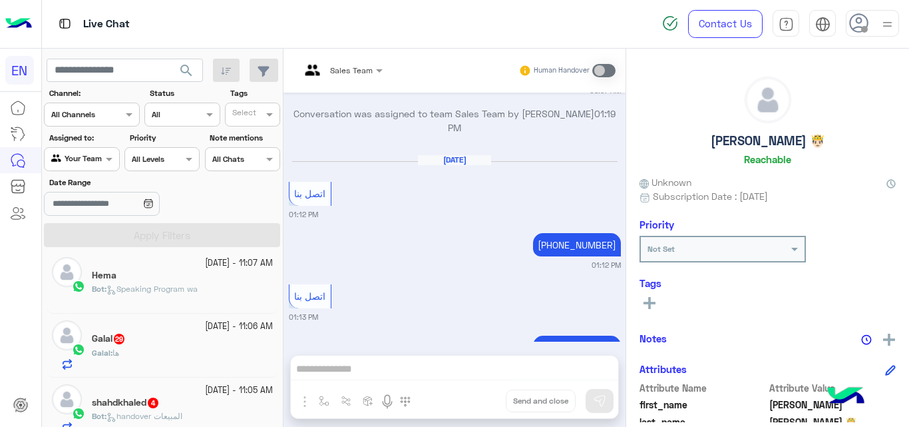
click at [226, 282] on div "Hema" at bounding box center [182, 277] width 181 height 14
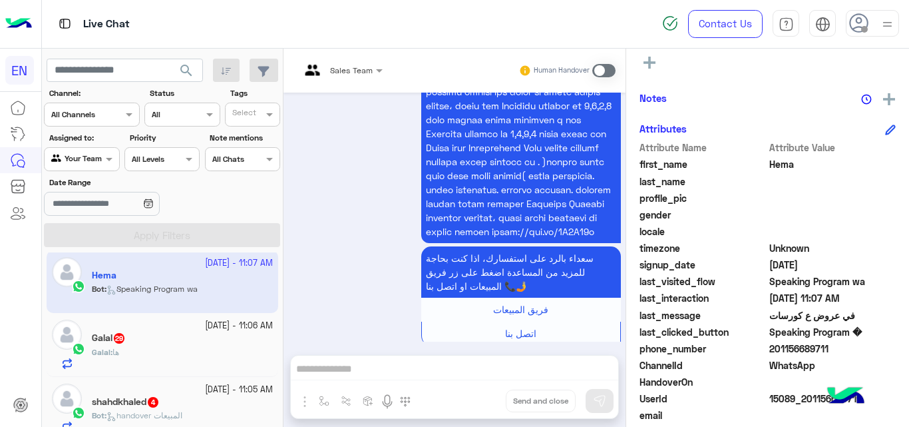
scroll to position [250, 0]
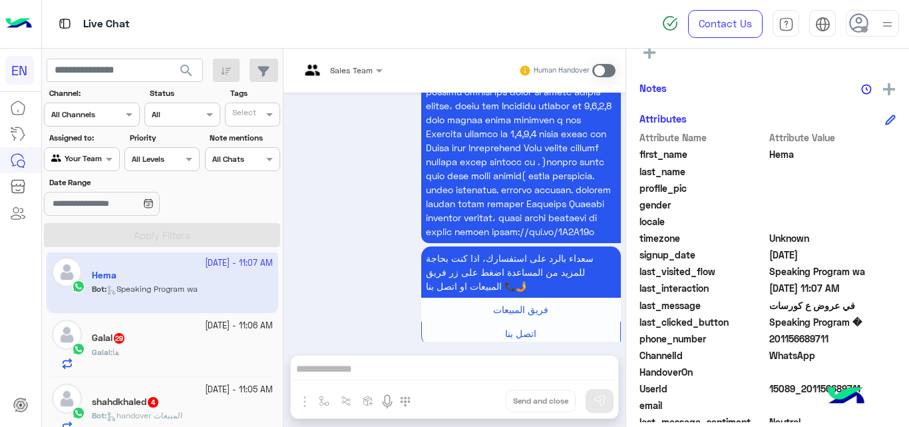
click at [807, 338] on span "201156689711" at bounding box center [833, 339] width 127 height 14
click at [654, 55] on icon at bounding box center [650, 53] width 12 height 12
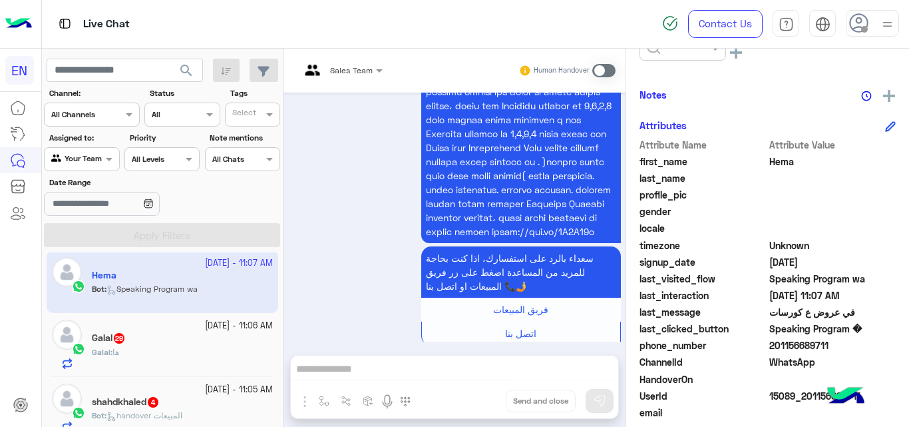
click at [706, 55] on div at bounding box center [683, 49] width 87 height 24
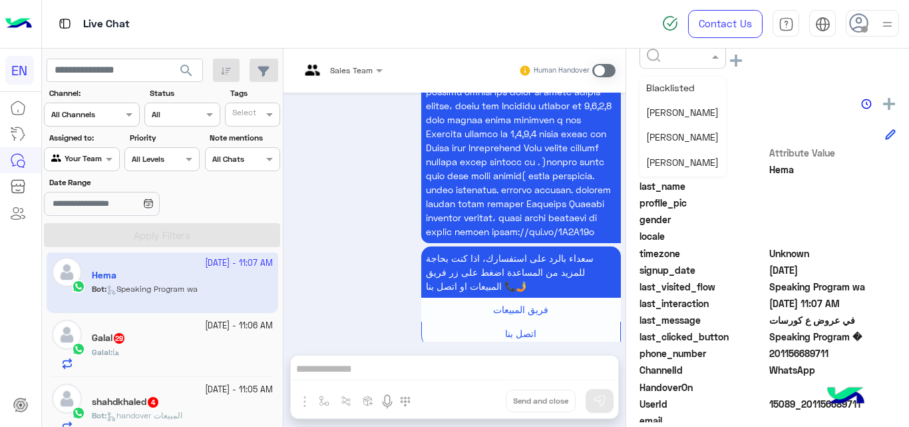
scroll to position [60, 0]
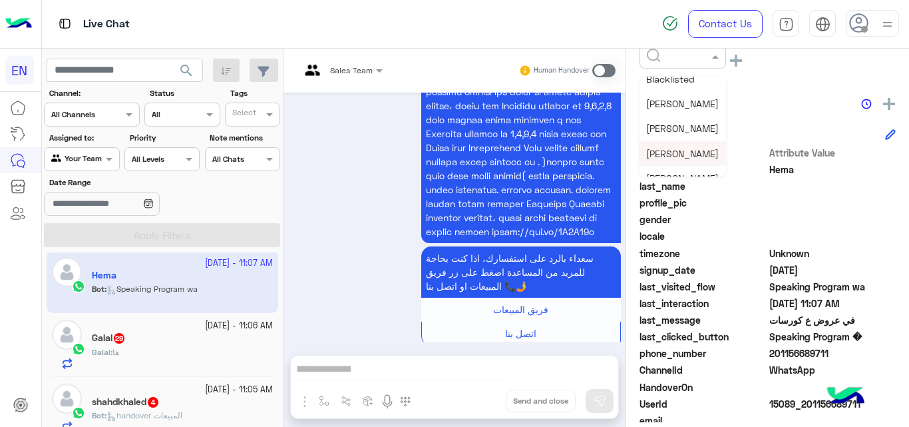
click at [676, 151] on span "[PERSON_NAME]" at bounding box center [682, 153] width 73 height 11
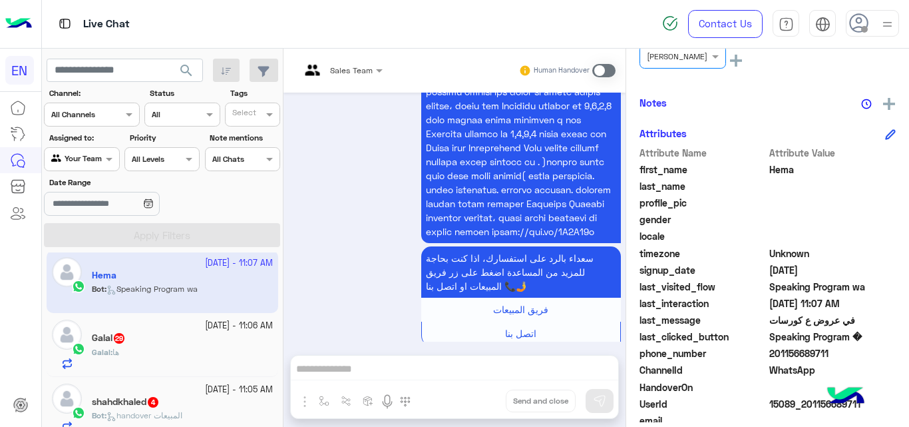
scroll to position [270, 0]
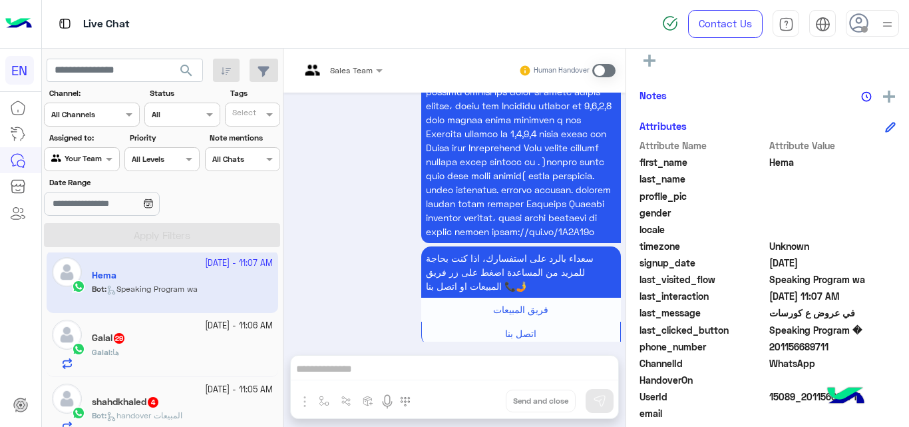
click at [188, 352] on div "Galal : ها" at bounding box center [182, 357] width 181 height 23
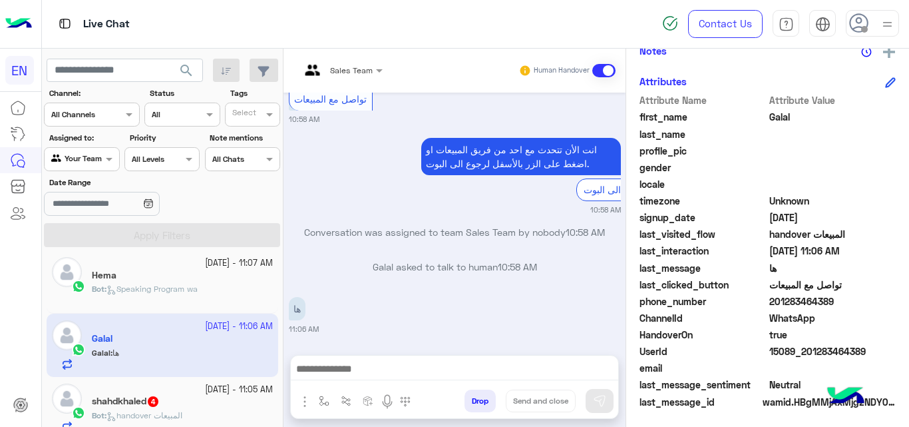
scroll to position [290, 0]
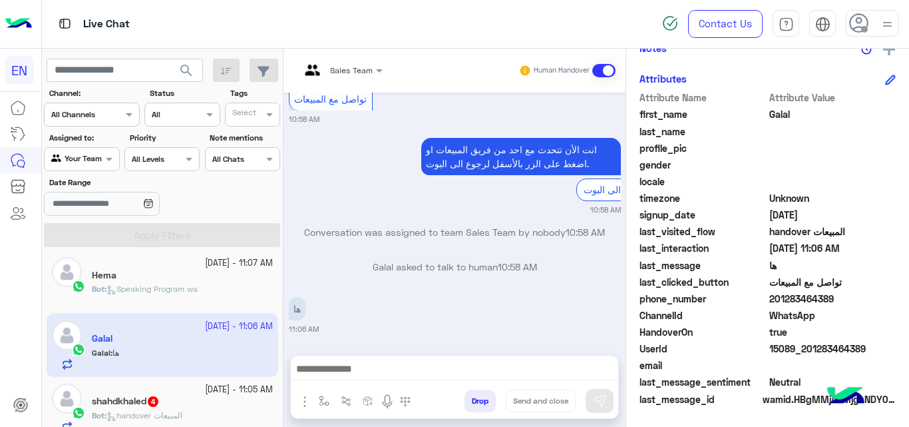
click at [797, 299] on span "201283464389" at bounding box center [833, 299] width 127 height 14
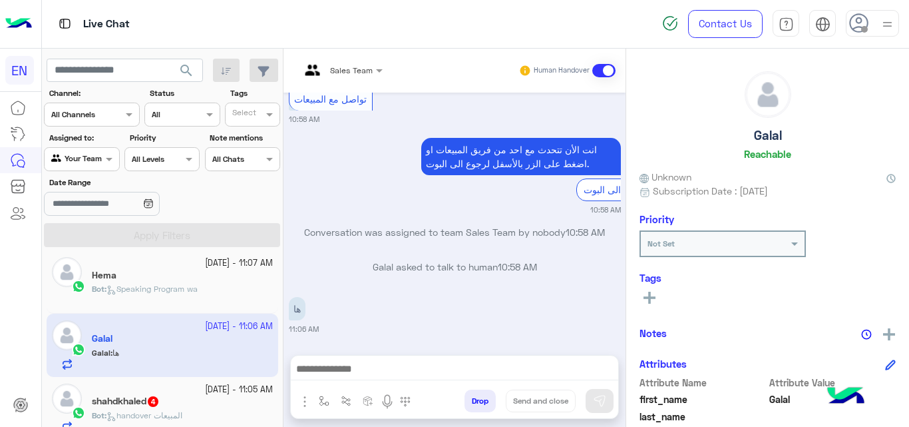
scroll to position [0, 0]
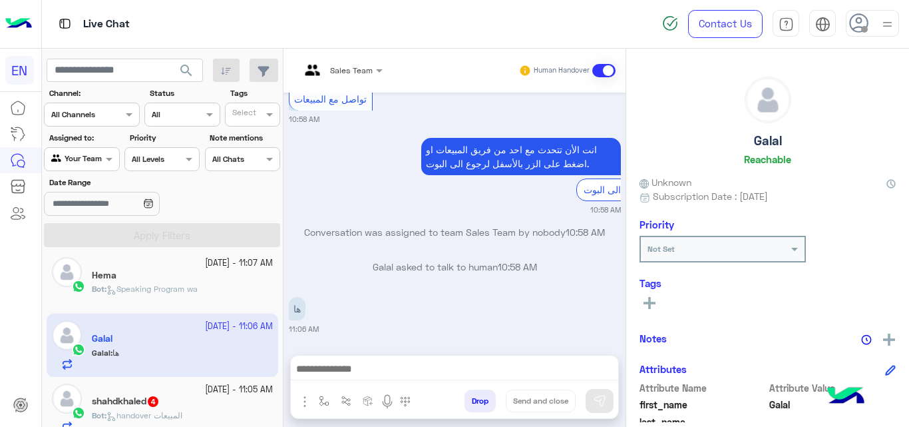
click at [652, 302] on rect at bounding box center [650, 303] width 12 height 3
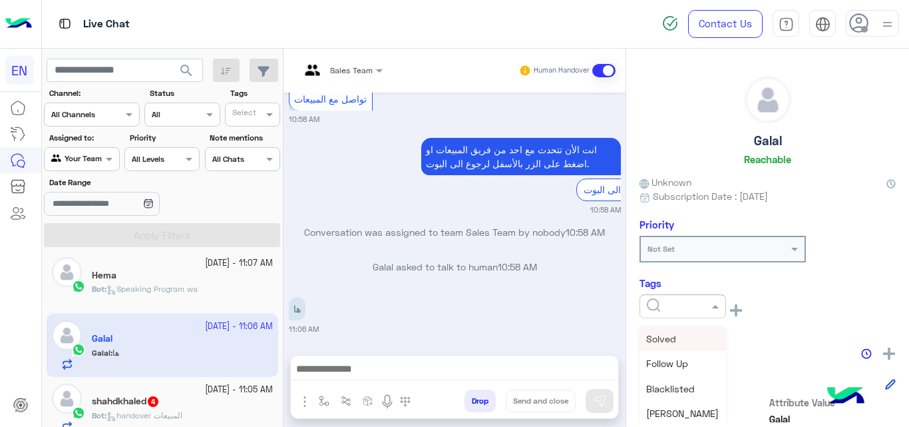
click at [662, 312] on div at bounding box center [683, 306] width 87 height 24
click at [673, 362] on span "[PERSON_NAME]" at bounding box center [682, 360] width 73 height 11
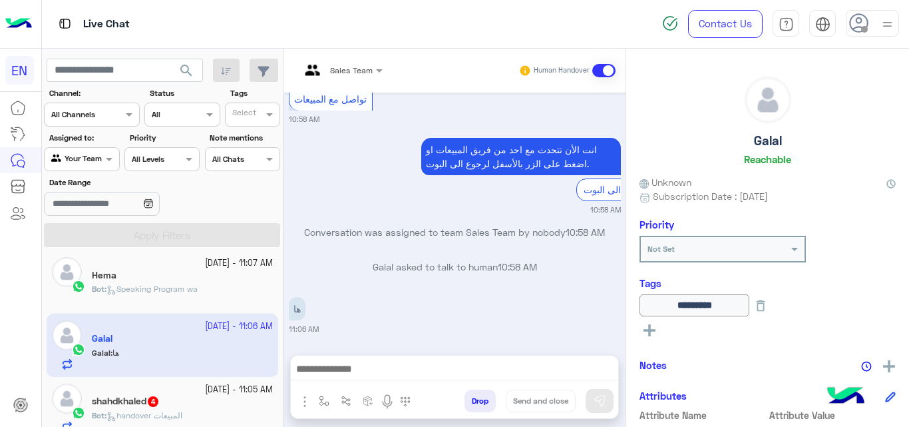
click at [170, 392] on div "[DATE] - 11:05 AM" at bounding box center [182, 389] width 181 height 13
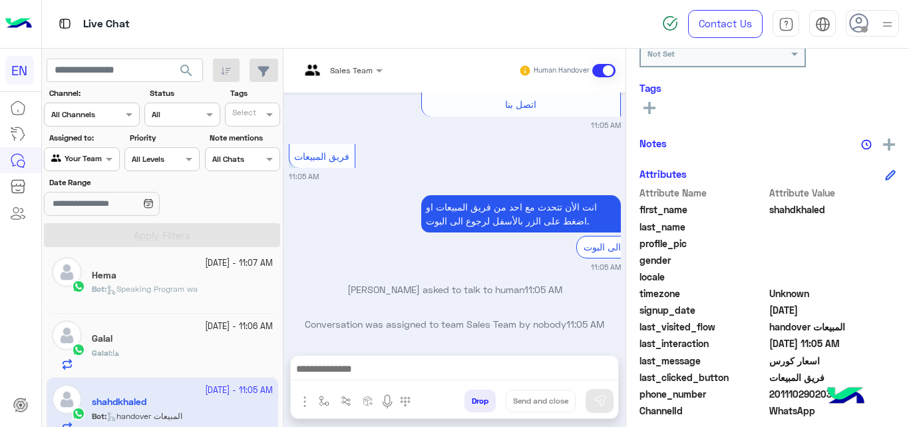
scroll to position [197, 0]
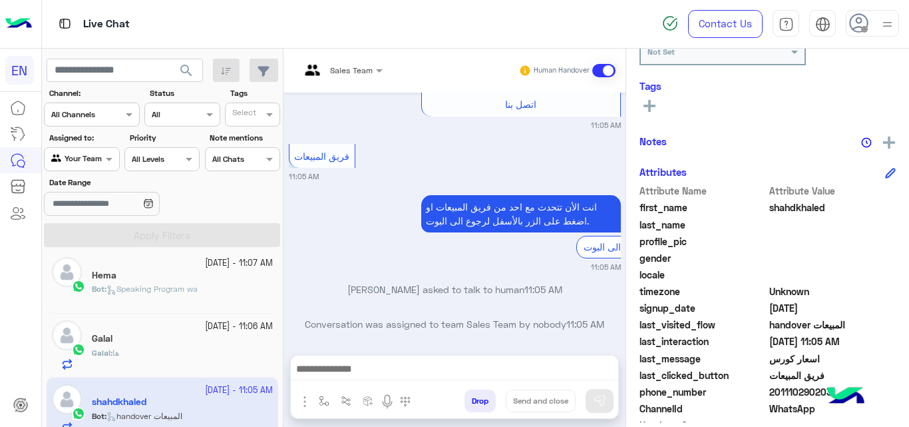
click at [792, 389] on span "201110290203" at bounding box center [833, 392] width 127 height 14
click at [652, 97] on button at bounding box center [650, 105] width 20 height 16
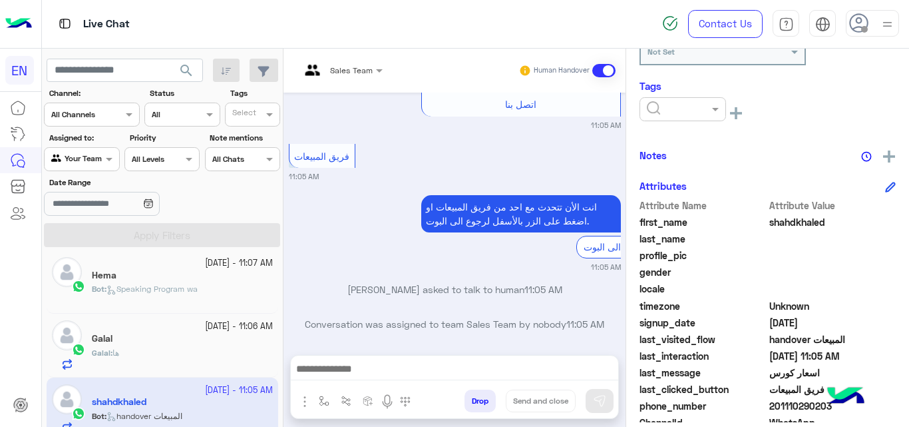
click at [664, 116] on div at bounding box center [683, 109] width 87 height 24
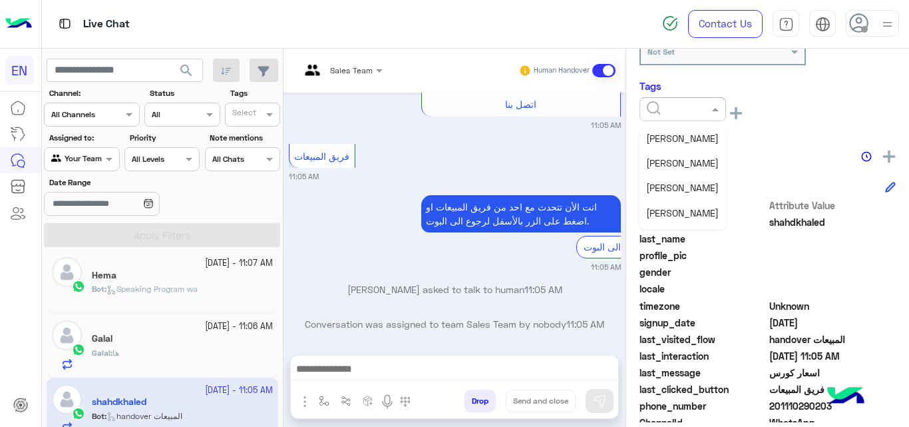
scroll to position [129, 0]
click at [688, 139] on div "[PERSON_NAME]" at bounding box center [683, 136] width 87 height 25
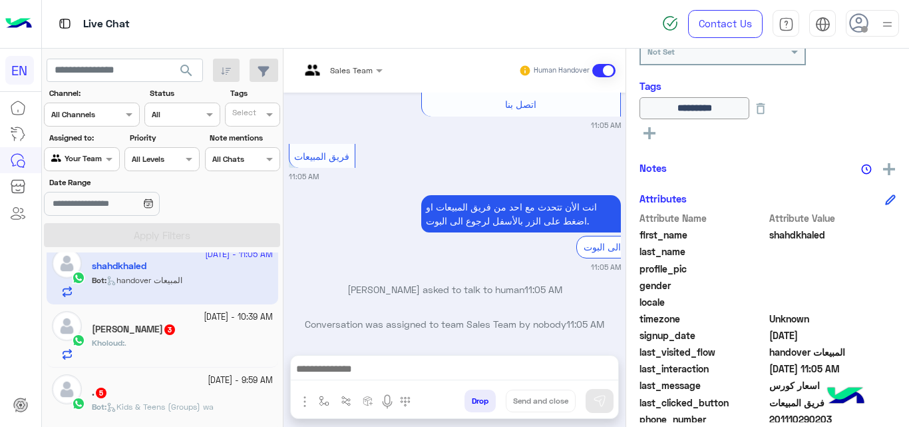
scroll to position [218, 0]
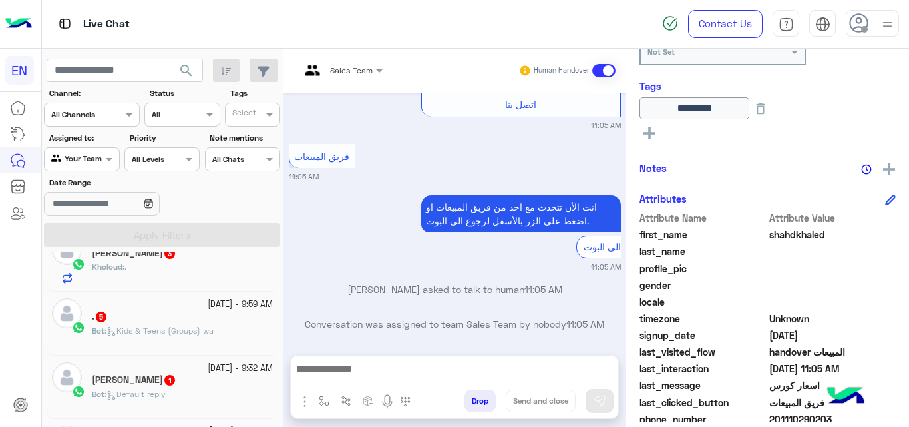
click at [205, 264] on div "Kholoud : ." at bounding box center [182, 272] width 181 height 23
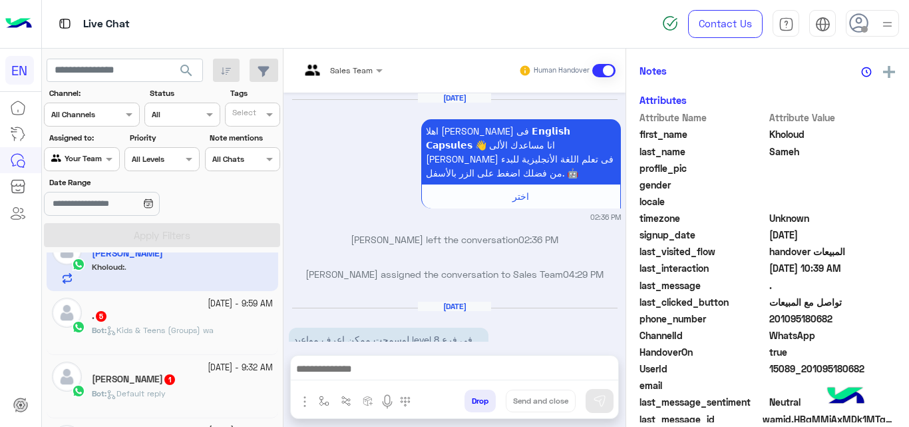
scroll to position [464, 0]
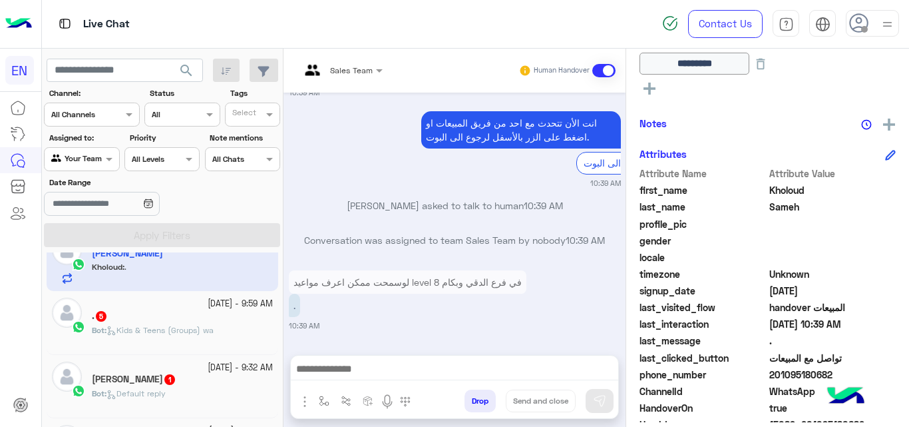
click at [790, 371] on span "201095180682" at bounding box center [833, 374] width 127 height 14
click at [254, 312] on div ". 5" at bounding box center [182, 317] width 181 height 14
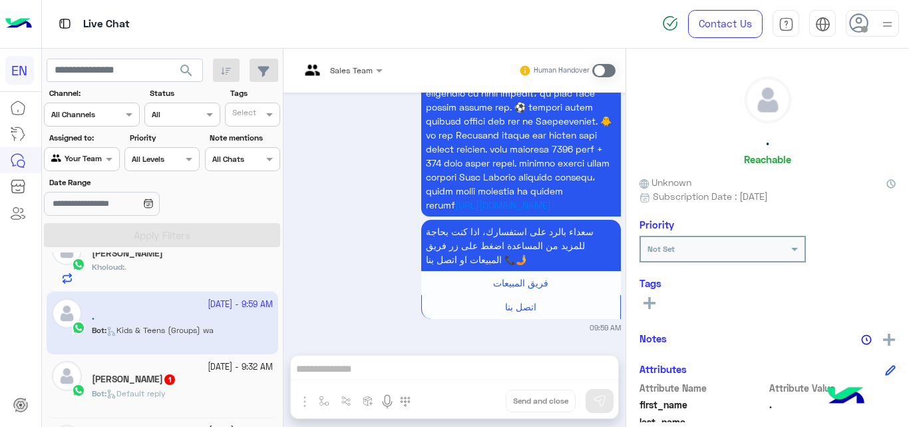
scroll to position [290, 0]
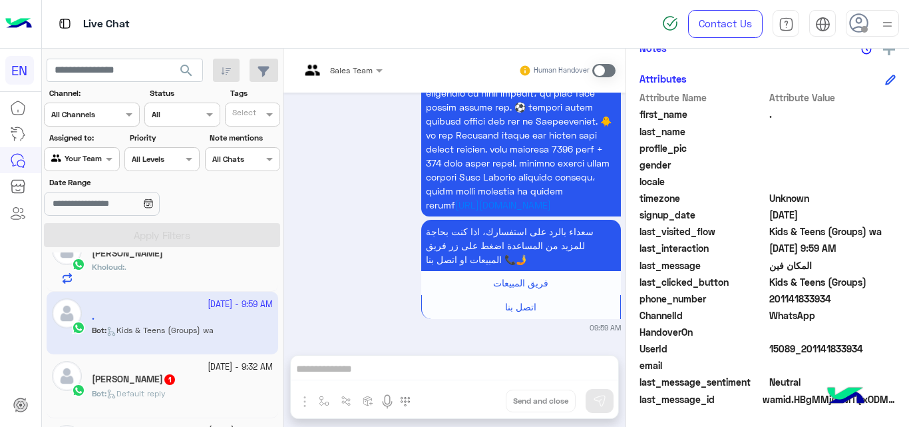
click at [799, 304] on span "201141833934" at bounding box center [833, 299] width 127 height 14
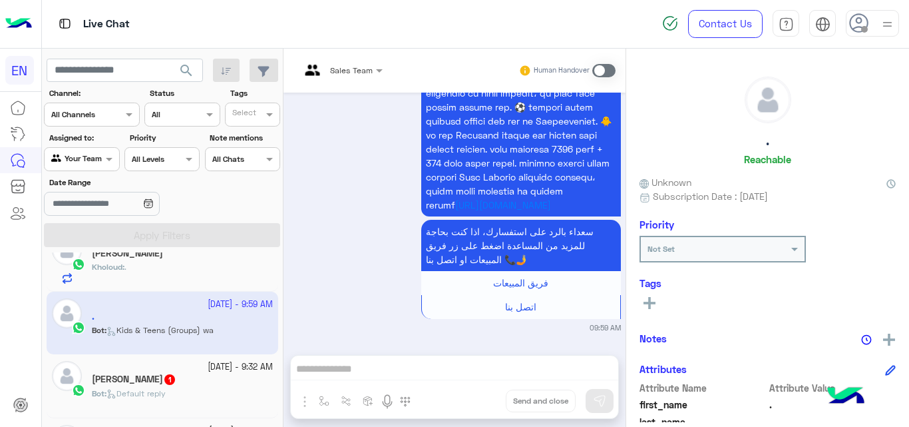
click at [658, 304] on button at bounding box center [650, 302] width 20 height 16
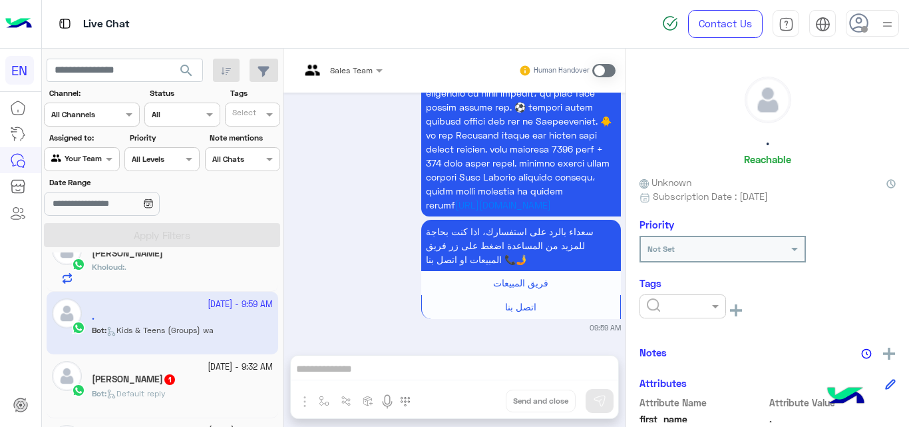
click at [656, 306] on input "text" at bounding box center [667, 305] width 41 height 12
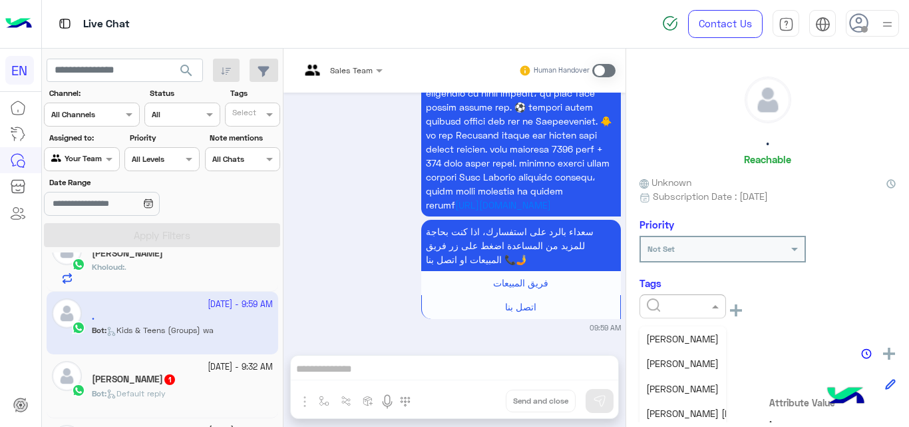
scroll to position [68, 0]
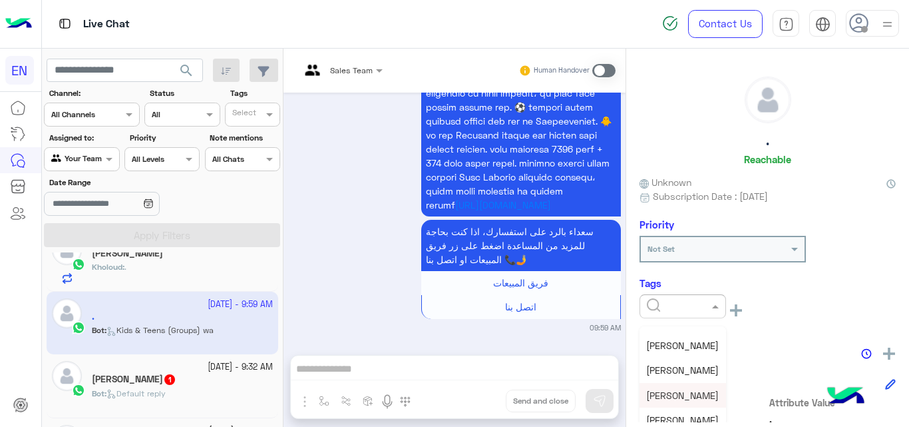
click at [666, 395] on span "[PERSON_NAME]" at bounding box center [682, 394] width 73 height 11
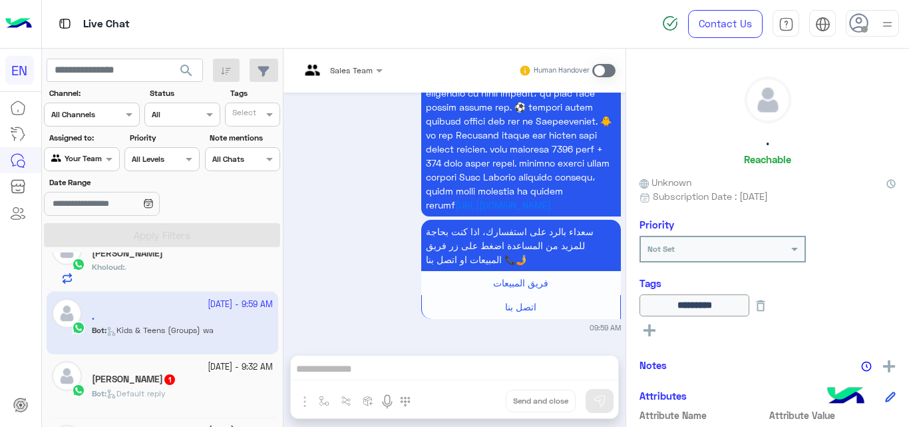
click at [136, 406] on div "Bot : Default reply" at bounding box center [182, 398] width 181 height 23
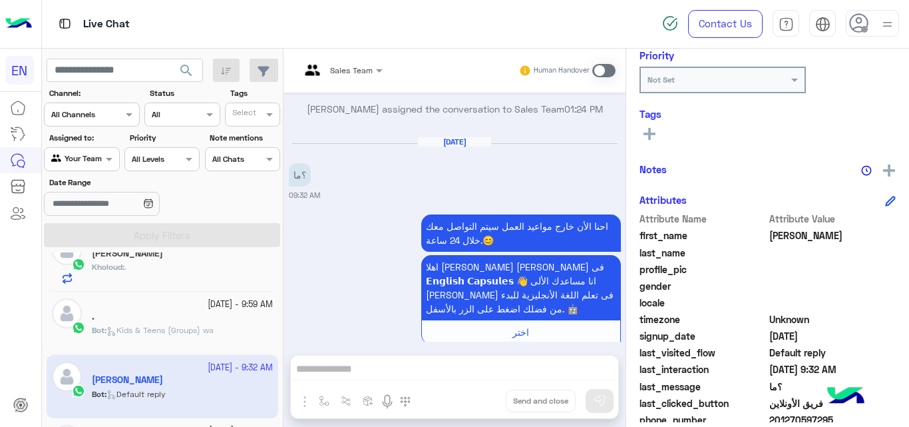
scroll to position [170, 0]
click at [784, 420] on span "201270597295" at bounding box center [833, 418] width 127 height 14
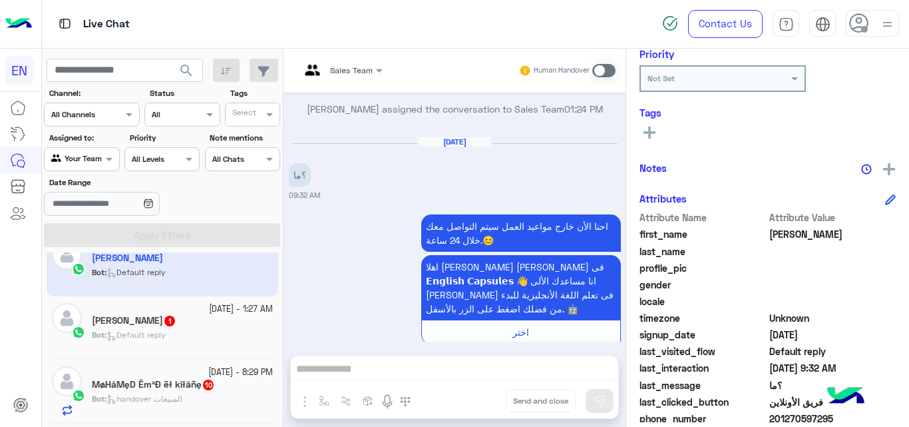
scroll to position [374, 0]
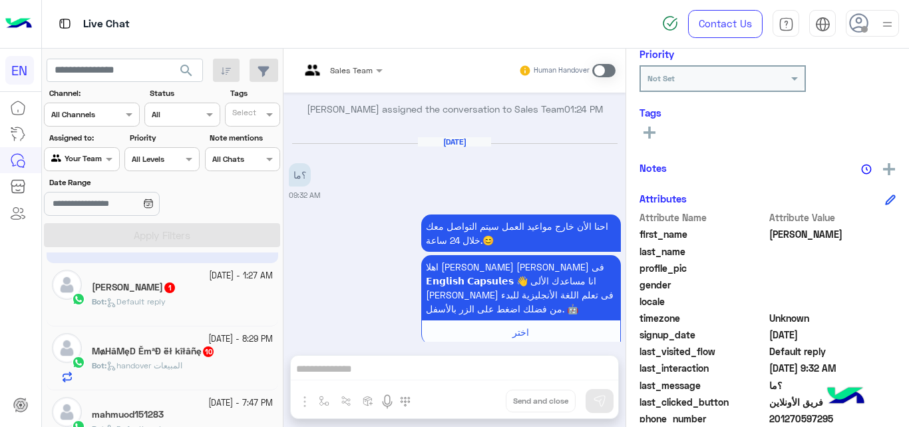
click at [245, 296] on div "Bot : Default reply" at bounding box center [182, 307] width 181 height 23
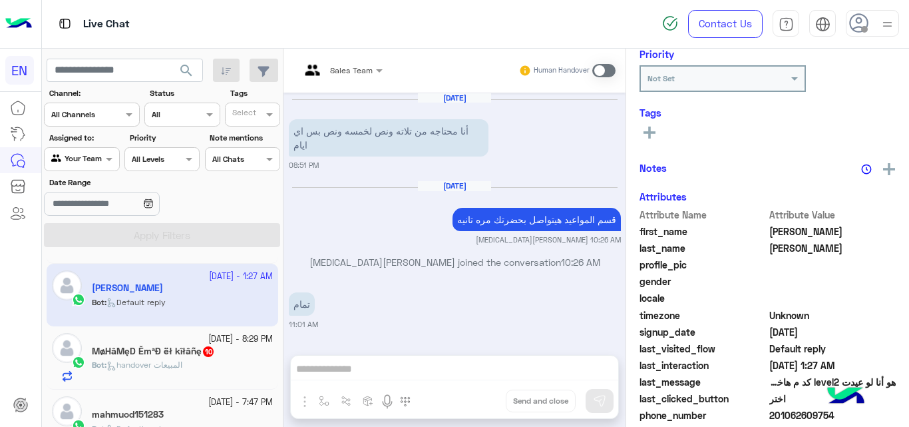
scroll to position [529, 0]
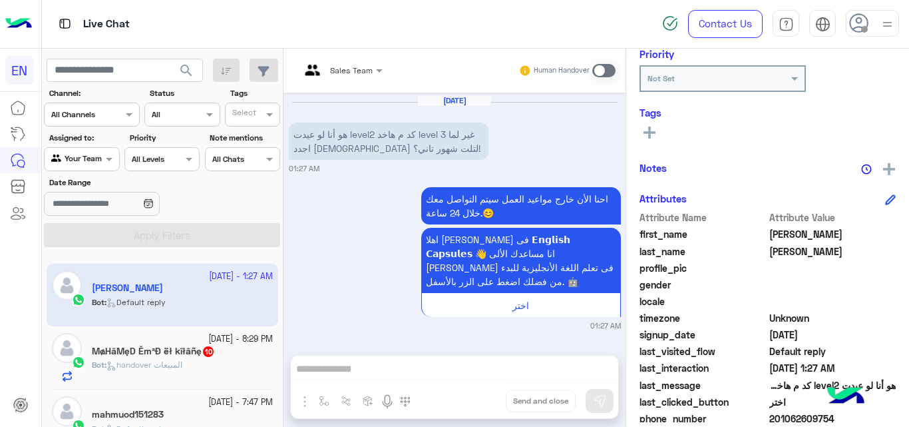
click at [797, 421] on span "201062609754" at bounding box center [833, 418] width 127 height 14
click at [207, 345] on h5 "MøĤâMęD ĚmªĐ ëł kîłâñę 10" at bounding box center [153, 350] width 123 height 11
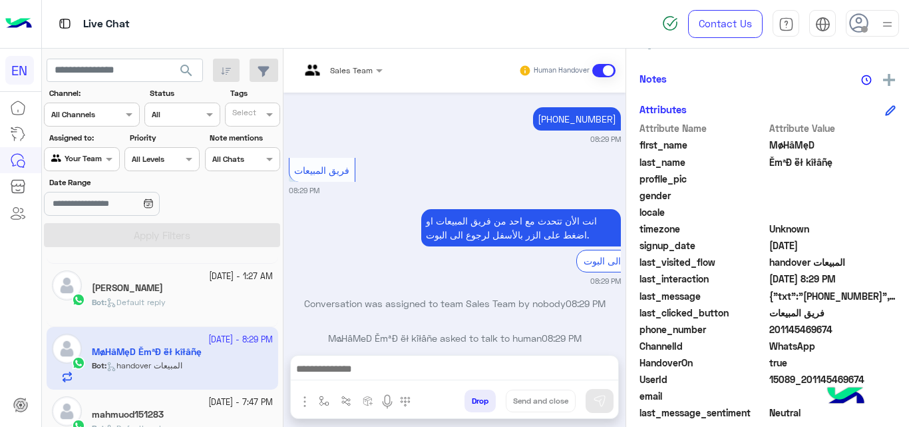
scroll to position [262, 0]
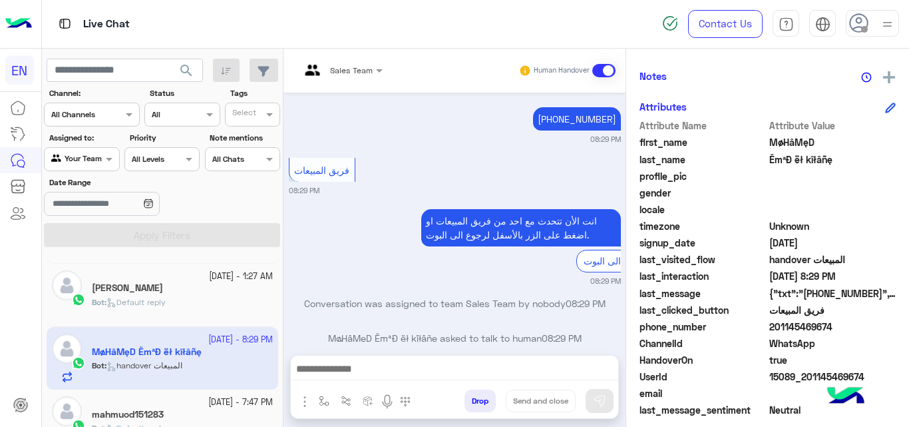
click at [806, 326] on span "201145469674" at bounding box center [833, 327] width 127 height 14
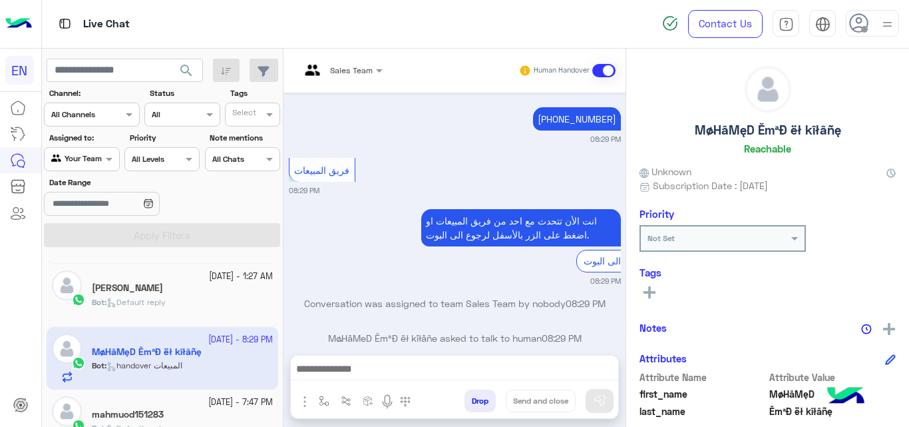
scroll to position [0, 0]
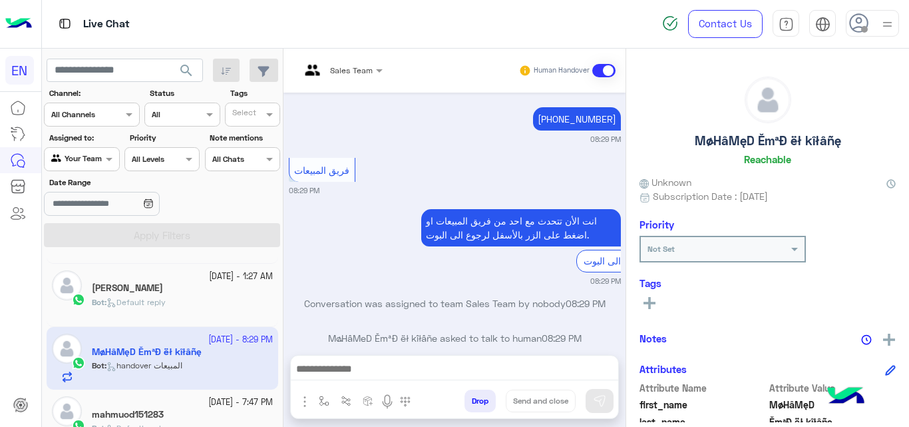
click at [659, 300] on button at bounding box center [650, 302] width 20 height 16
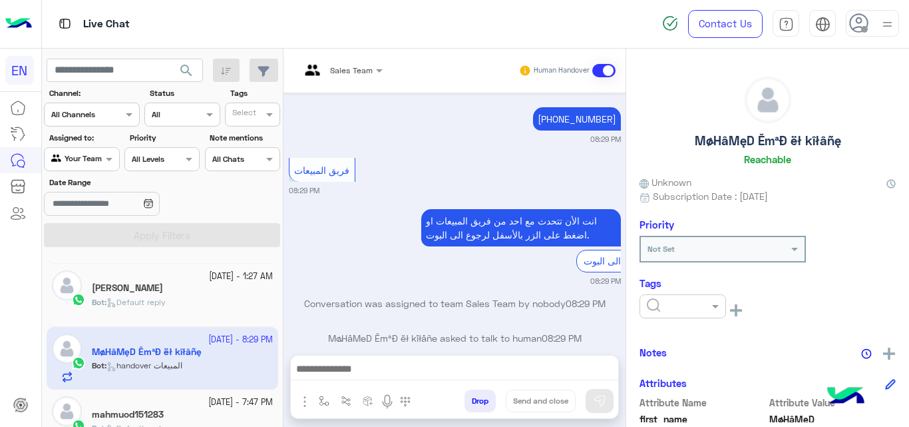
click at [702, 316] on div at bounding box center [683, 306] width 87 height 24
click at [724, 340] on div "Solved Follow Up Blacklisted [PERSON_NAME] [PERSON_NAME] [PERSON_NAME] Sales [P…" at bounding box center [683, 376] width 87 height 100
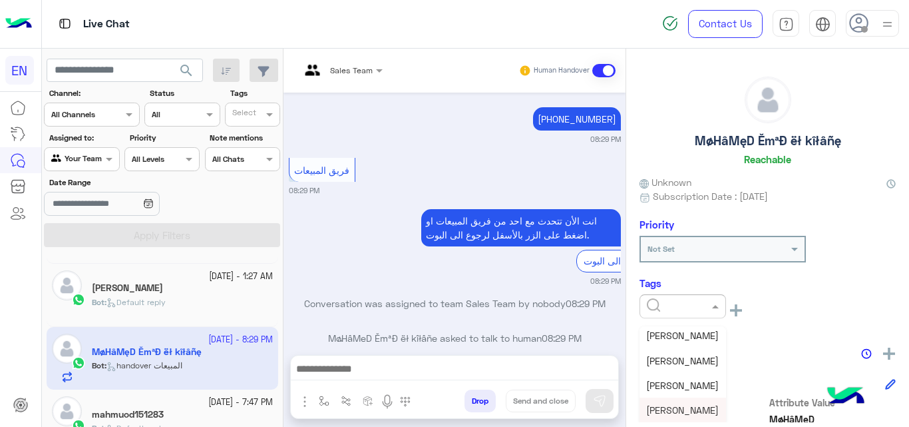
scroll to position [99, 0]
click at [691, 365] on div "[PERSON_NAME]" at bounding box center [683, 363] width 87 height 25
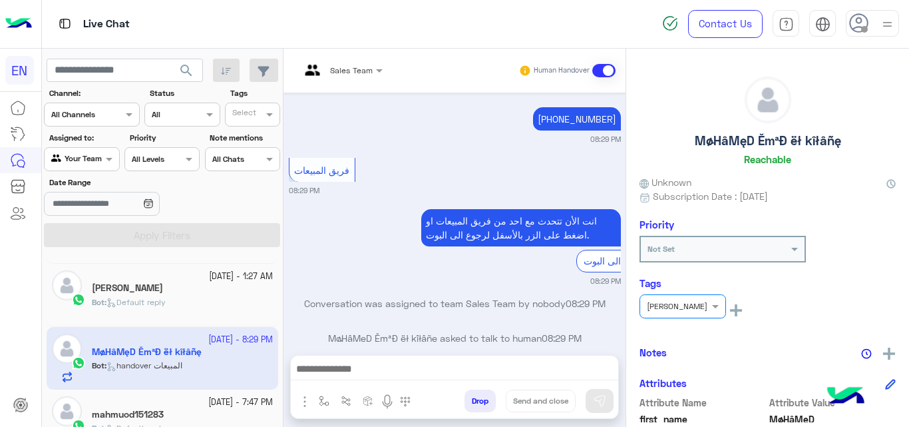
click at [220, 404] on small "[DATE] - 7:47 PM" at bounding box center [240, 402] width 65 height 13
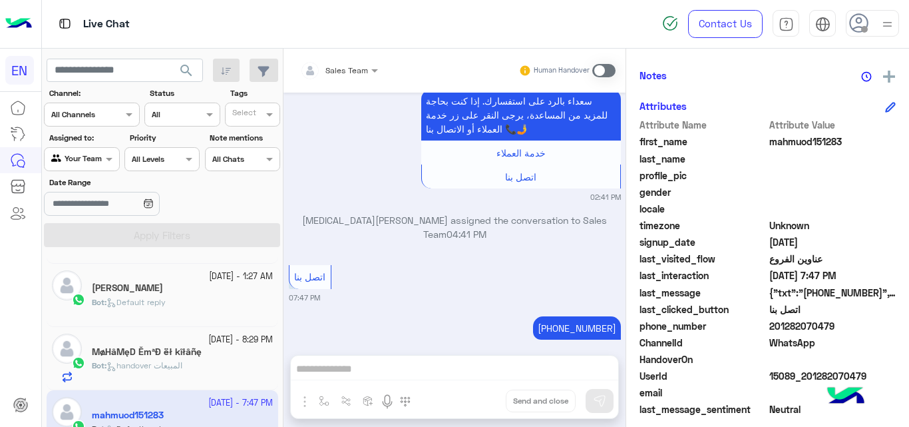
scroll to position [266, 0]
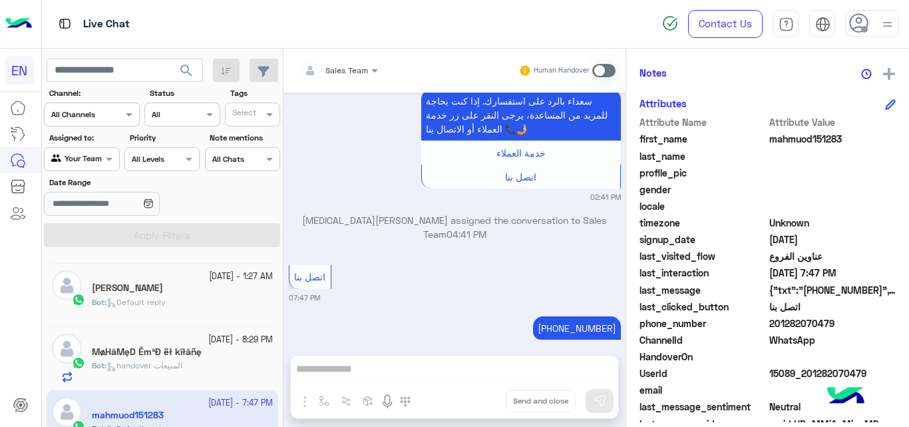
click at [784, 318] on span "201282070479" at bounding box center [833, 323] width 127 height 14
